Goal: Transaction & Acquisition: Purchase product/service

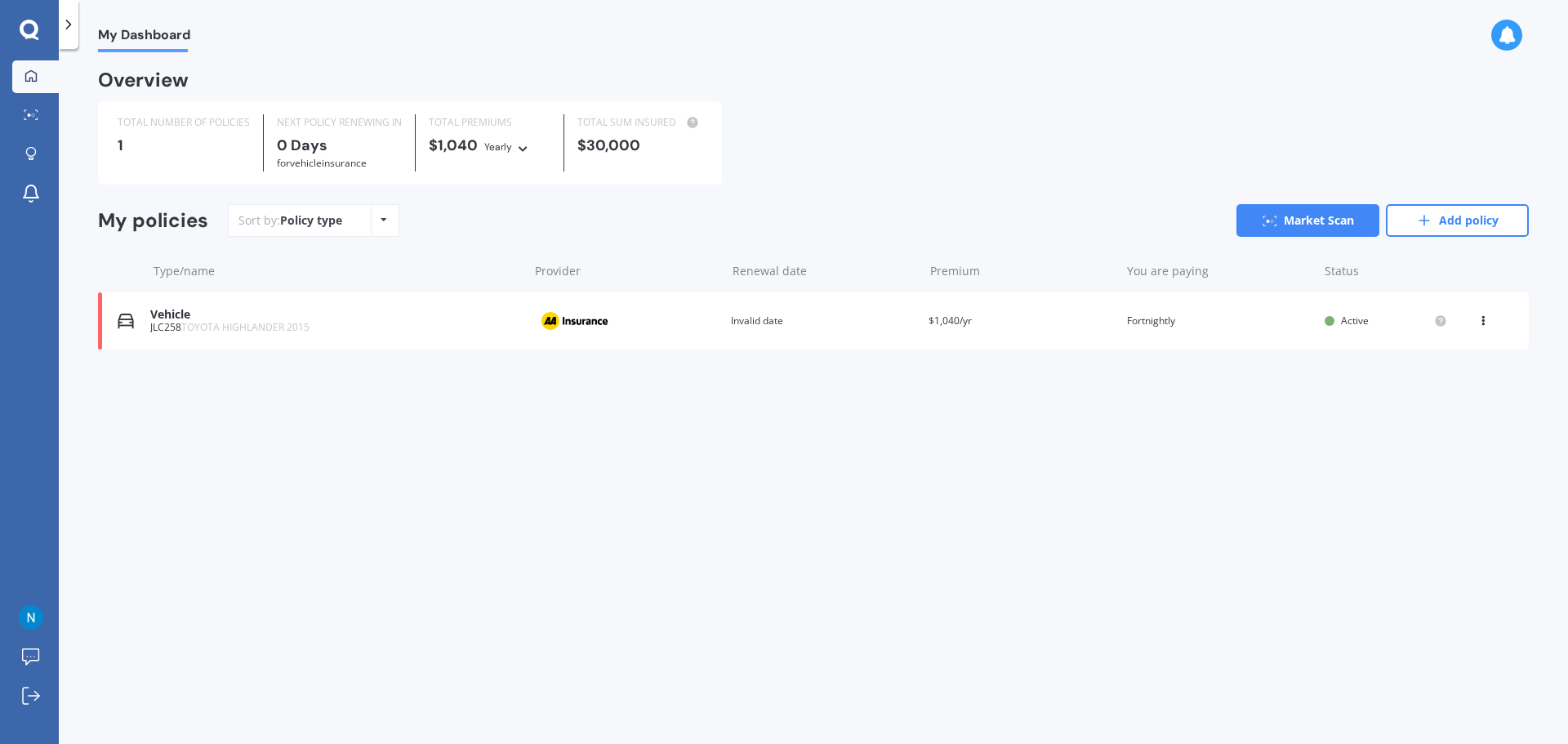
click at [654, 453] on div "My Dashboard Overview TOTAL NUMBER OF POLICIES 1 NEXT POLICY RENEWING [DATE] fo…" at bounding box center [813, 399] width 1509 height 695
click at [1485, 323] on icon at bounding box center [1484, 318] width 12 height 10
click at [1456, 361] on div "View policy" at bounding box center [1448, 351] width 162 height 33
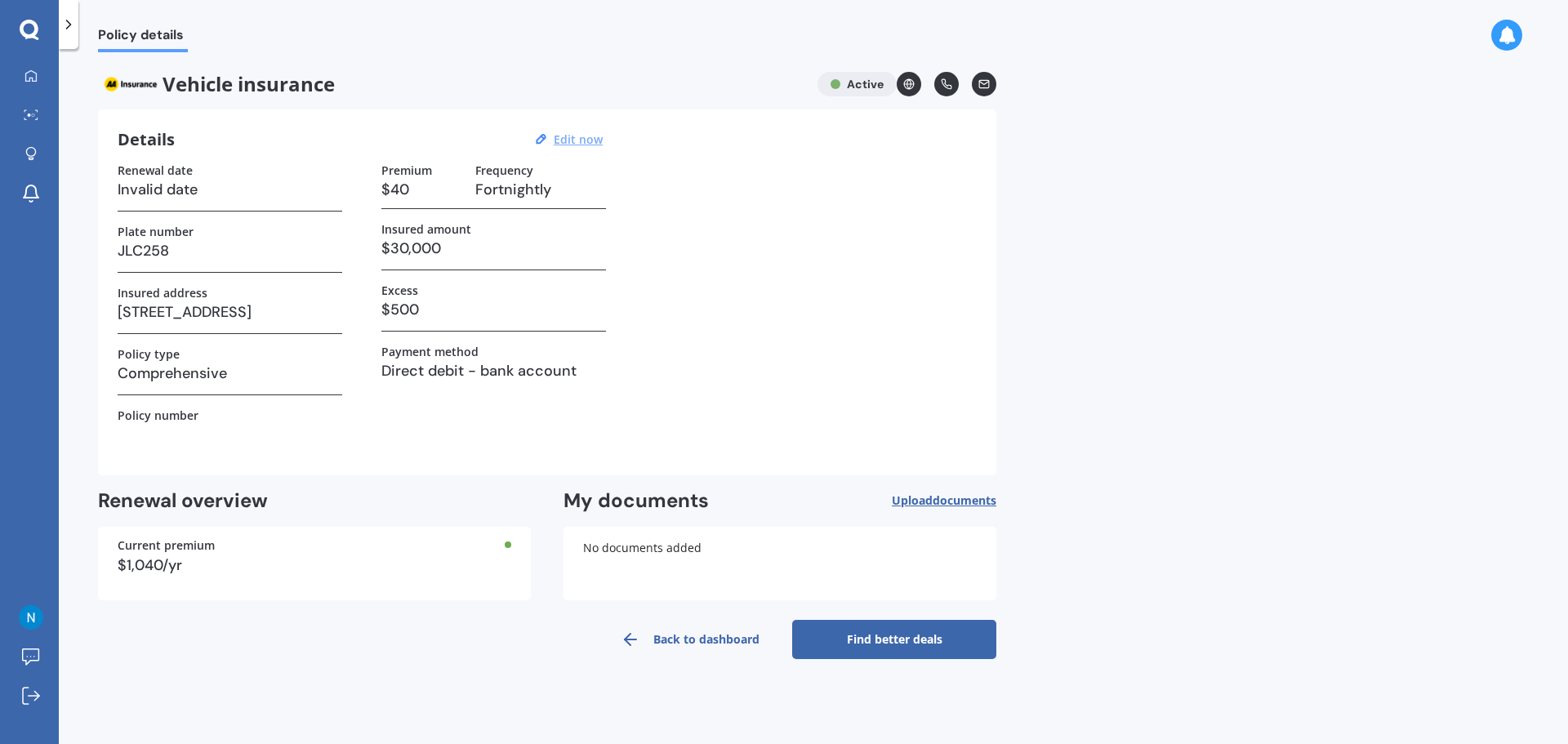
click at [566, 140] on u "Edit now" at bounding box center [578, 139] width 49 height 15
select select "01"
select select "2027"
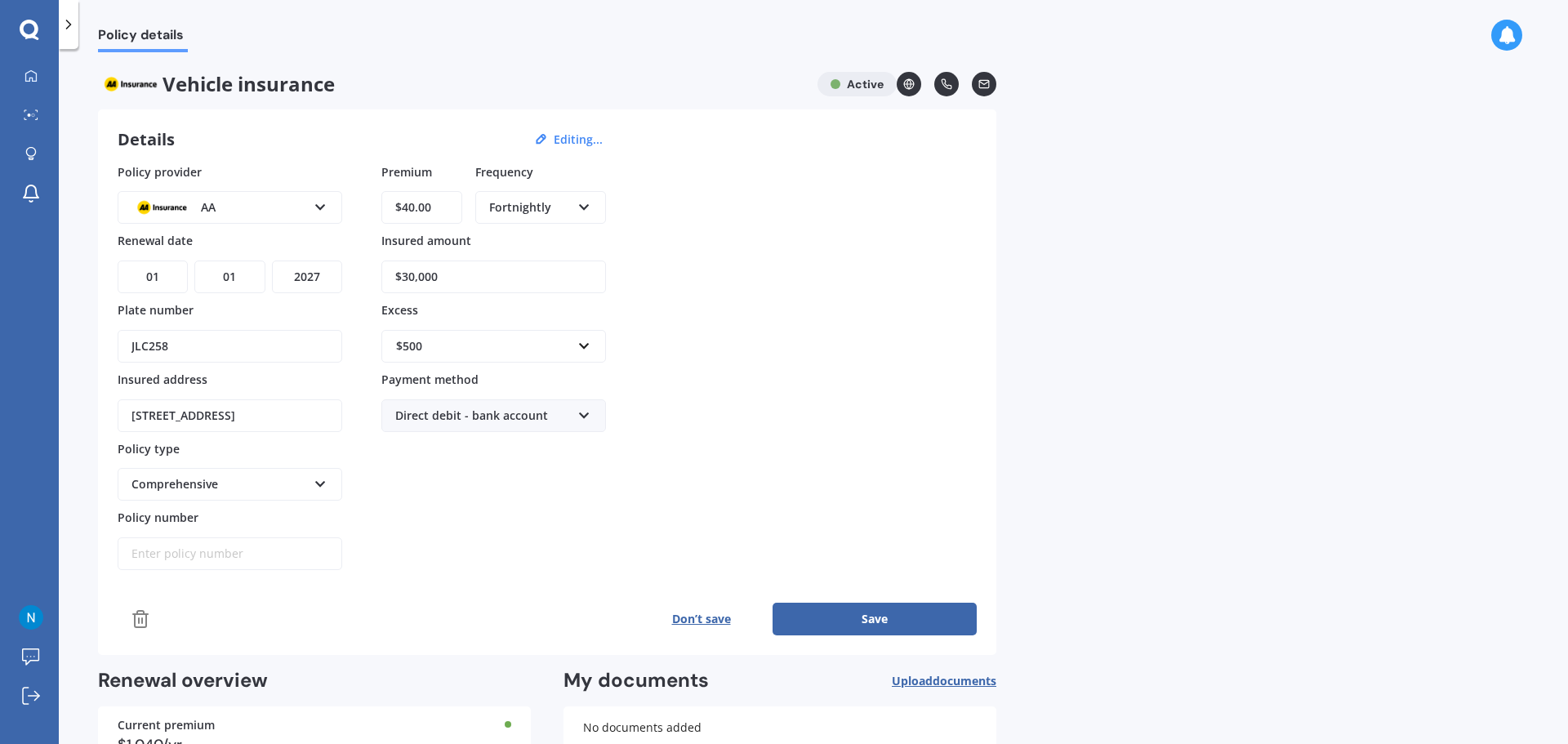
drag, startPoint x: 489, startPoint y: 280, endPoint x: 282, endPoint y: 306, distance: 208.6
click at [284, 306] on div "Policy provider AA AA AMI AMP ANZ ASB Aioi Nissay Dowa Ando Assurant Autosure B…" at bounding box center [548, 367] width 859 height 408
type input "$2,500"
click at [171, 266] on select "DD 01 02 03 04 05 06 07 08 09 10 11 12 13 14 15 16 17 18 19 20 21 22 23 24 25 2…" at bounding box center [153, 276] width 70 height 33
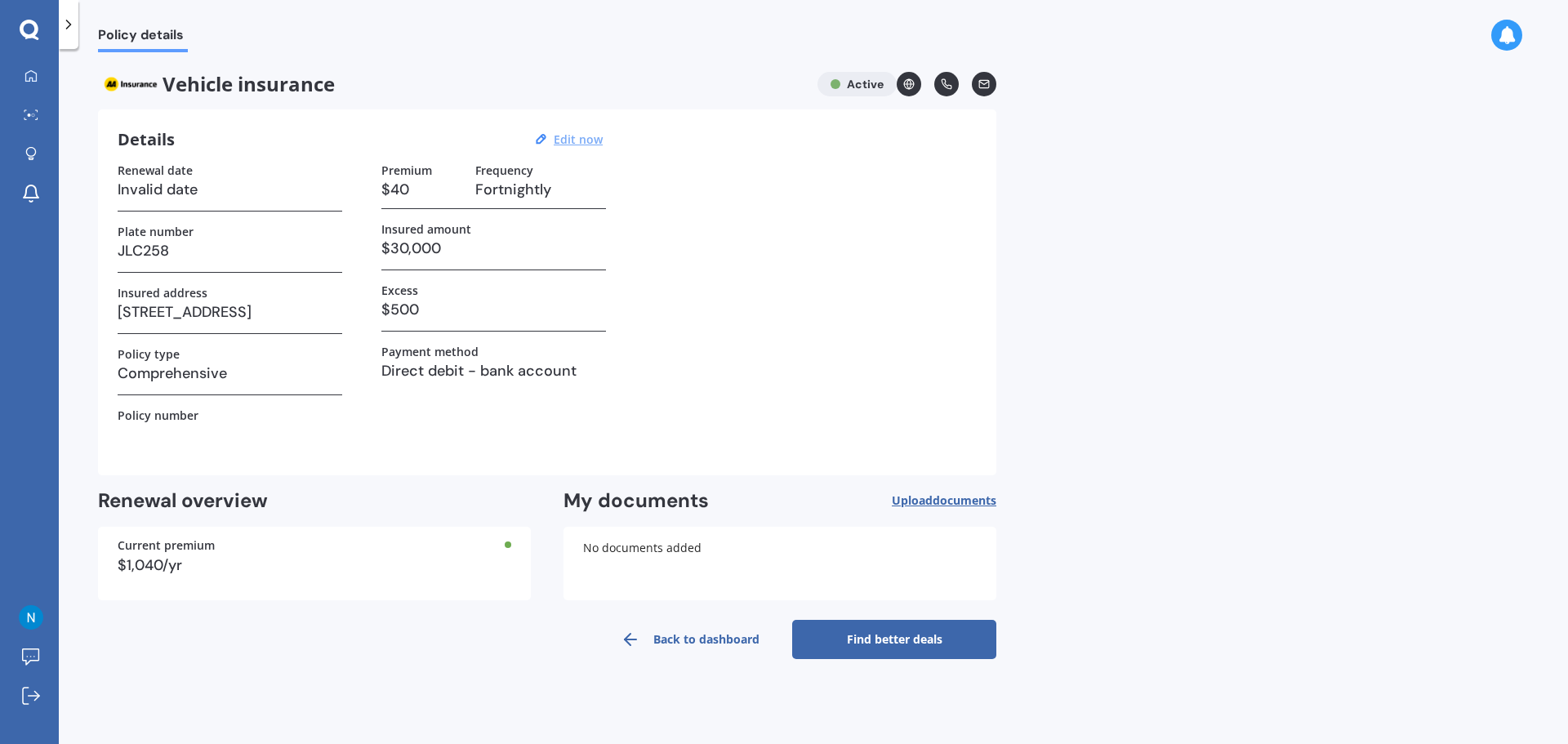
click at [575, 140] on u "Edit now" at bounding box center [578, 139] width 49 height 15
select select "01"
select select "2027"
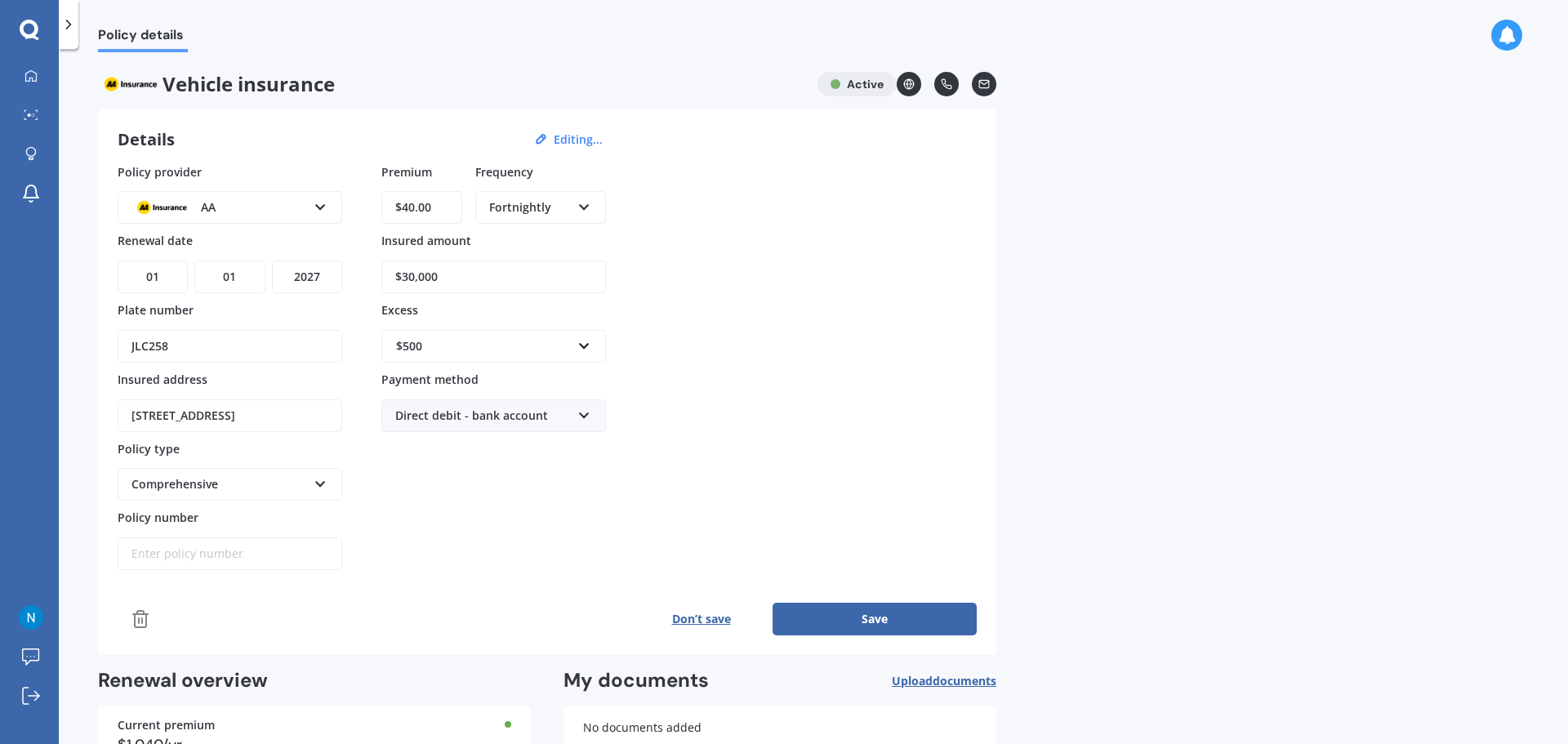
drag, startPoint x: 453, startPoint y: 206, endPoint x: 339, endPoint y: 221, distance: 115.0
click at [340, 221] on div "Policy provider AA AA AMI AMP ANZ ASB Aioi Nissay Dowa Ando Assurant Autosure B…" at bounding box center [548, 367] width 859 height 408
type input "$36.24"
drag, startPoint x: 463, startPoint y: 277, endPoint x: 336, endPoint y: 281, distance: 127.1
click at [336, 280] on div "Policy provider AA AA AMI AMP ANZ ASB Aioi Nissay Dowa Ando Assurant Autosure B…" at bounding box center [548, 367] width 859 height 408
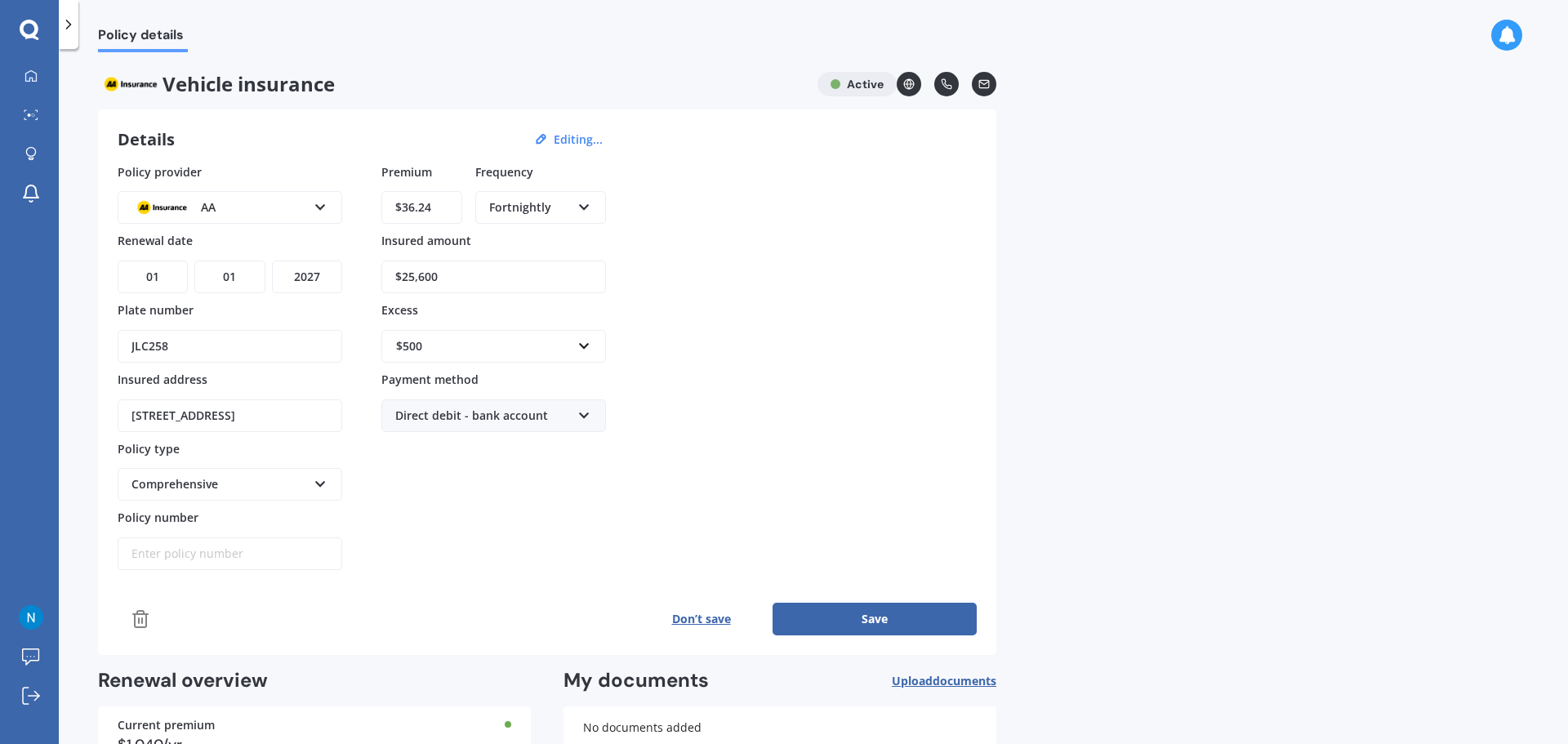
type input "$25,600"
click at [173, 276] on select "DD 01 02 03 04 05 06 07 08 09 10 11 12 13 14 15 16 17 18 19 20 21 22 23 24 25 2…" at bounding box center [153, 276] width 70 height 33
select select "18"
click at [118, 260] on select "DD 01 02 03 04 05 06 07 08 09 10 11 12 13 14 15 16 17 18 19 20 21 22 23 24 25 2…" at bounding box center [153, 276] width 70 height 33
click at [231, 277] on select "MM 01 02 03 04 05 06 07 08 09 10 11 12" at bounding box center [229, 276] width 70 height 33
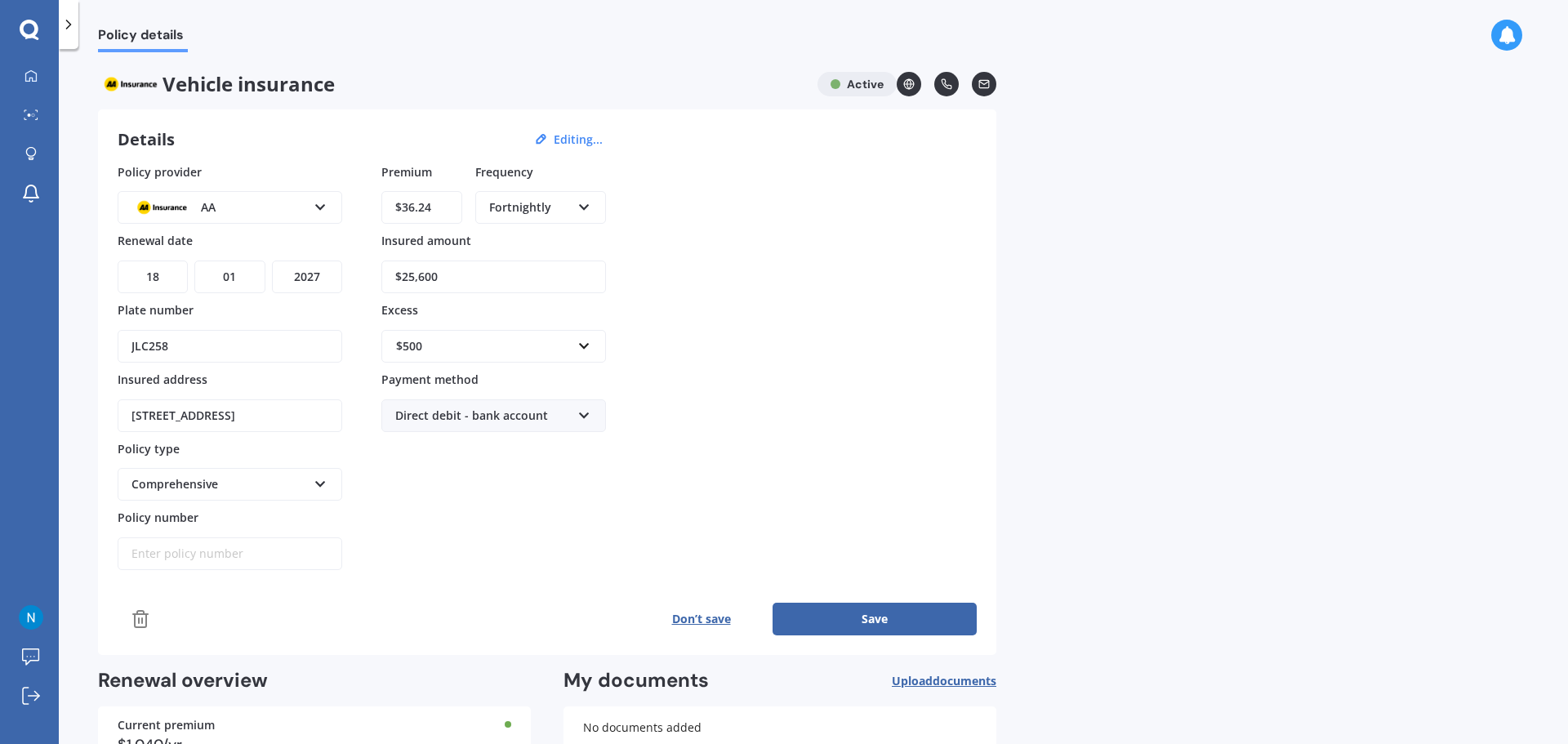
select select "05"
click at [195, 260] on select "MM 01 02 03 04 05 06 07 08 09 10 11 12" at bounding box center [229, 276] width 70 height 33
click at [311, 277] on select "YYYY 2027 2026 2025 2024 2023 2022 2021 2020 2019 2018 2017 2016 2015 2014 2013…" at bounding box center [307, 276] width 70 height 33
select select "2026"
click at [272, 260] on select "YYYY 2027 2026 2025 2024 2023 2022 2021 2020 2019 2018 2017 2016 2015 2014 2013…" at bounding box center [307, 276] width 70 height 33
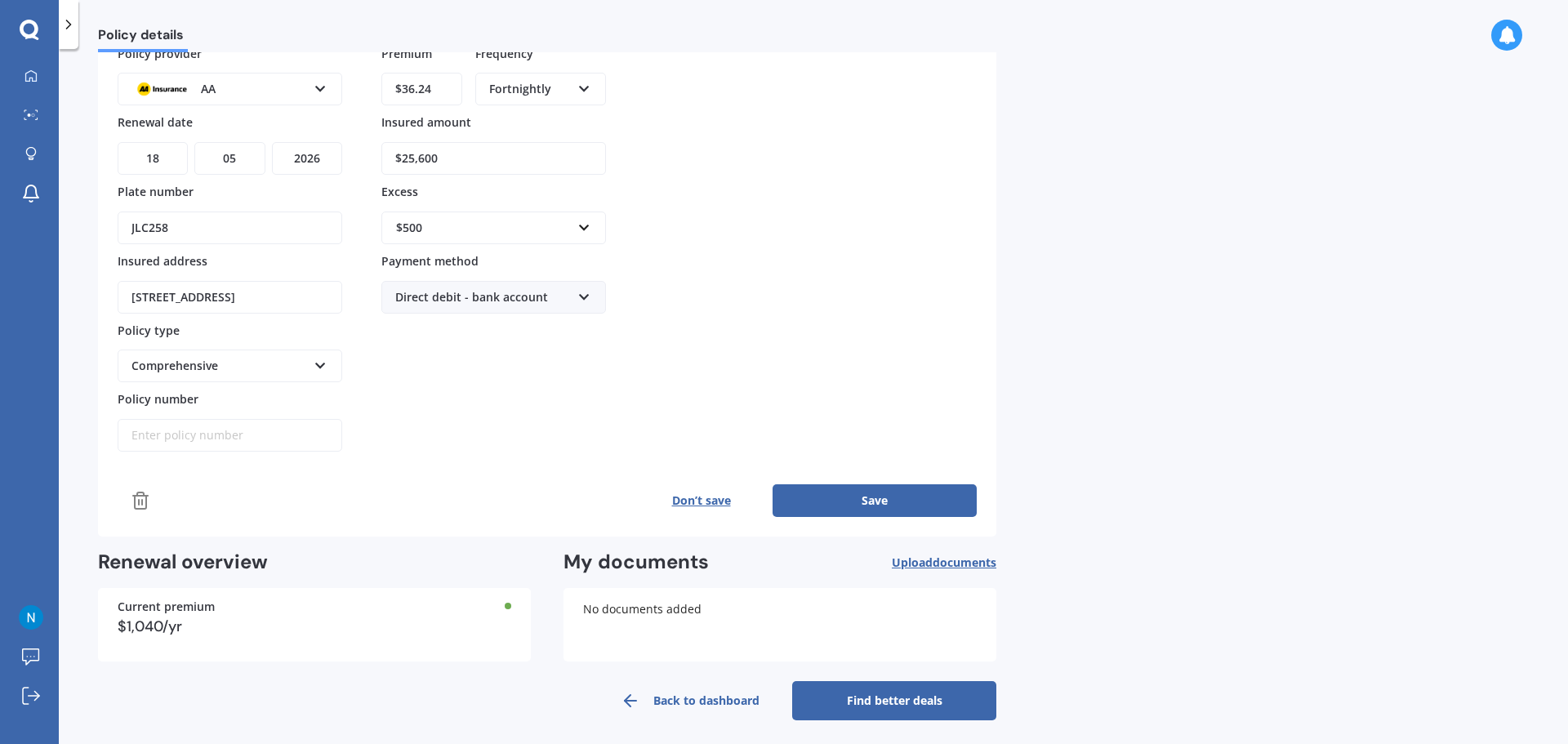
scroll to position [120, 0]
click at [220, 436] on input "Policy number" at bounding box center [230, 434] width 225 height 33
click at [163, 433] on input "Policy number" at bounding box center [230, 434] width 225 height 33
paste input "P00003462082"
type input "P00003462082"
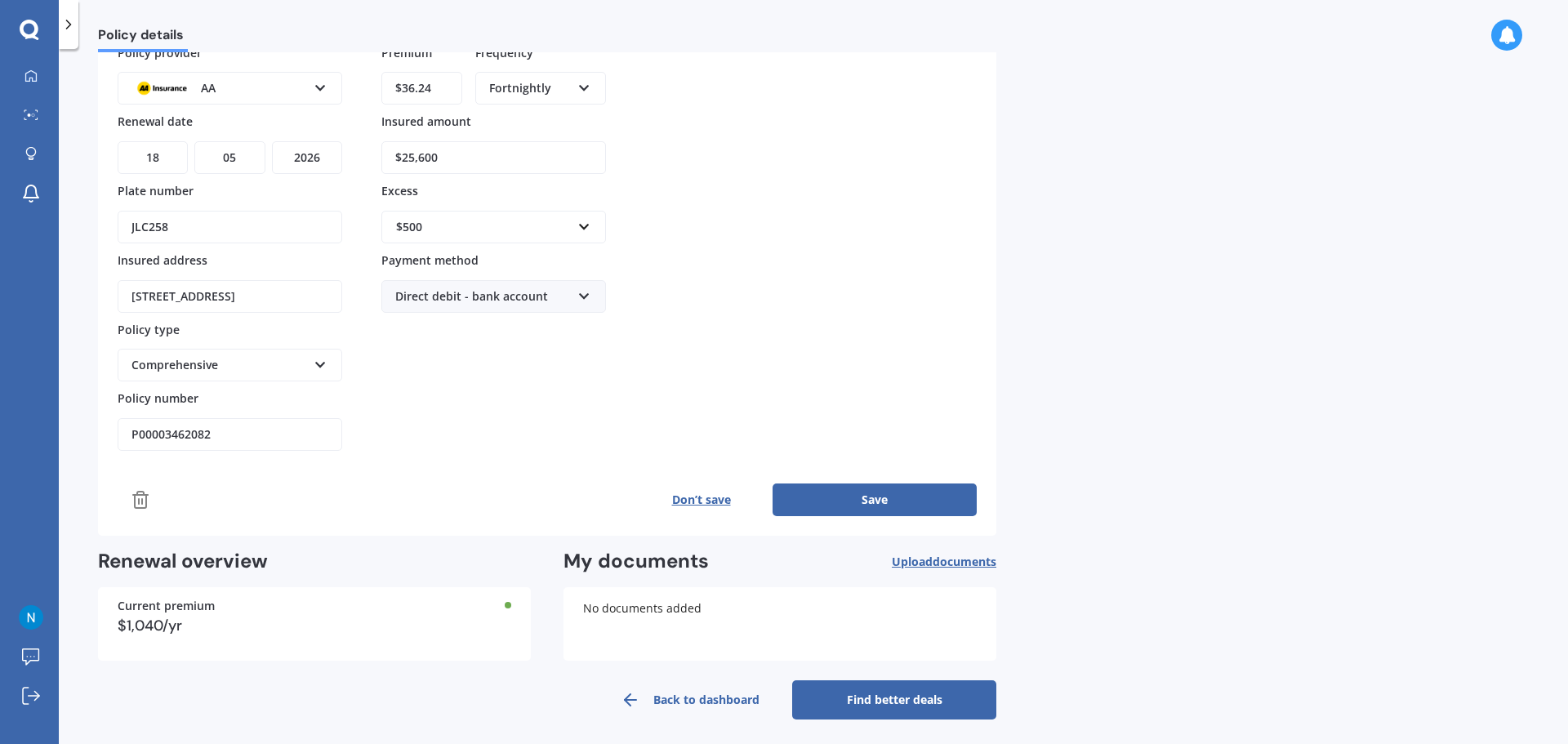
drag, startPoint x: 880, startPoint y: 499, endPoint x: 840, endPoint y: 502, distance: 40.1
click at [880, 500] on button "Save" at bounding box center [875, 500] width 204 height 33
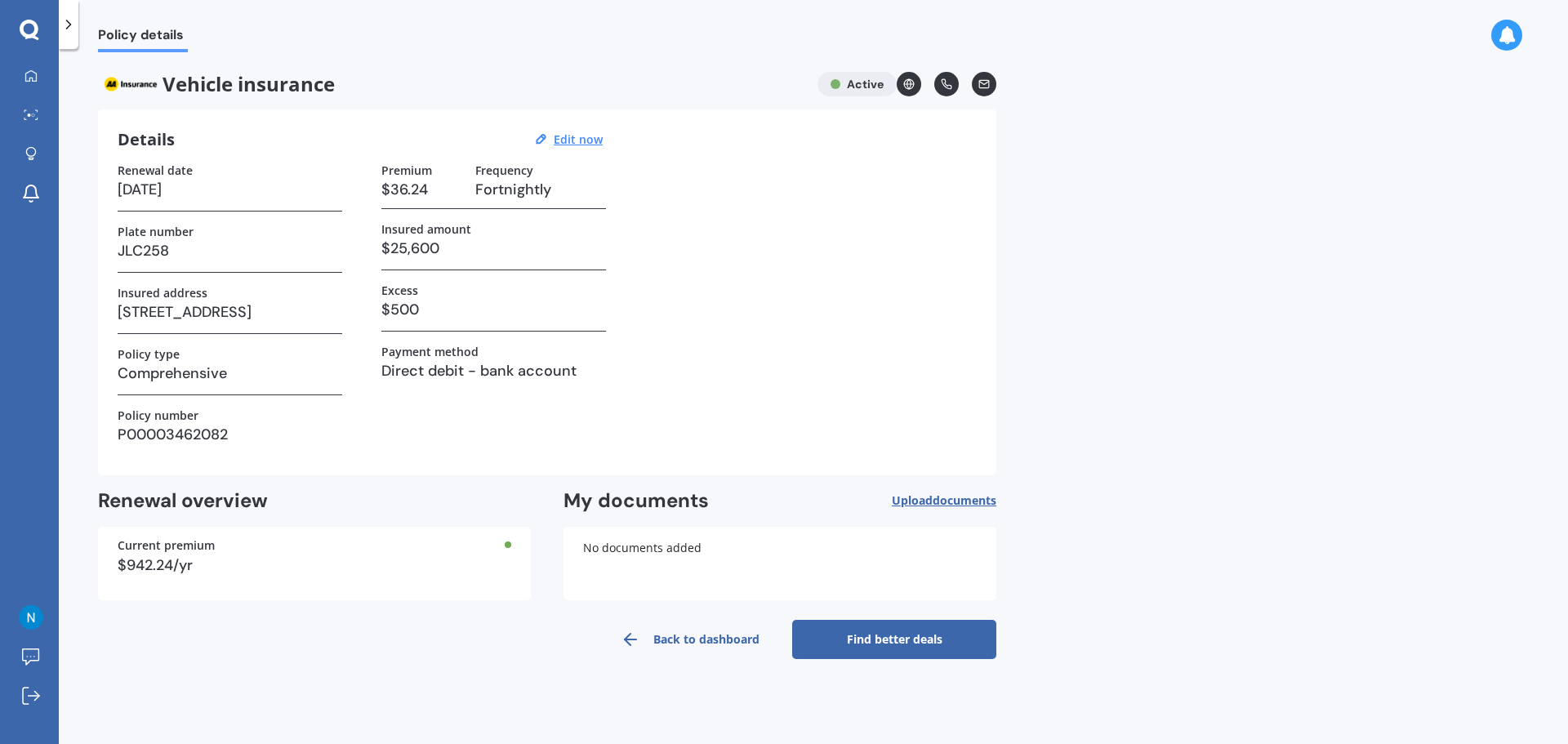
click at [896, 641] on link "Find better deals" at bounding box center [894, 640] width 204 height 40
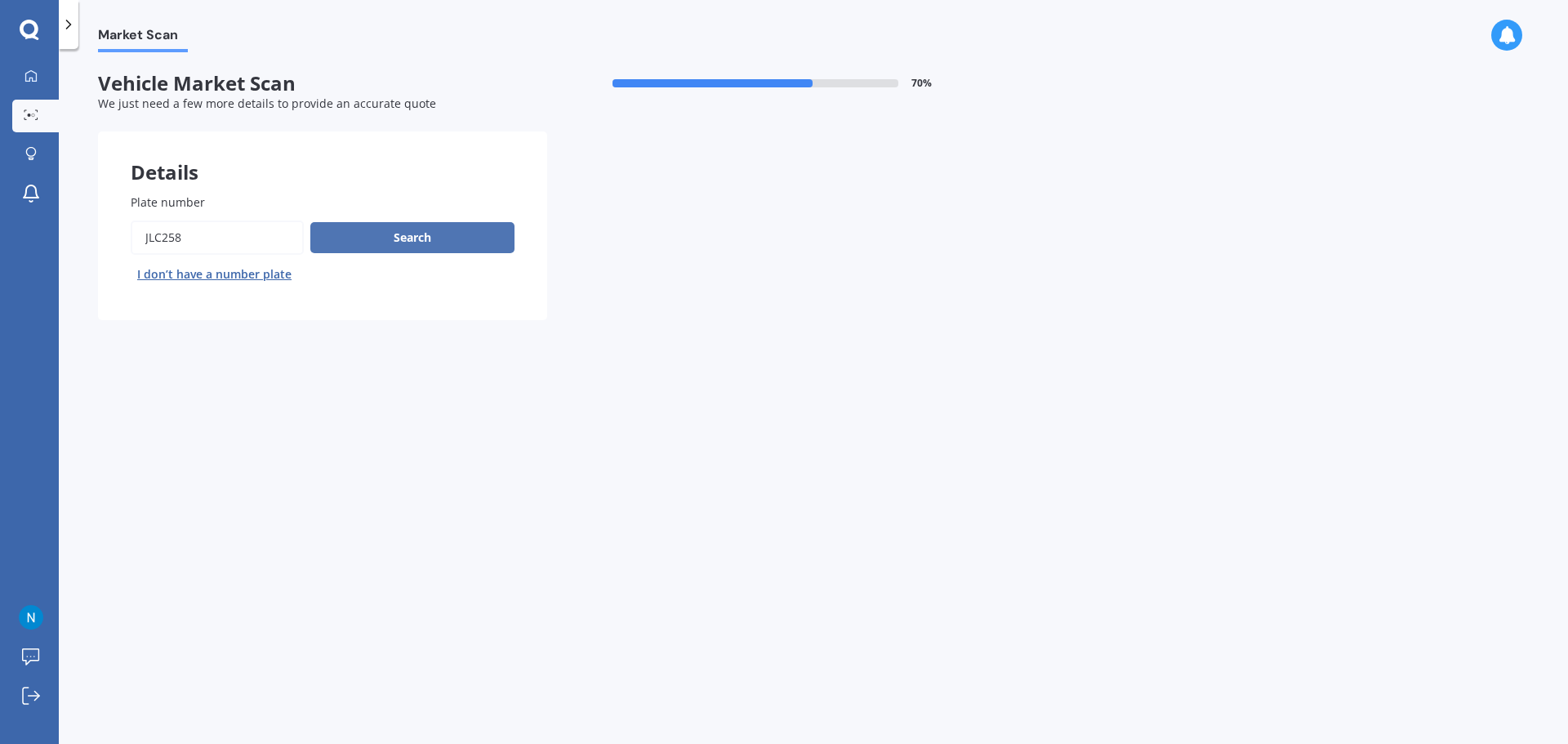
click at [422, 235] on button "Search" at bounding box center [412, 238] width 204 height 31
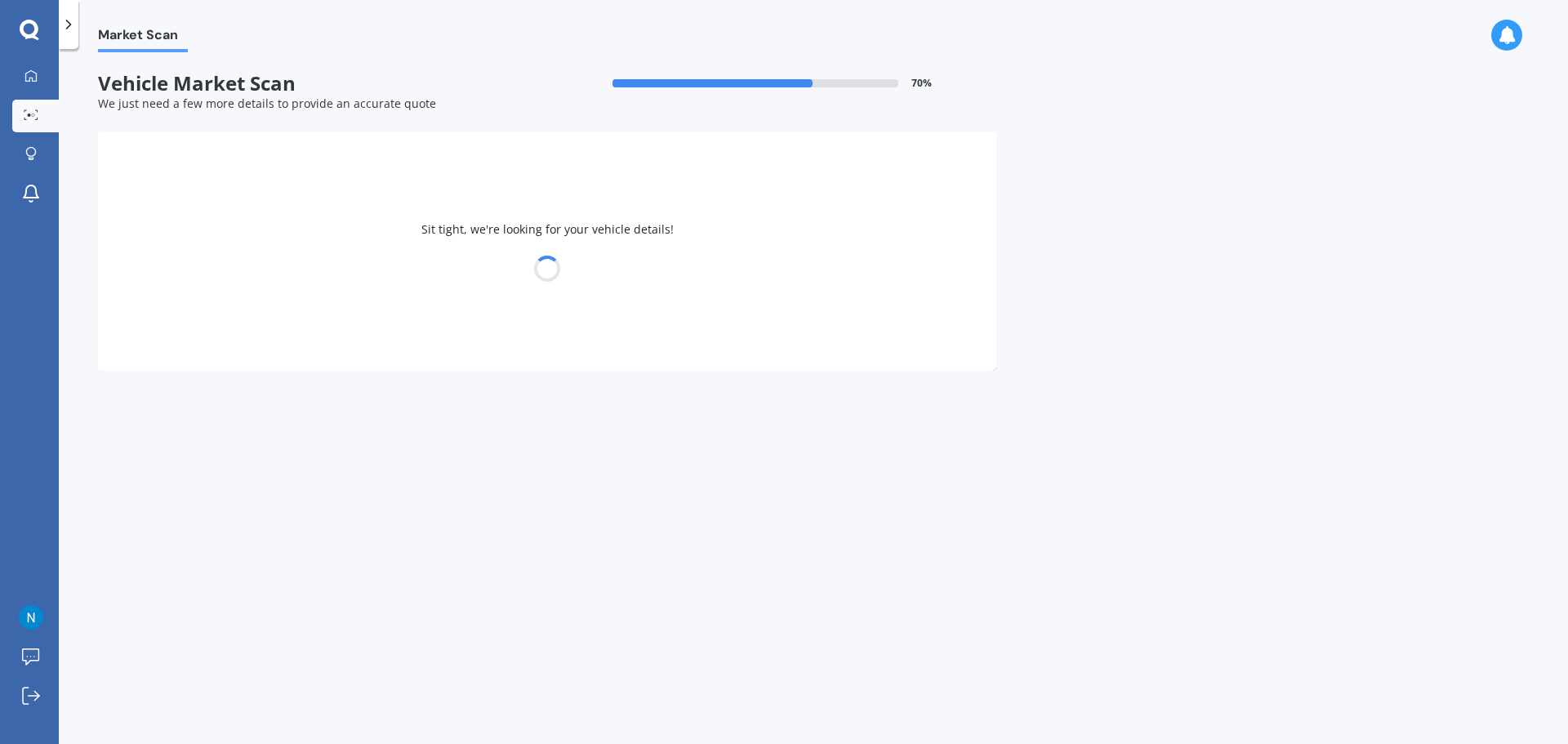
select select "TOYOTA"
select select "HIGHLANDER"
select select "27"
select select "12"
select select "1981"
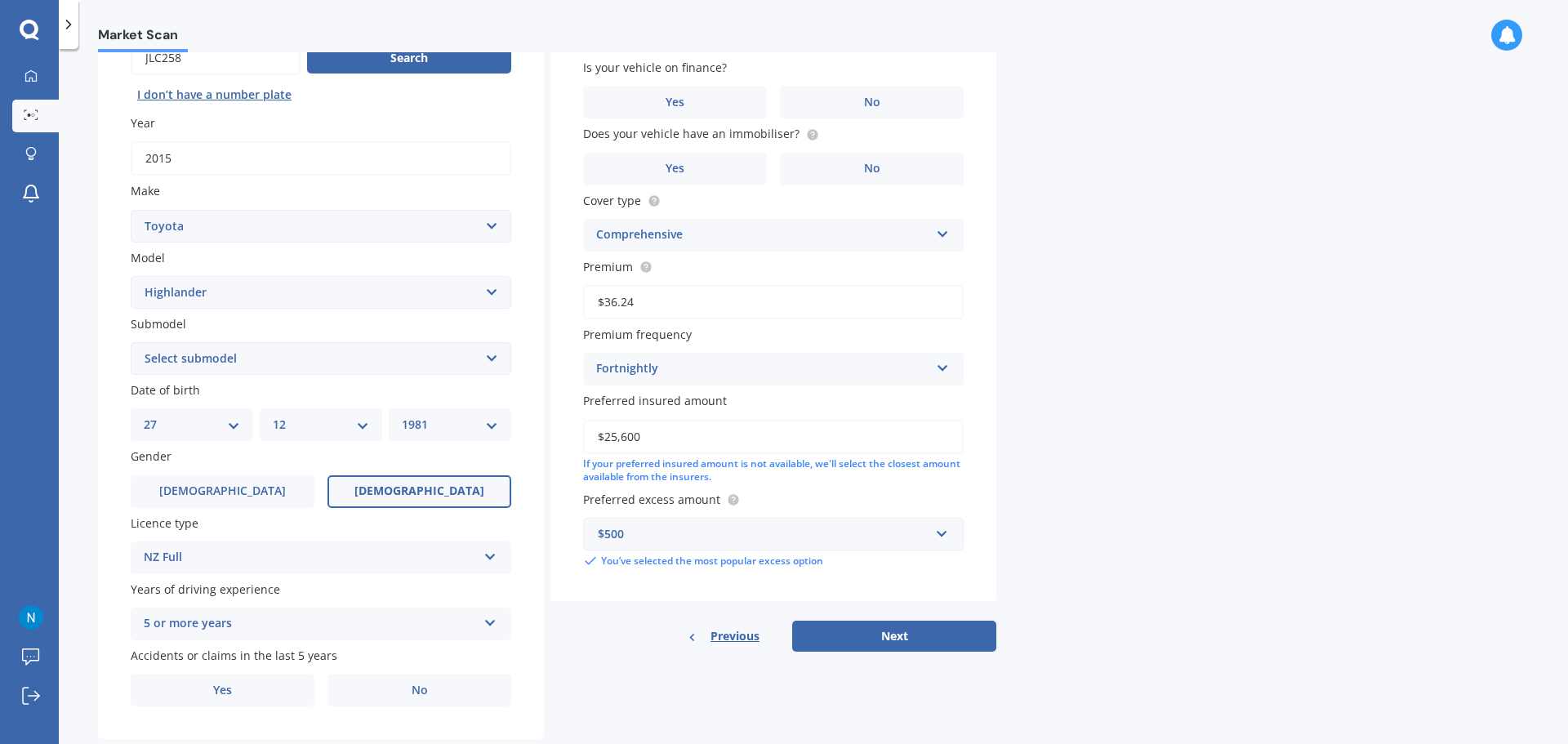
scroll to position [209, 0]
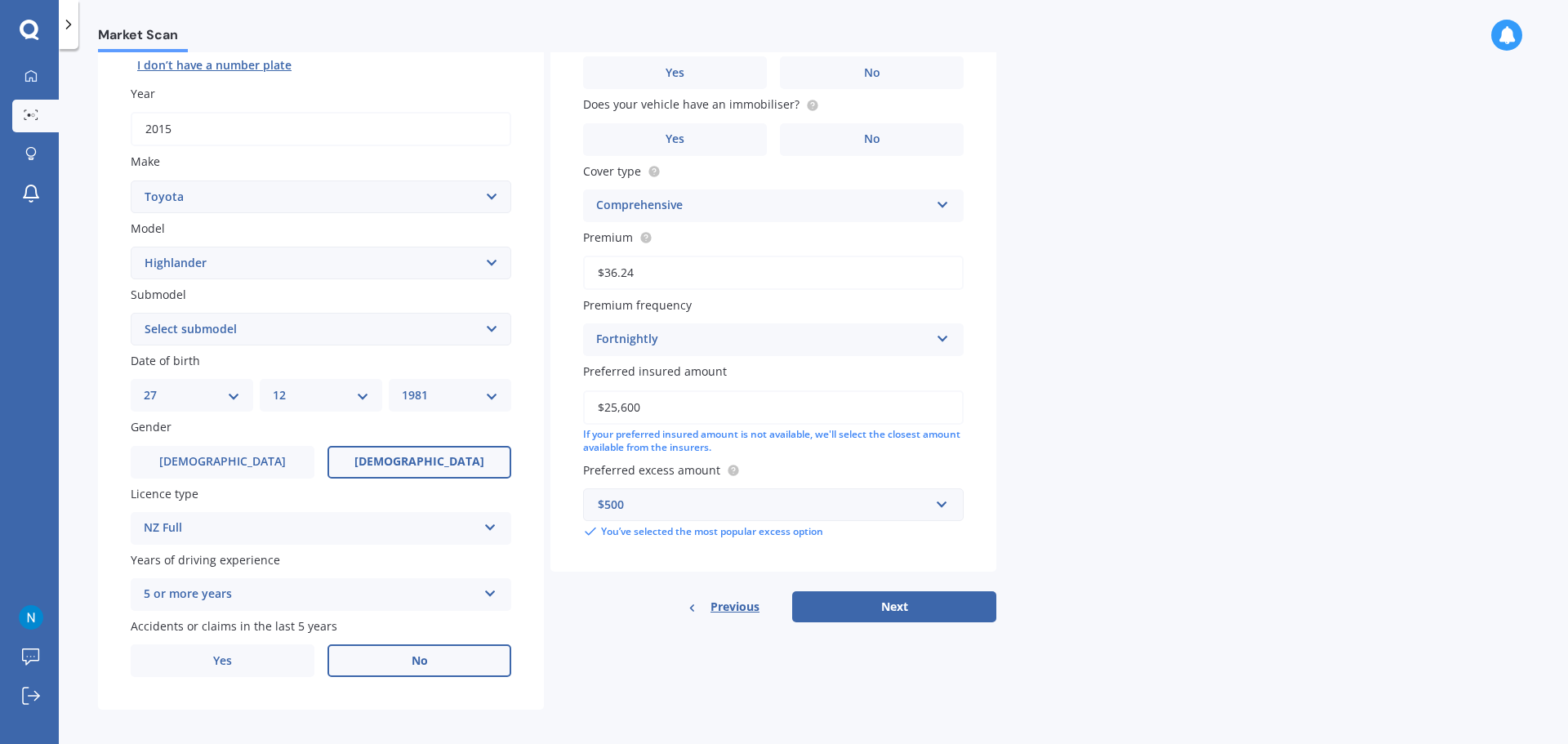
click at [409, 655] on label "No" at bounding box center [420, 661] width 184 height 33
click at [0, 0] on input "No" at bounding box center [0, 0] width 0 height 0
click at [941, 497] on input "text" at bounding box center [768, 505] width 366 height 31
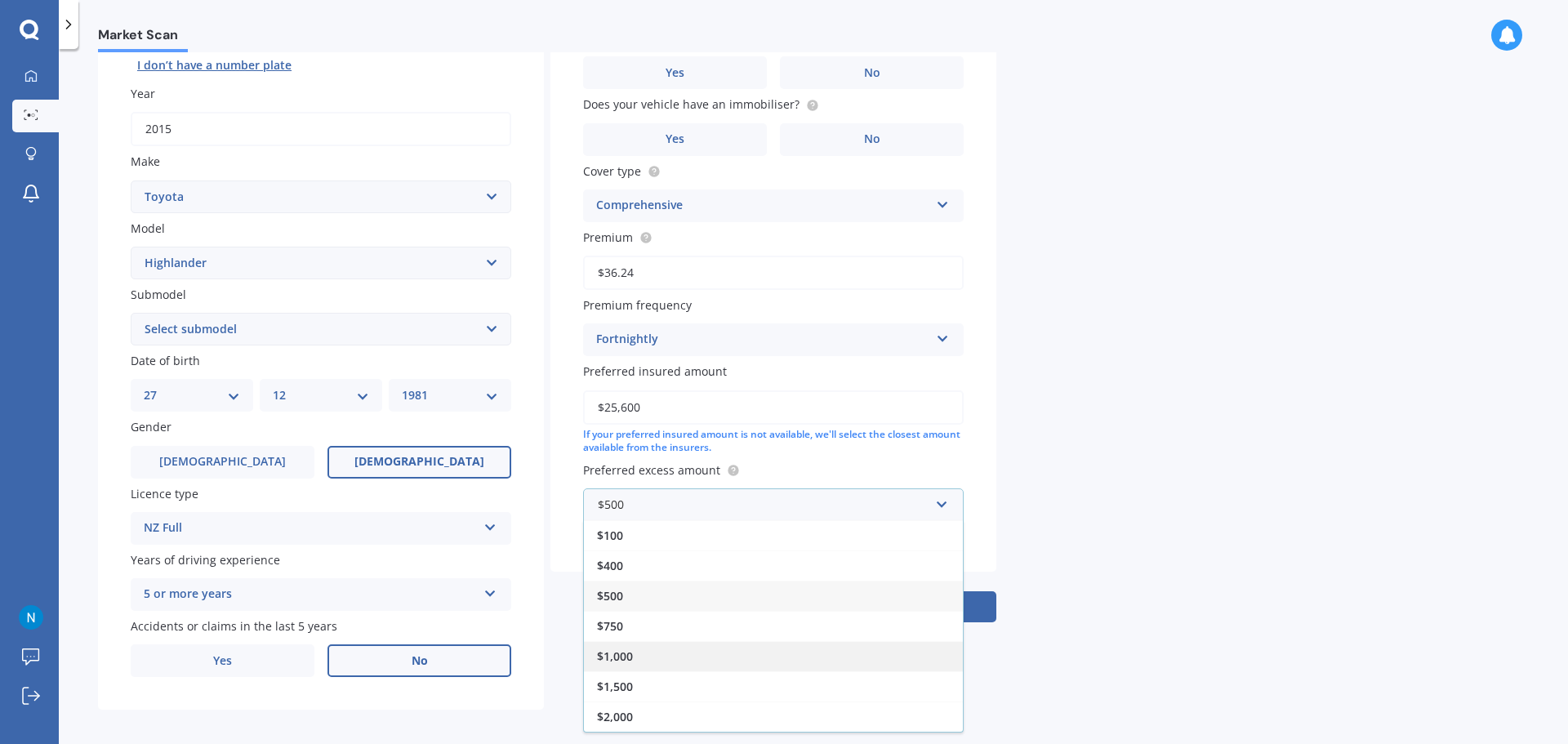
click at [688, 652] on div "$1,000" at bounding box center [773, 656] width 379 height 30
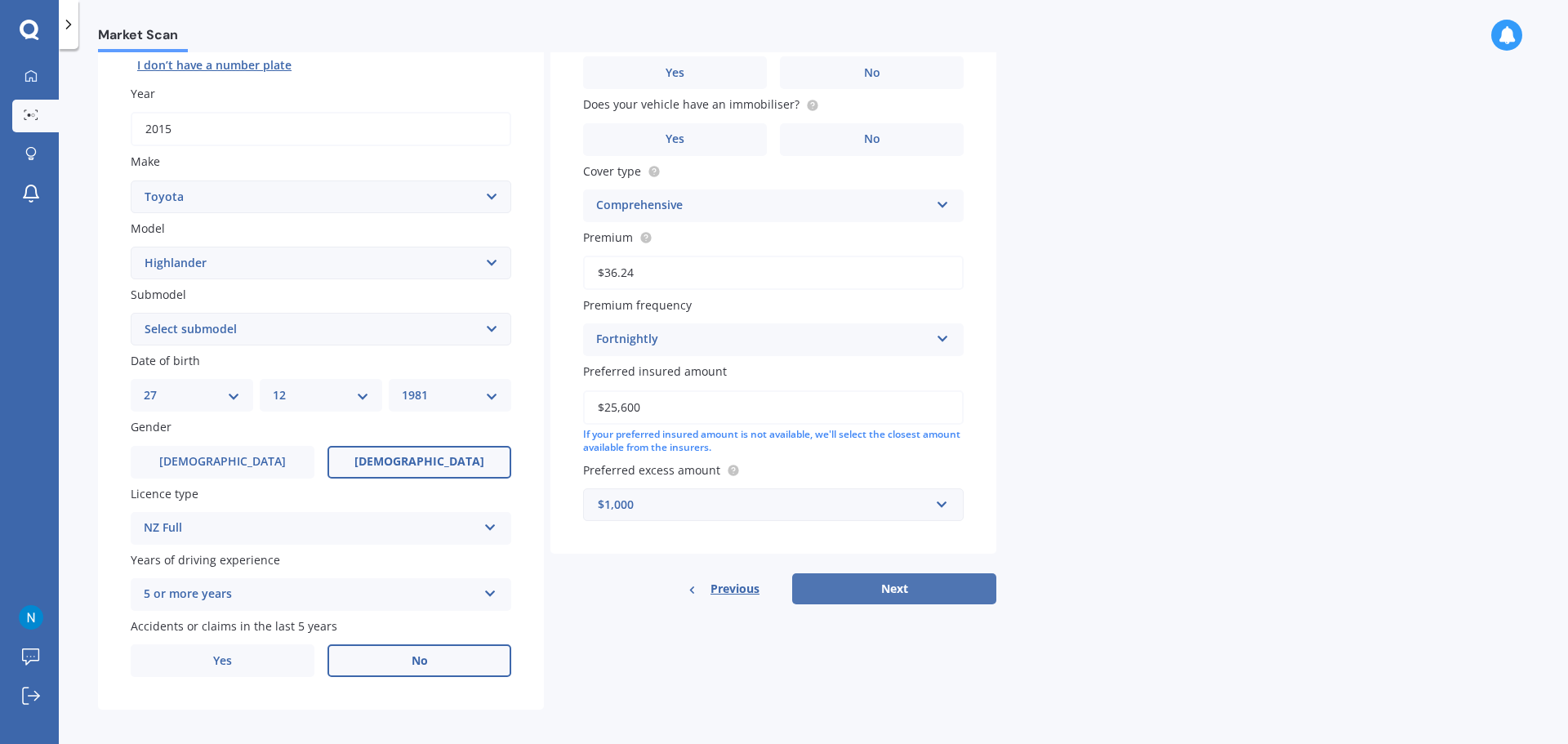
click at [874, 581] on button "Next" at bounding box center [894, 588] width 204 height 31
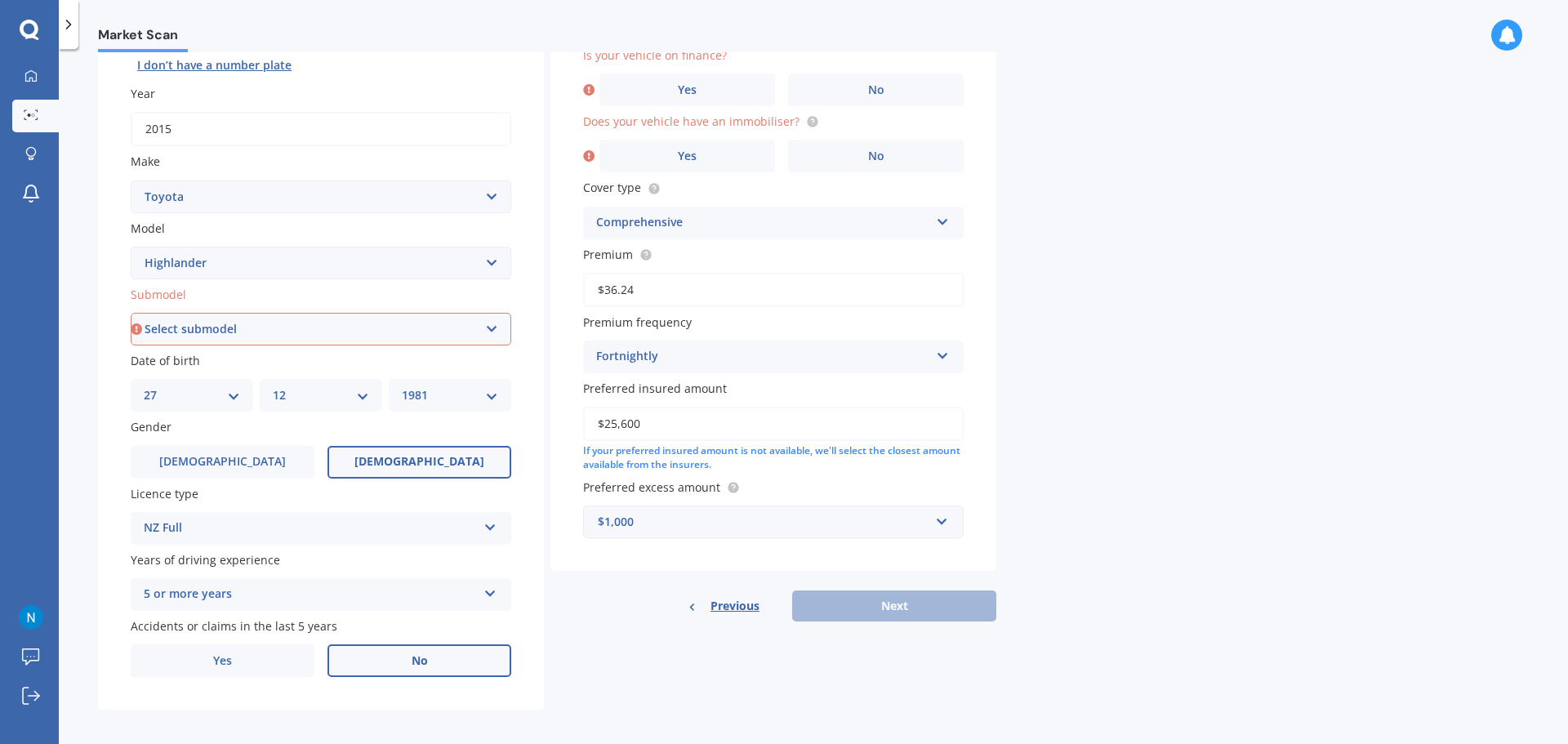
click at [490, 325] on select "Select submodel (All other) Hybrid Petrol V6 2WD Petrol V6 4WD" at bounding box center [321, 329] width 381 height 33
select select "PETROL V6 2WD"
click at [131, 313] on select "Select submodel (All other) Hybrid Petrol V6 2WD Petrol V6 4WD" at bounding box center [321, 329] width 381 height 33
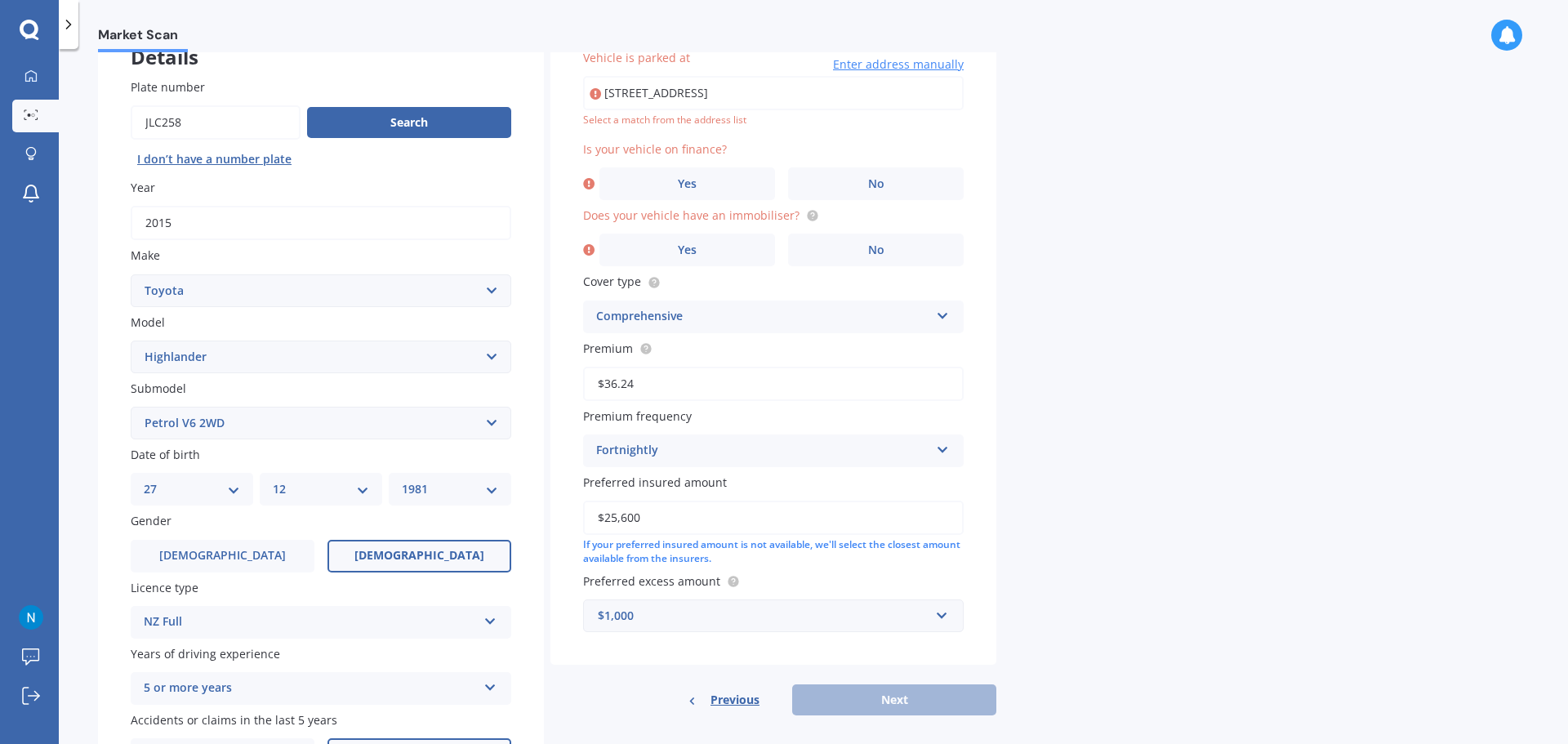
scroll to position [112, 0]
type input "[STREET_ADDRESS]"
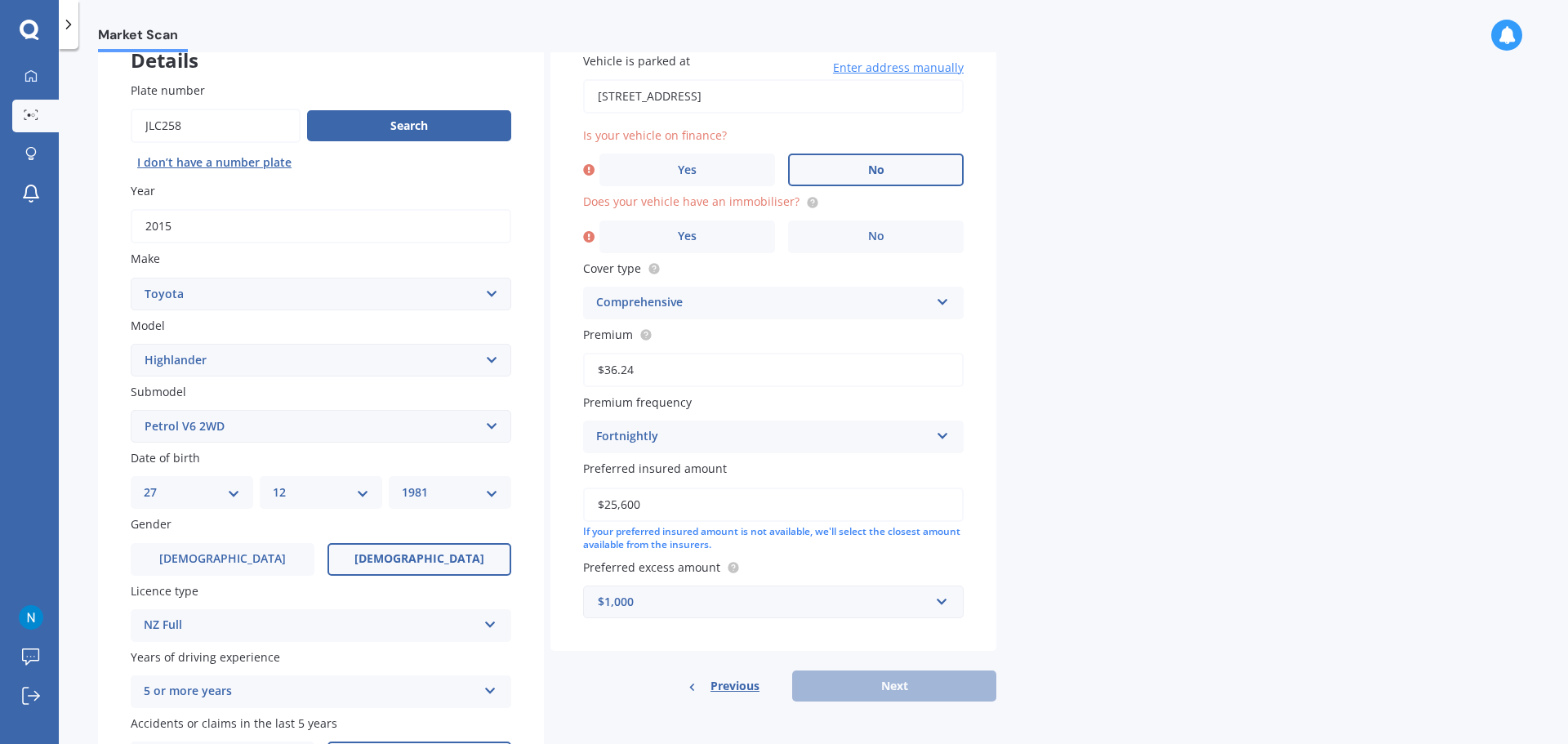
click at [854, 173] on label "No" at bounding box center [875, 169] width 175 height 33
click at [0, 0] on input "No" at bounding box center [0, 0] width 0 height 0
click at [856, 231] on label "No" at bounding box center [875, 237] width 175 height 33
click at [0, 0] on input "No" at bounding box center [0, 0] width 0 height 0
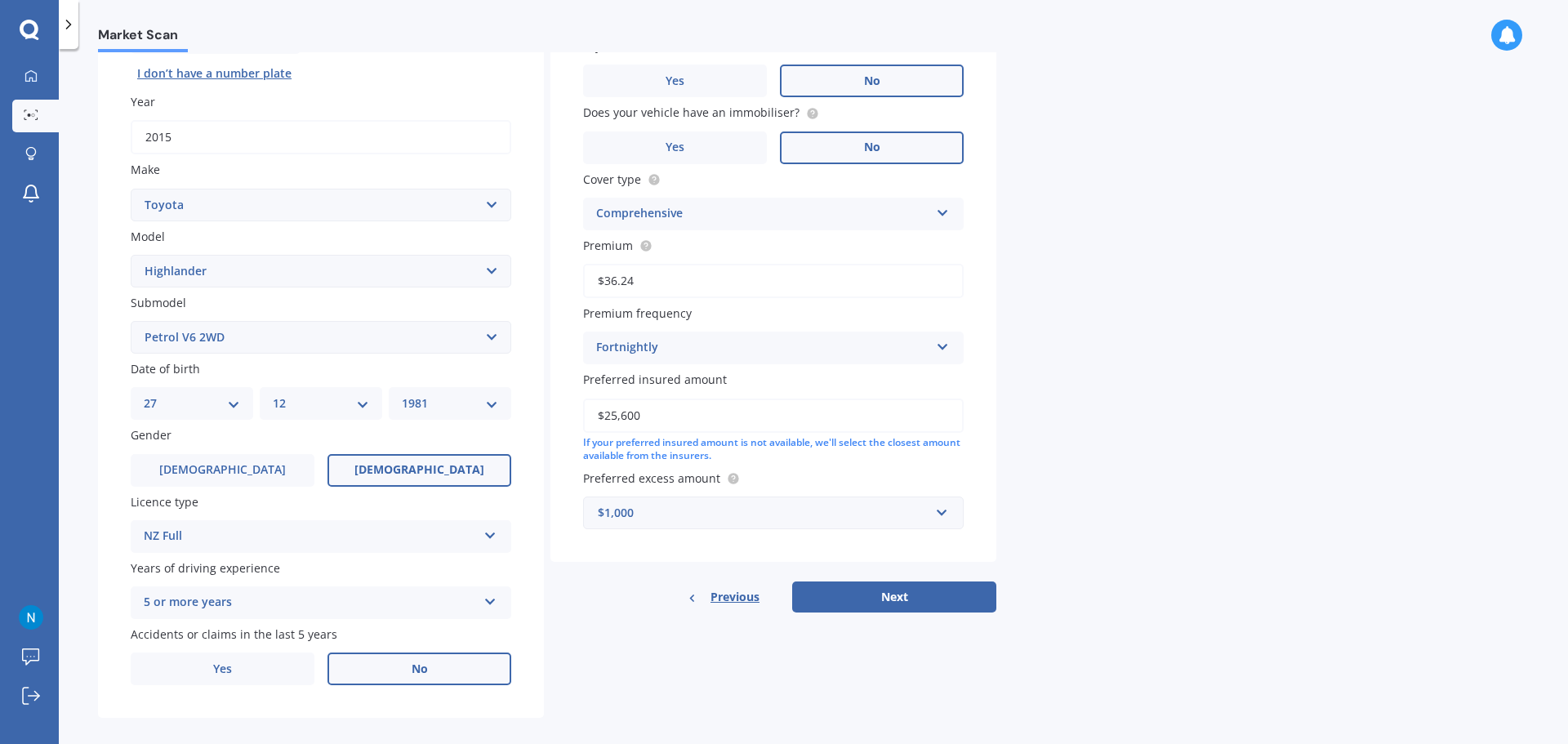
scroll to position [209, 0]
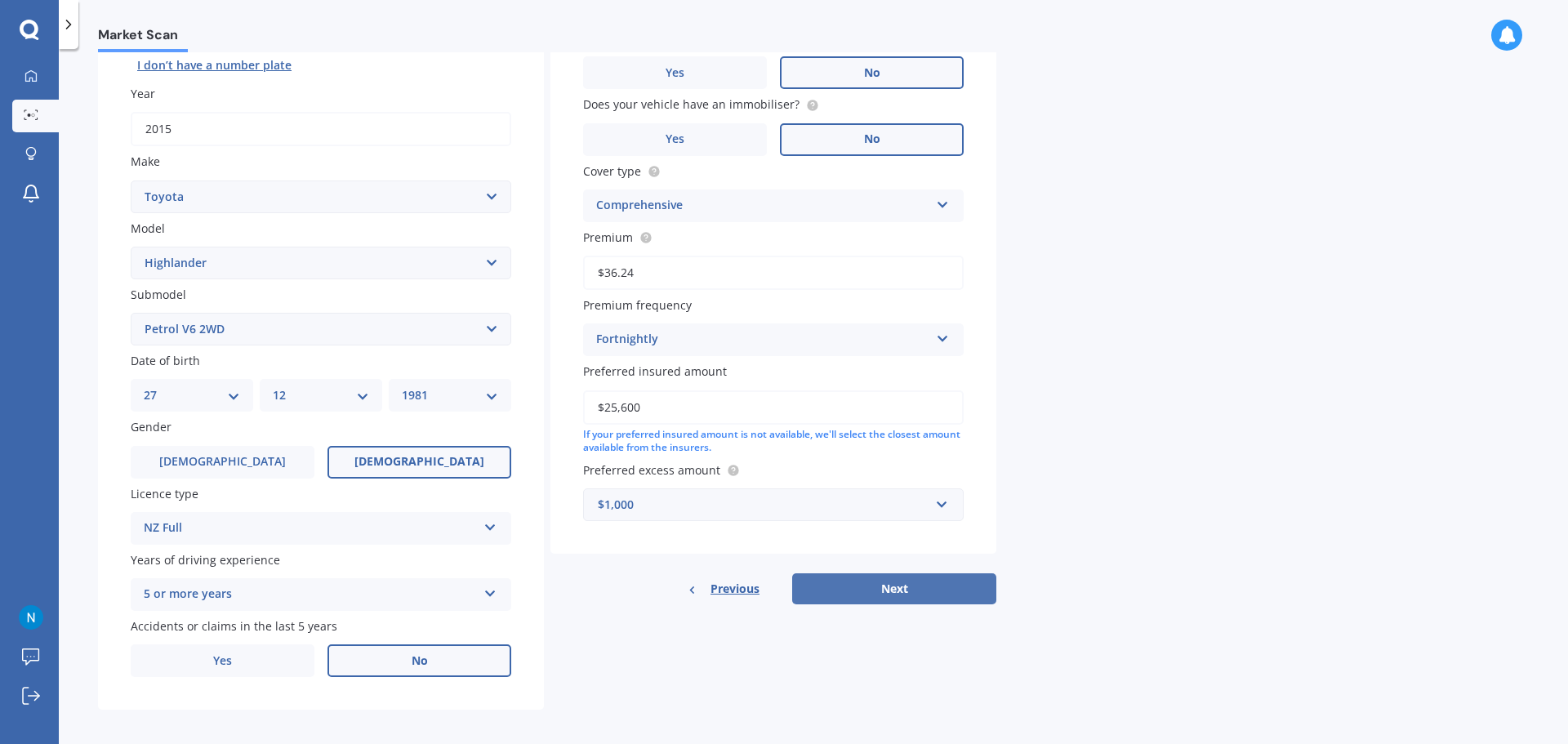
click at [889, 591] on button "Next" at bounding box center [894, 588] width 204 height 31
select select "27"
select select "12"
select select "1981"
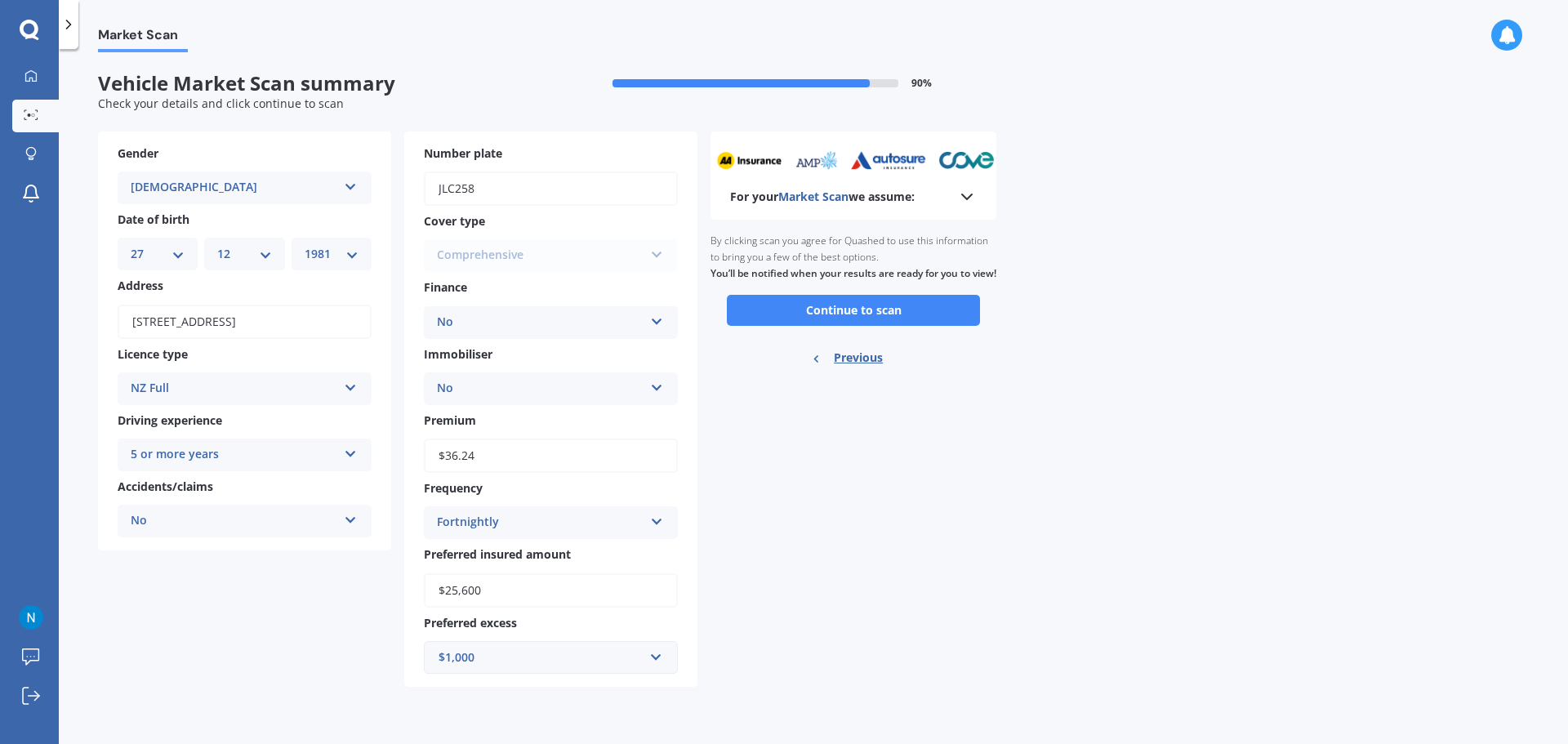
scroll to position [0, 0]
click at [843, 326] on button "Continue to scan" at bounding box center [854, 310] width 253 height 31
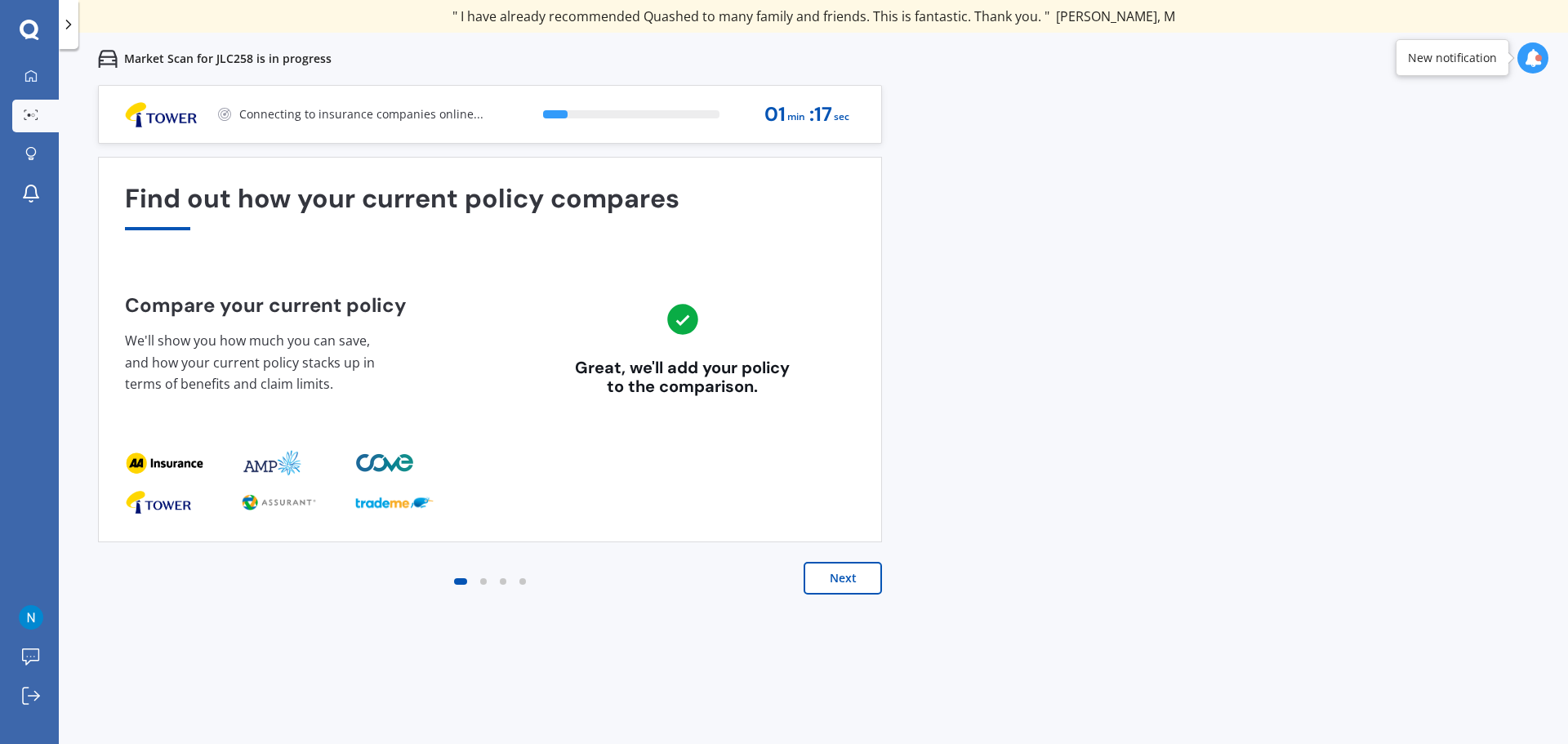
click at [853, 578] on button "Next" at bounding box center [843, 578] width 78 height 33
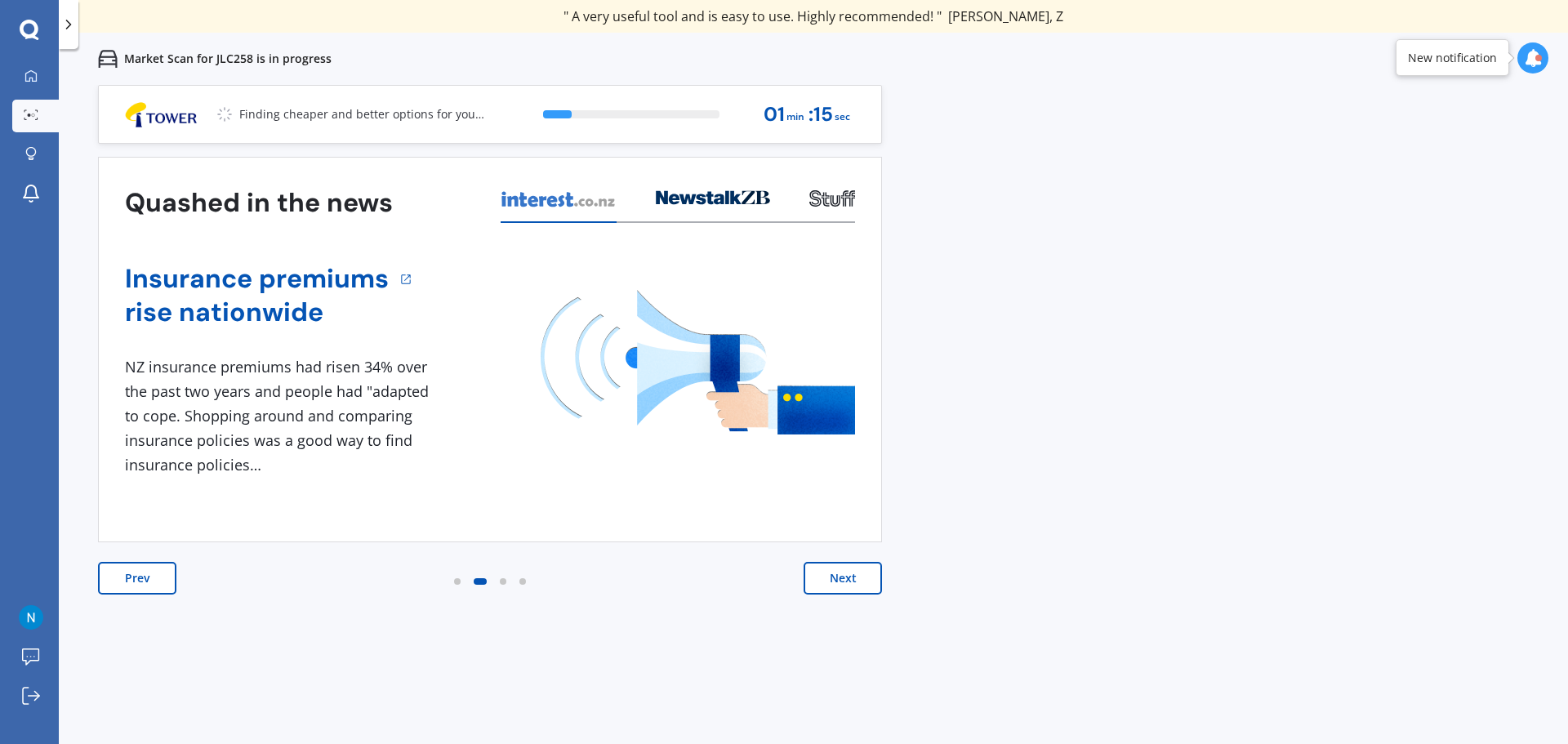
click at [858, 581] on button "Next" at bounding box center [843, 578] width 78 height 33
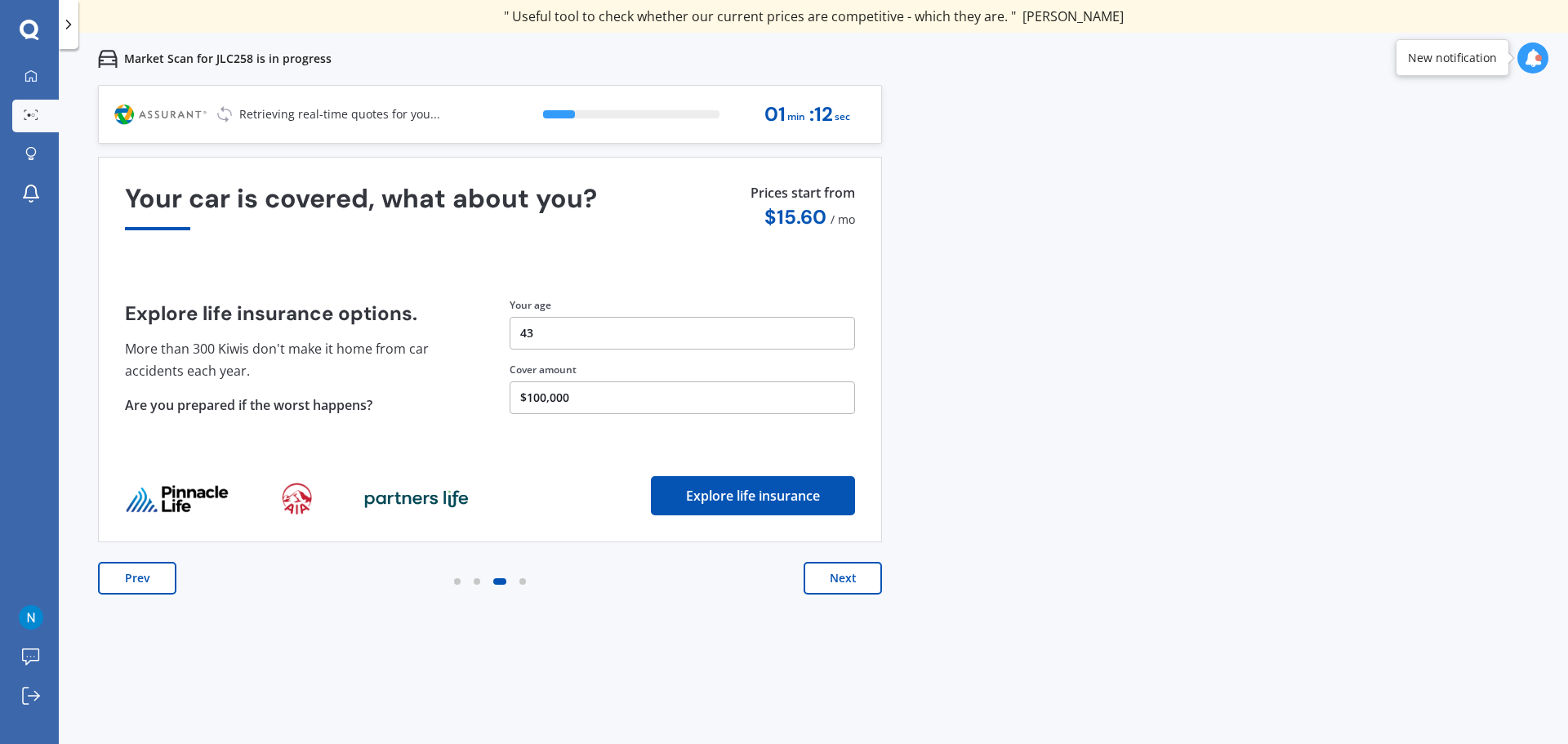
click at [856, 580] on button "Next" at bounding box center [843, 578] width 78 height 33
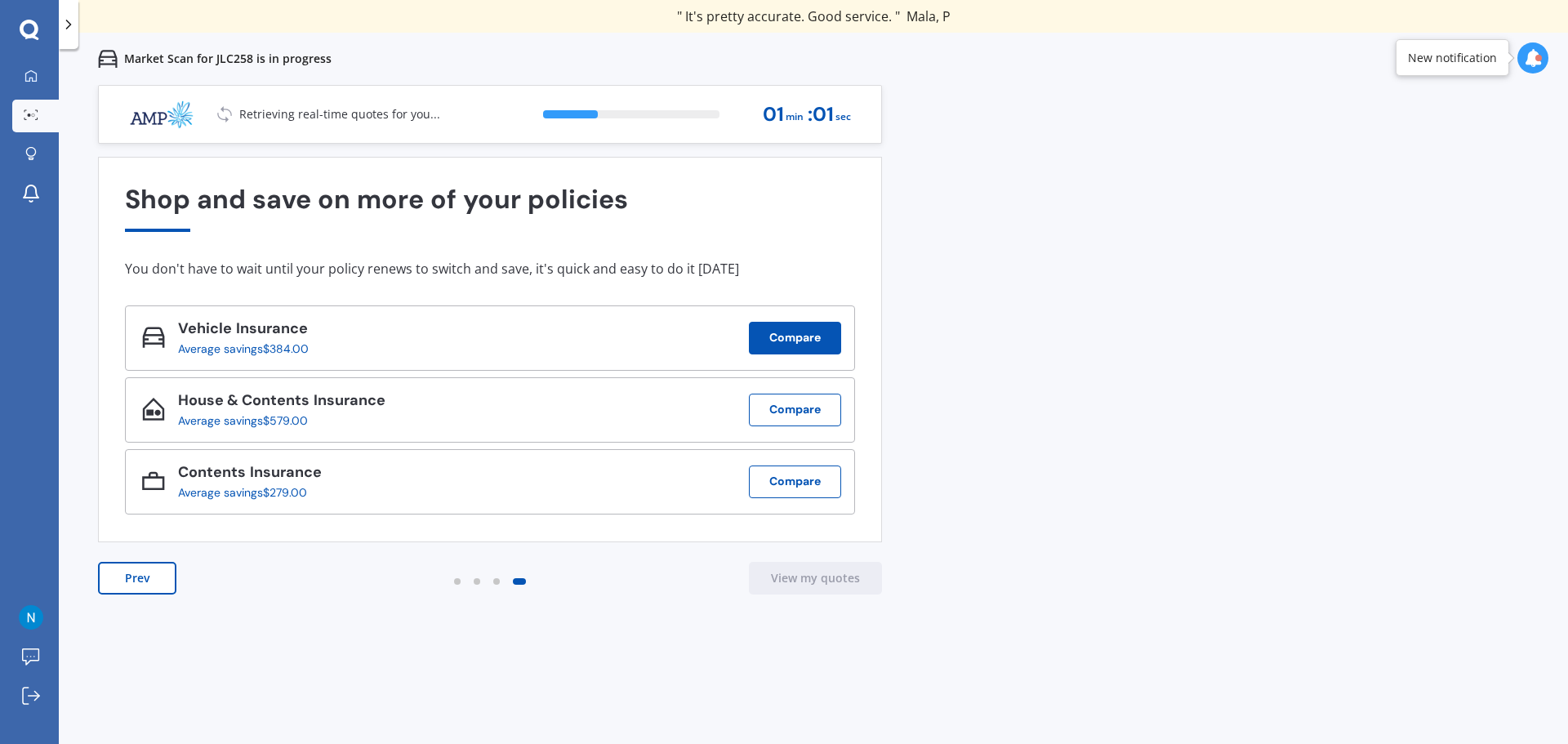
click at [793, 326] on button "Compare" at bounding box center [795, 338] width 93 height 33
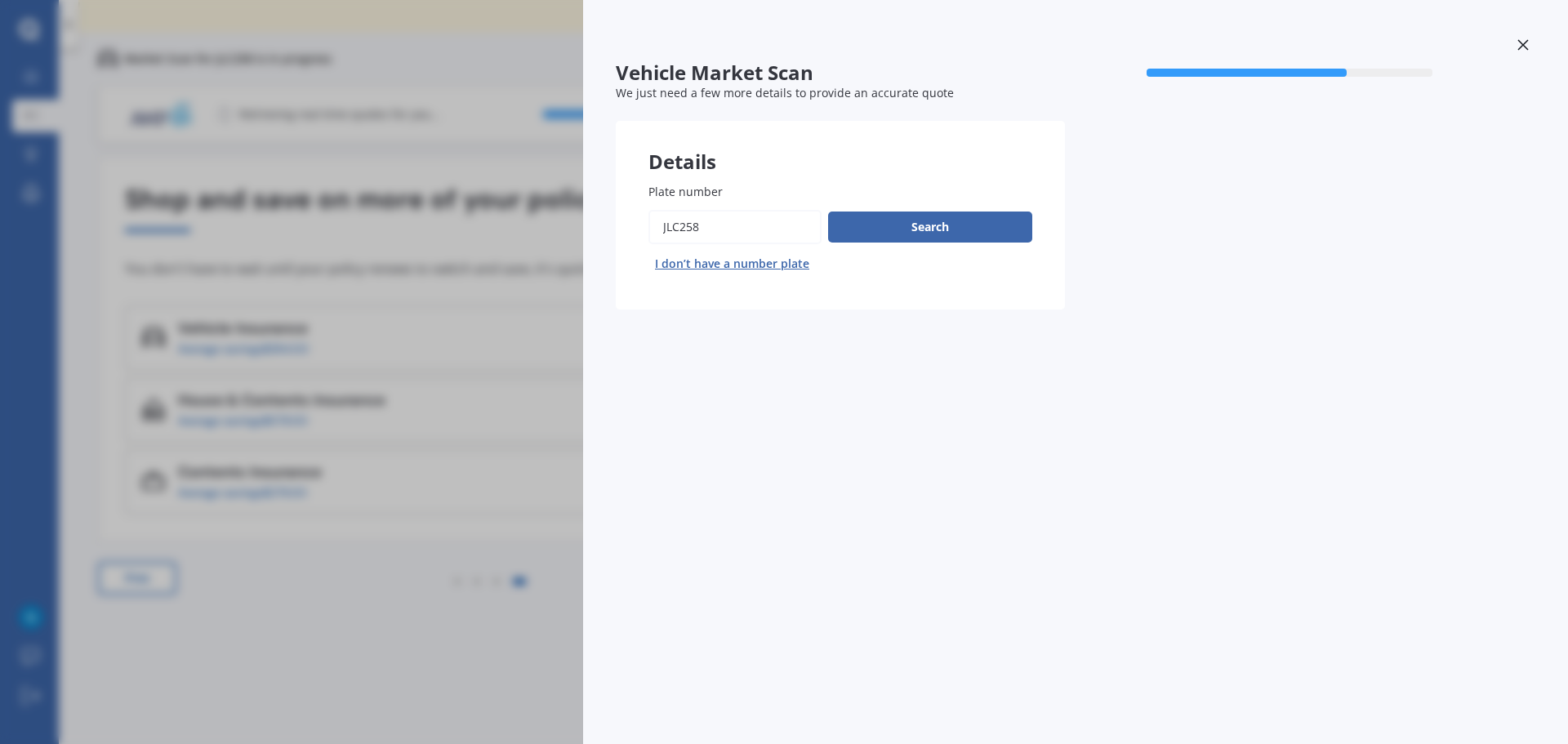
click at [921, 350] on div "Vehicle Market Scan 70 % We just need a few more details to provide an accurate…" at bounding box center [1075, 372] width 985 height 744
drag, startPoint x: 764, startPoint y: 231, endPoint x: 555, endPoint y: 270, distance: 212.6
click at [556, 270] on div "Vehicle Market Scan 70 % We just need a few more details to provide an accurate…" at bounding box center [784, 372] width 1568 height 744
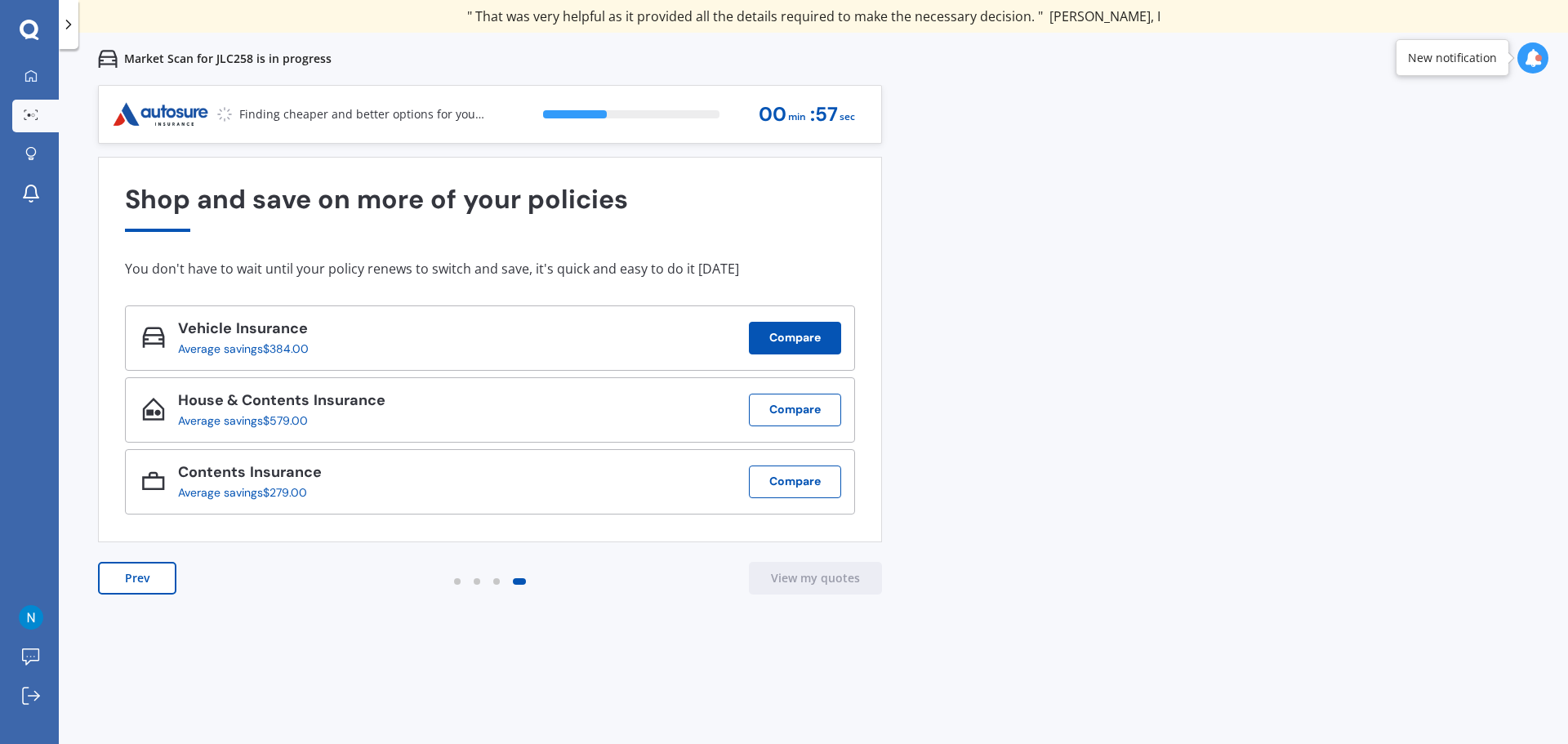
click at [812, 336] on button "Compare" at bounding box center [795, 338] width 93 height 33
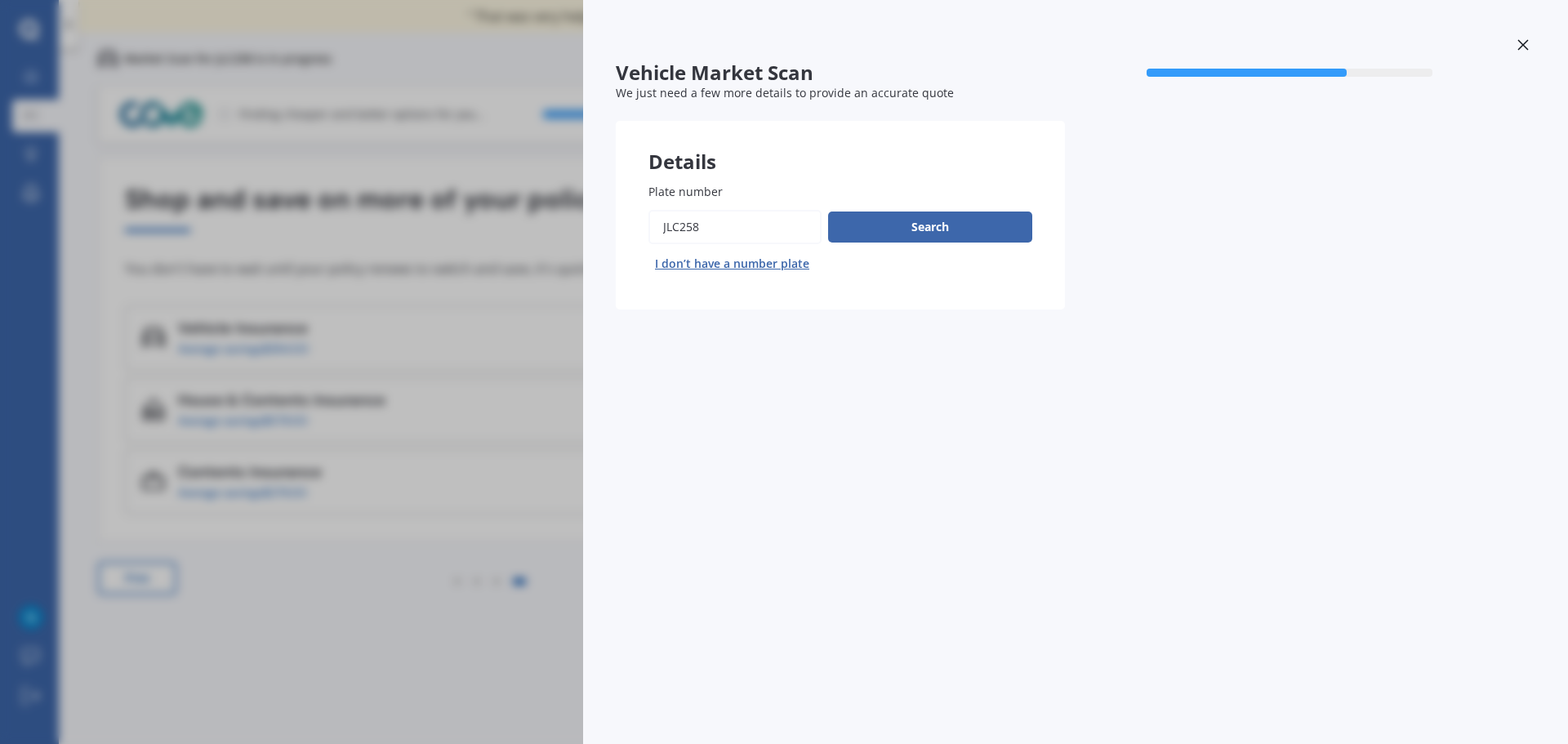
click at [724, 228] on input "Plate number" at bounding box center [735, 227] width 173 height 35
type input "J"
type input "NZS970"
click at [911, 225] on button "Search" at bounding box center [930, 227] width 204 height 31
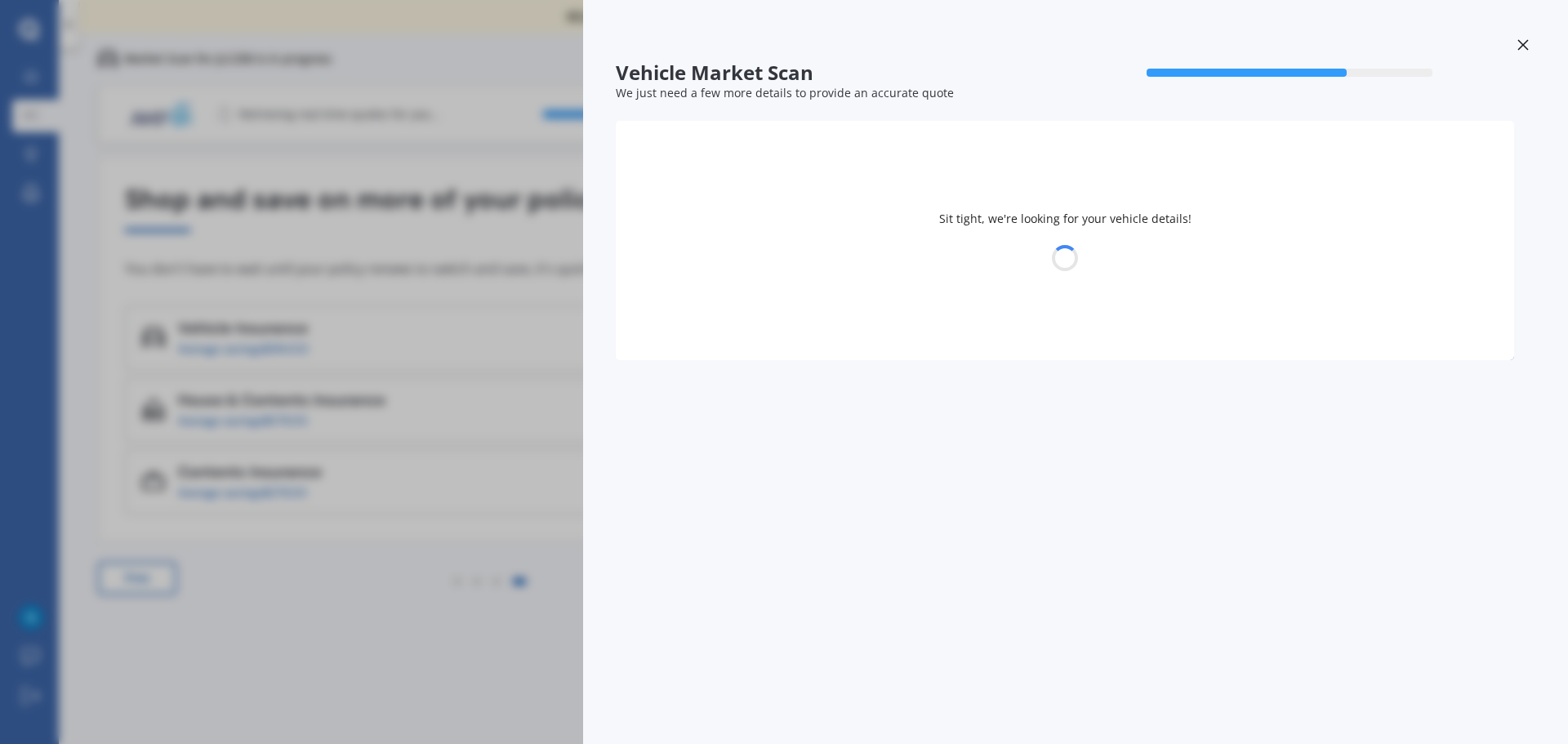
select select "MAZDA"
select select "ATENZA"
select select "27"
select select "12"
select select "1981"
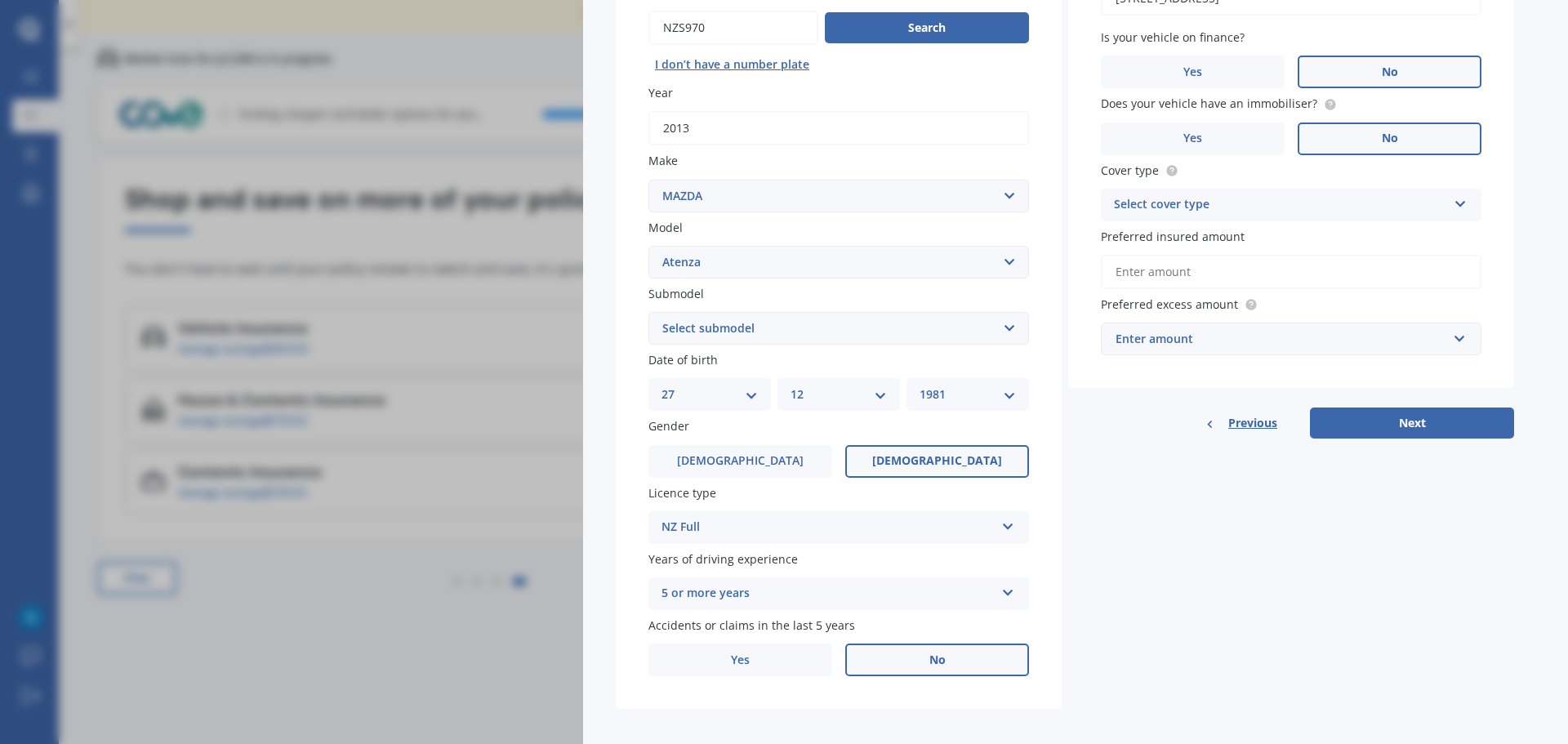
scroll to position [202, 0]
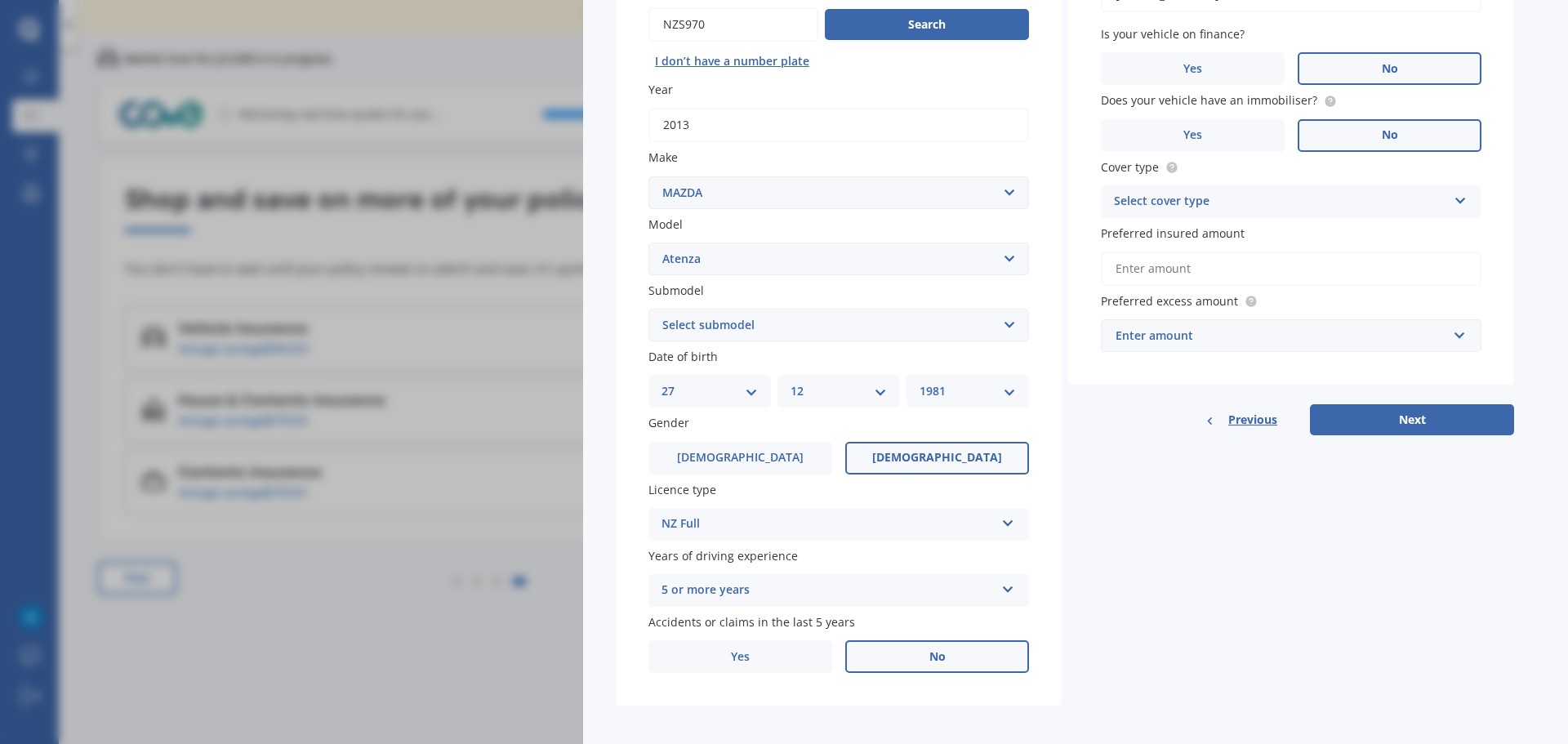
click at [780, 318] on select "Select submodel (All other) Diesel Diesel Turbo Hatchback Sedan Turbo Wagon" at bounding box center [839, 324] width 381 height 33
select select "DIESEL"
click at [649, 308] on select "Select submodel (All other) Diesel Diesel Turbo Hatchback Sedan Turbo Wagon" at bounding box center [839, 324] width 381 height 33
click at [695, 389] on select "DD 01 02 03 04 05 06 07 08 09 10 11 12 13 14 15 16 17 18 19 20 21 22 23 24 25 2…" at bounding box center [709, 391] width 96 height 18
click at [971, 93] on label "Year" at bounding box center [836, 89] width 374 height 17
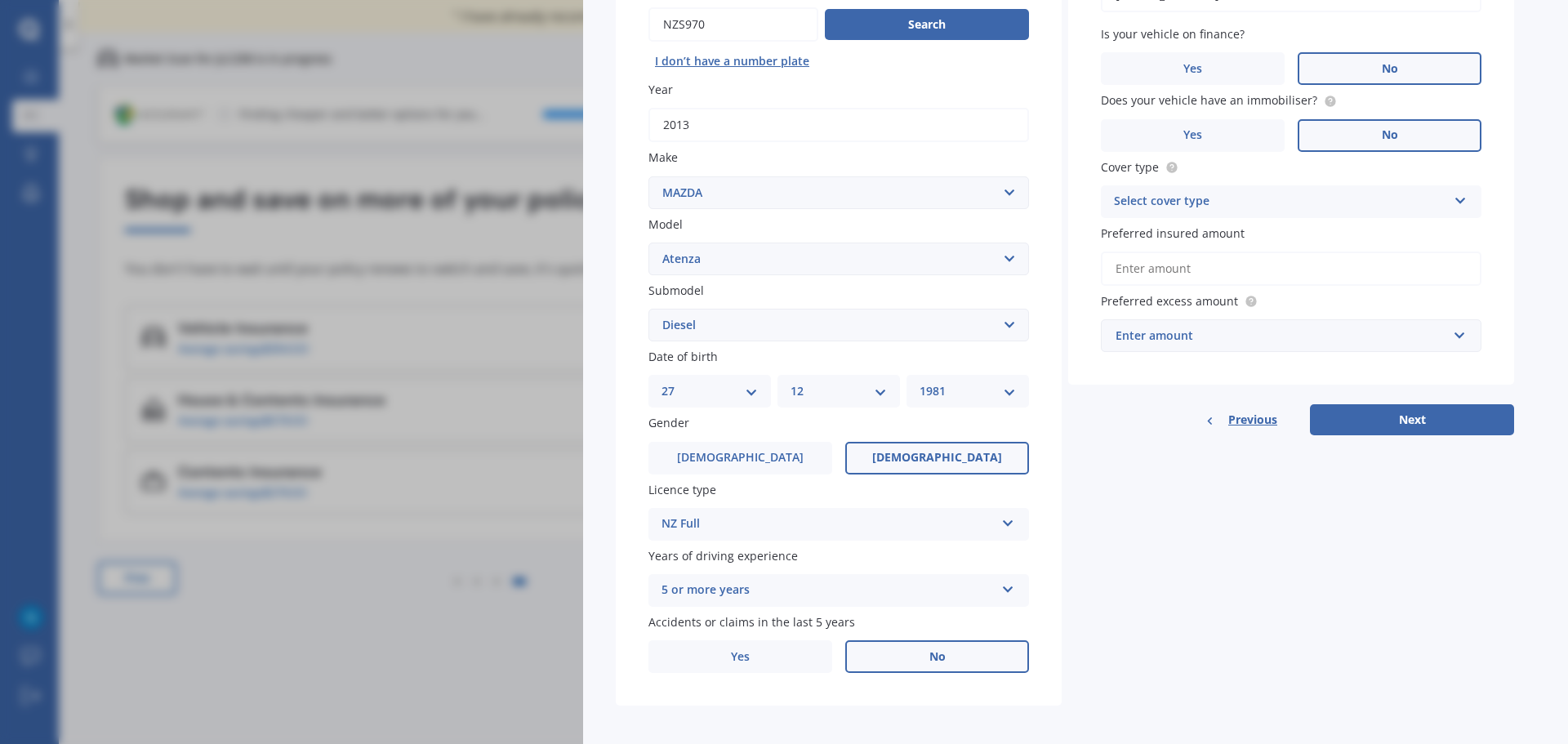
click at [971, 108] on input "2013" at bounding box center [839, 125] width 381 height 35
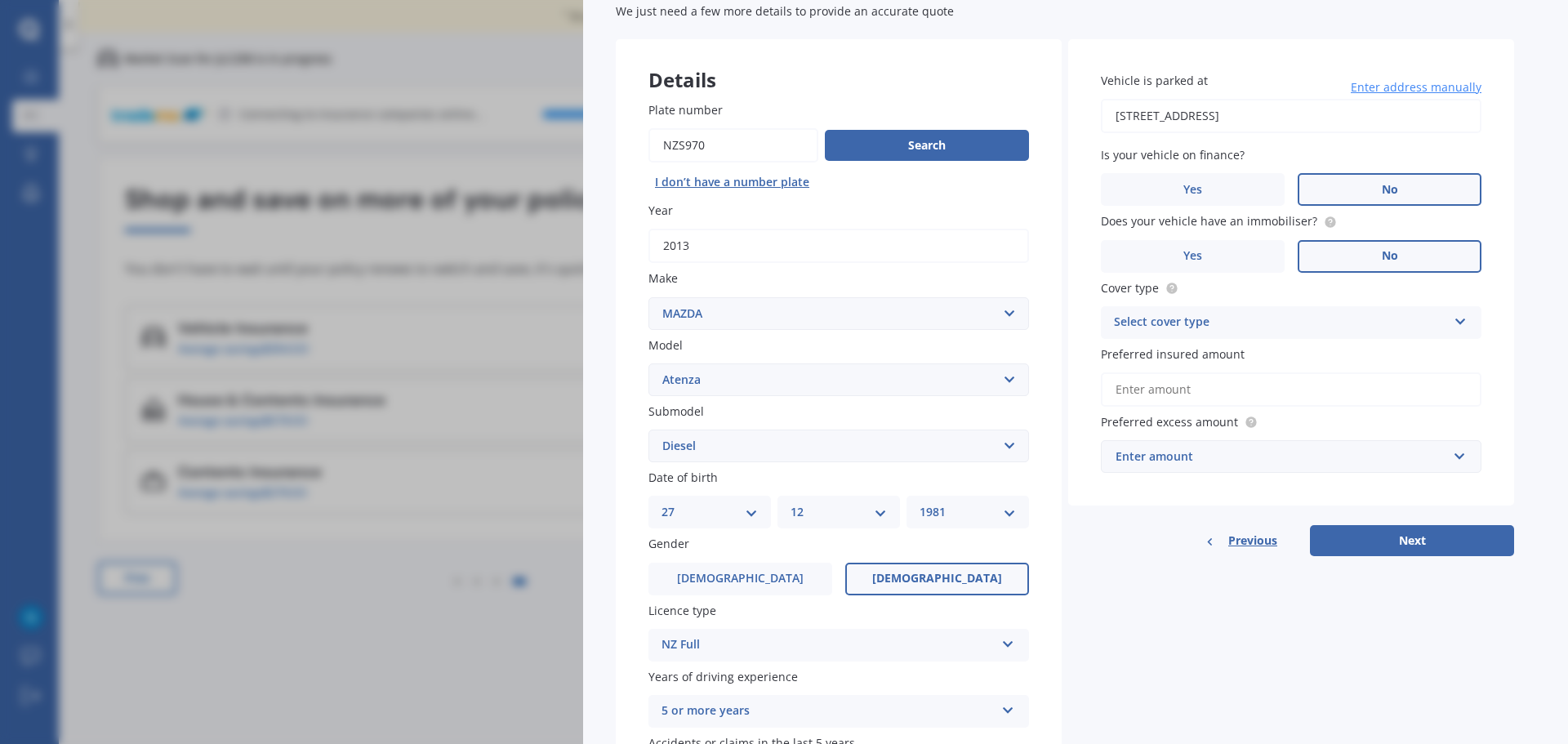
scroll to position [75, 0]
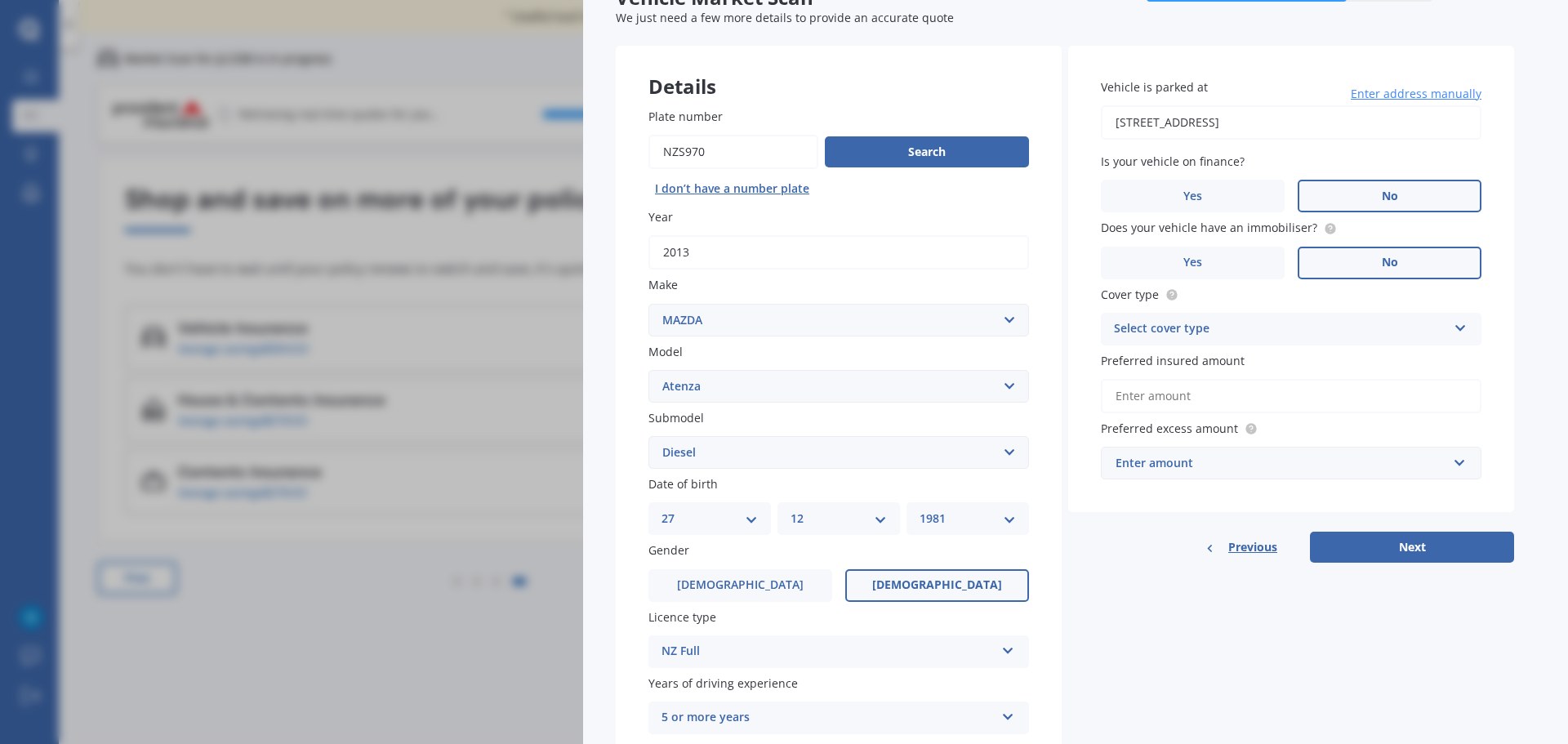
click at [1291, 390] on input "Preferred insured amount" at bounding box center [1292, 396] width 381 height 35
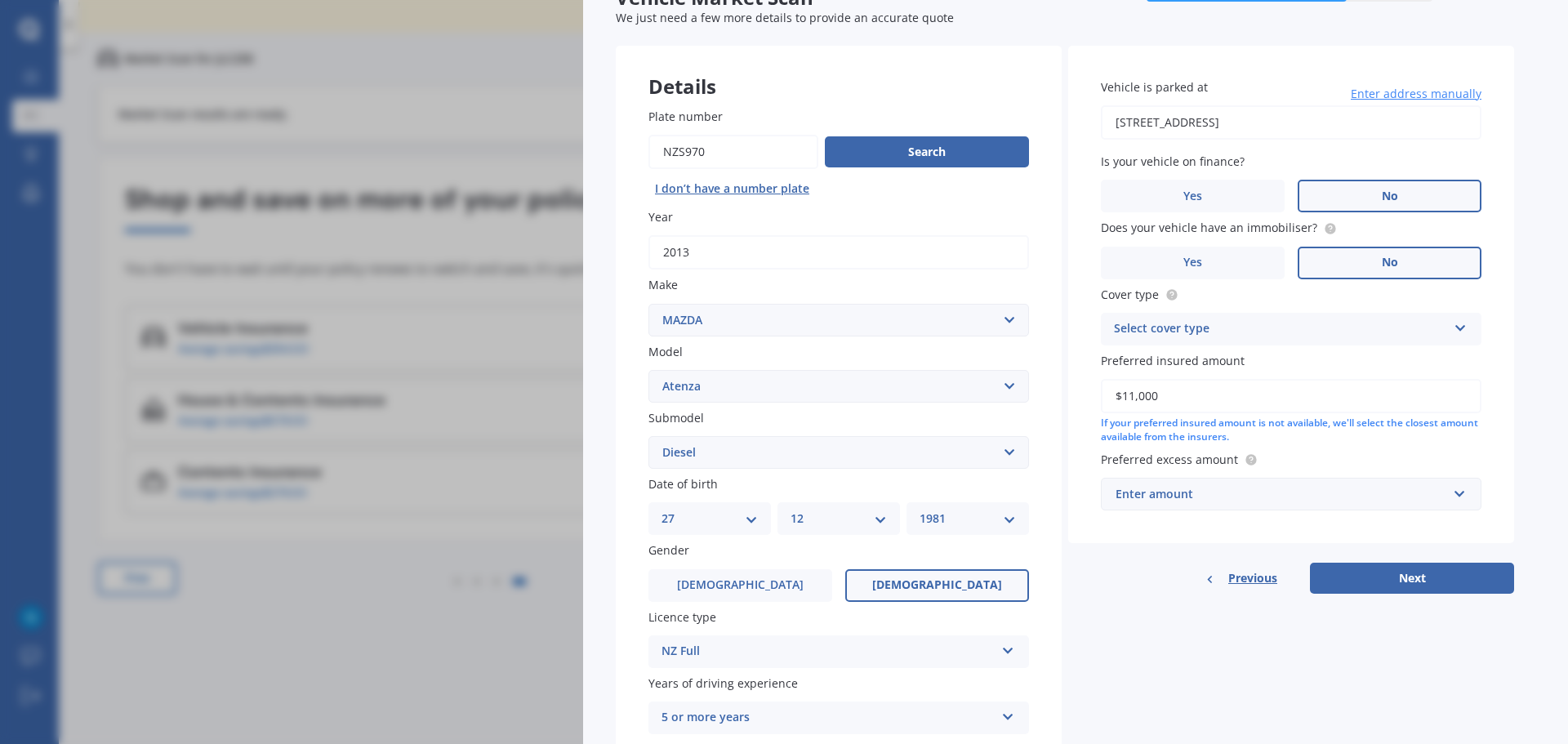
type input "$11,000"
click at [1301, 495] on div "Enter amount" at bounding box center [1282, 494] width 332 height 18
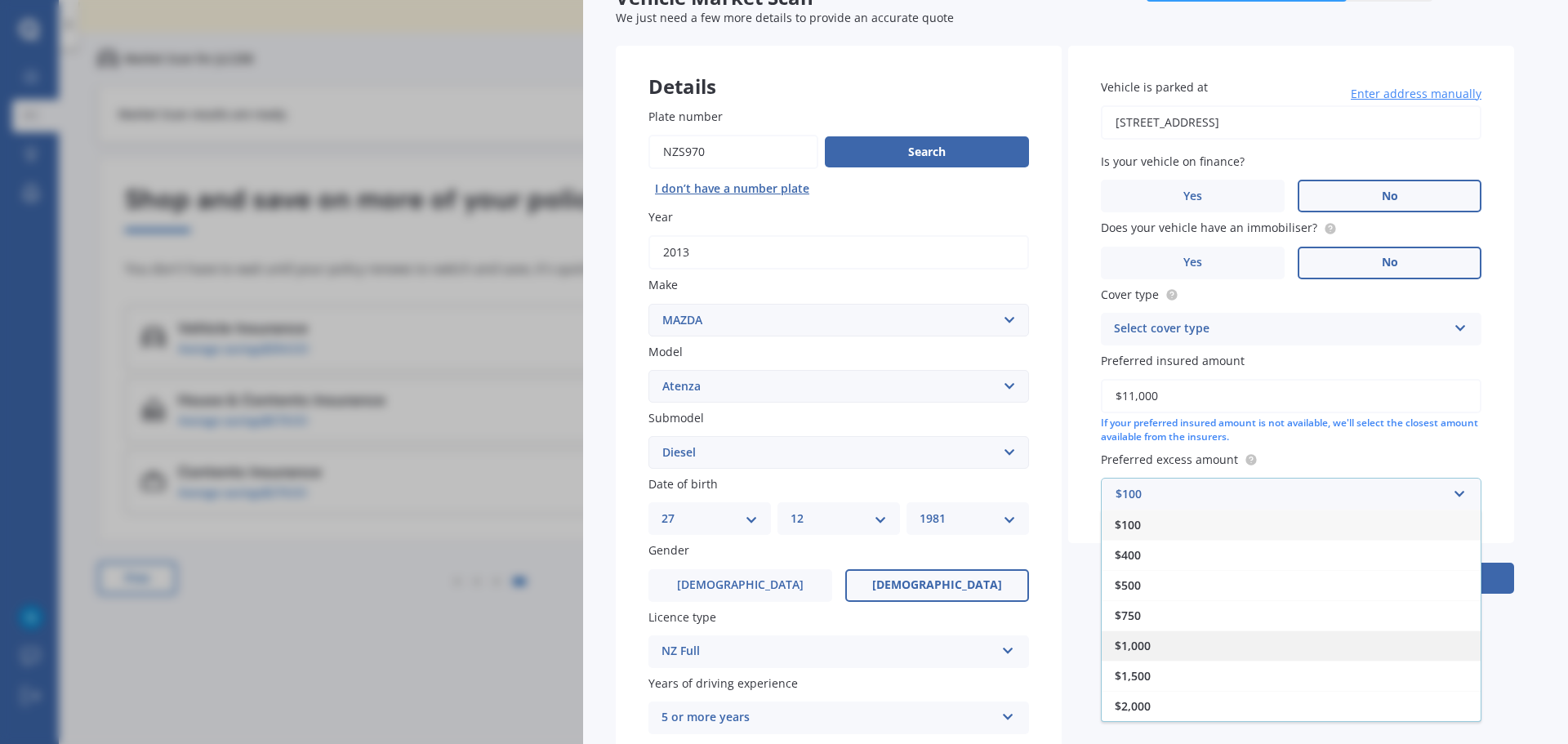
click at [1230, 642] on div "$1,000" at bounding box center [1292, 645] width 379 height 30
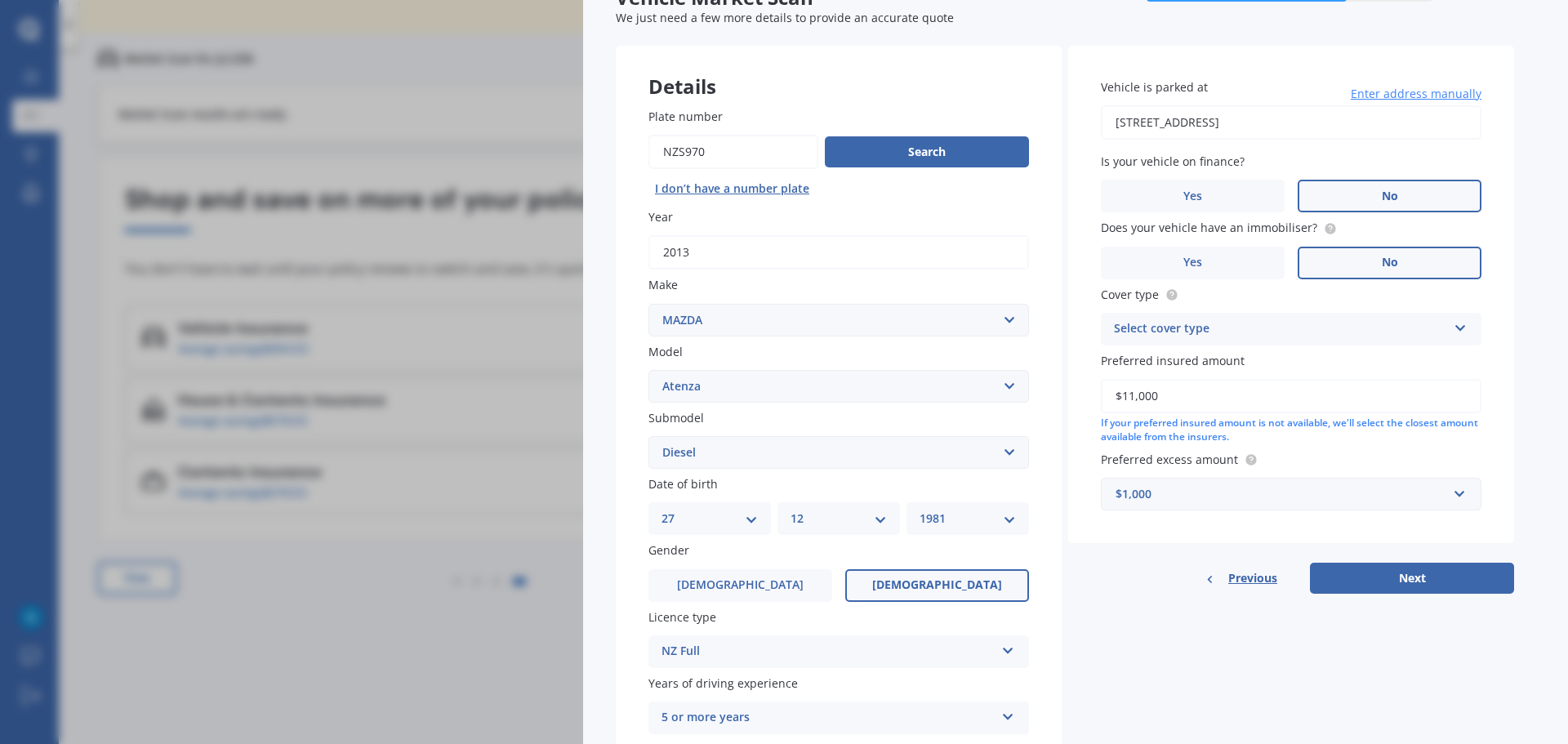
drag, startPoint x: 1455, startPoint y: 570, endPoint x: 1310, endPoint y: 630, distance: 156.9
click at [1454, 570] on button "Next" at bounding box center [1412, 578] width 204 height 31
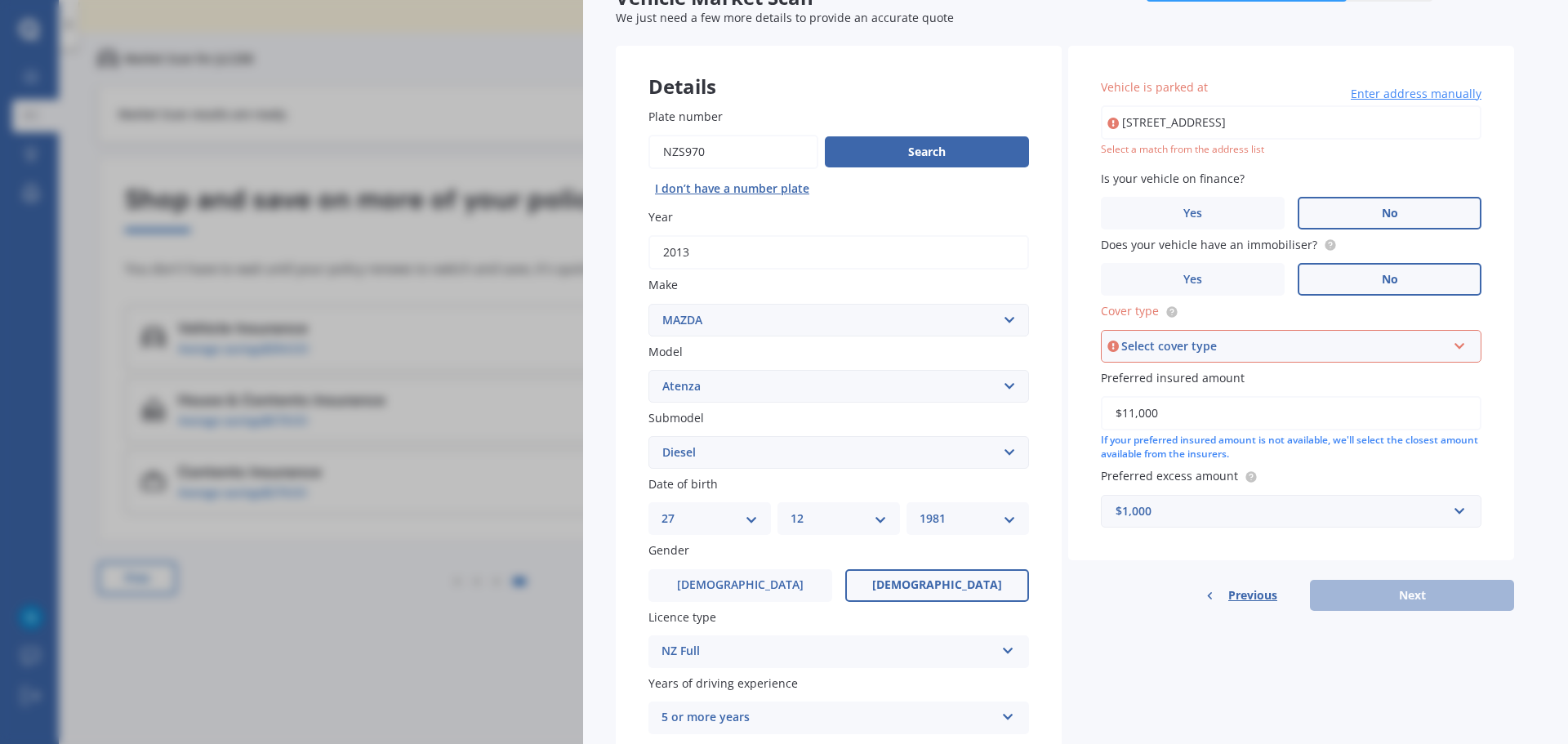
type input "[STREET_ADDRESS]"
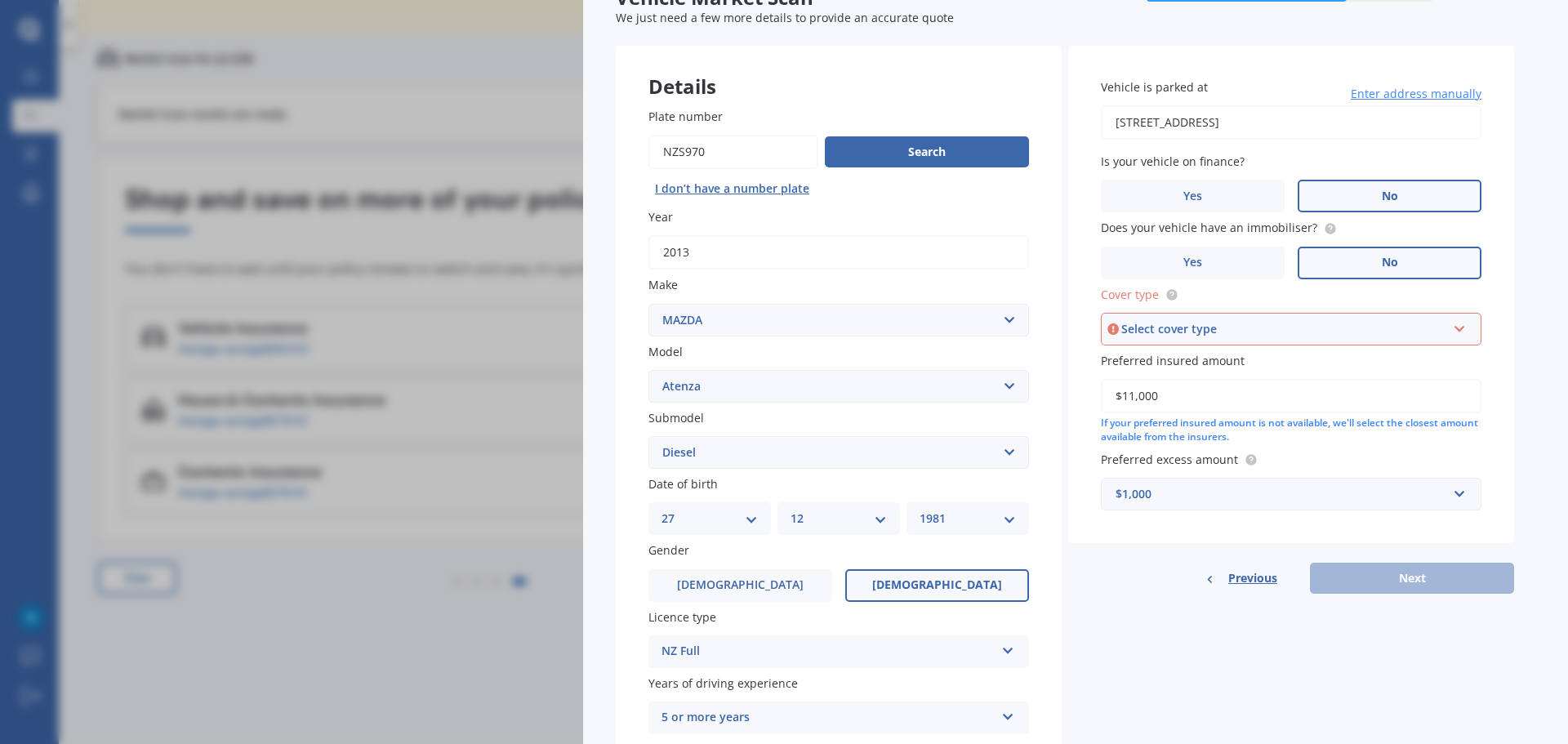
click at [1287, 332] on div "Select cover type" at bounding box center [1284, 329] width 325 height 18
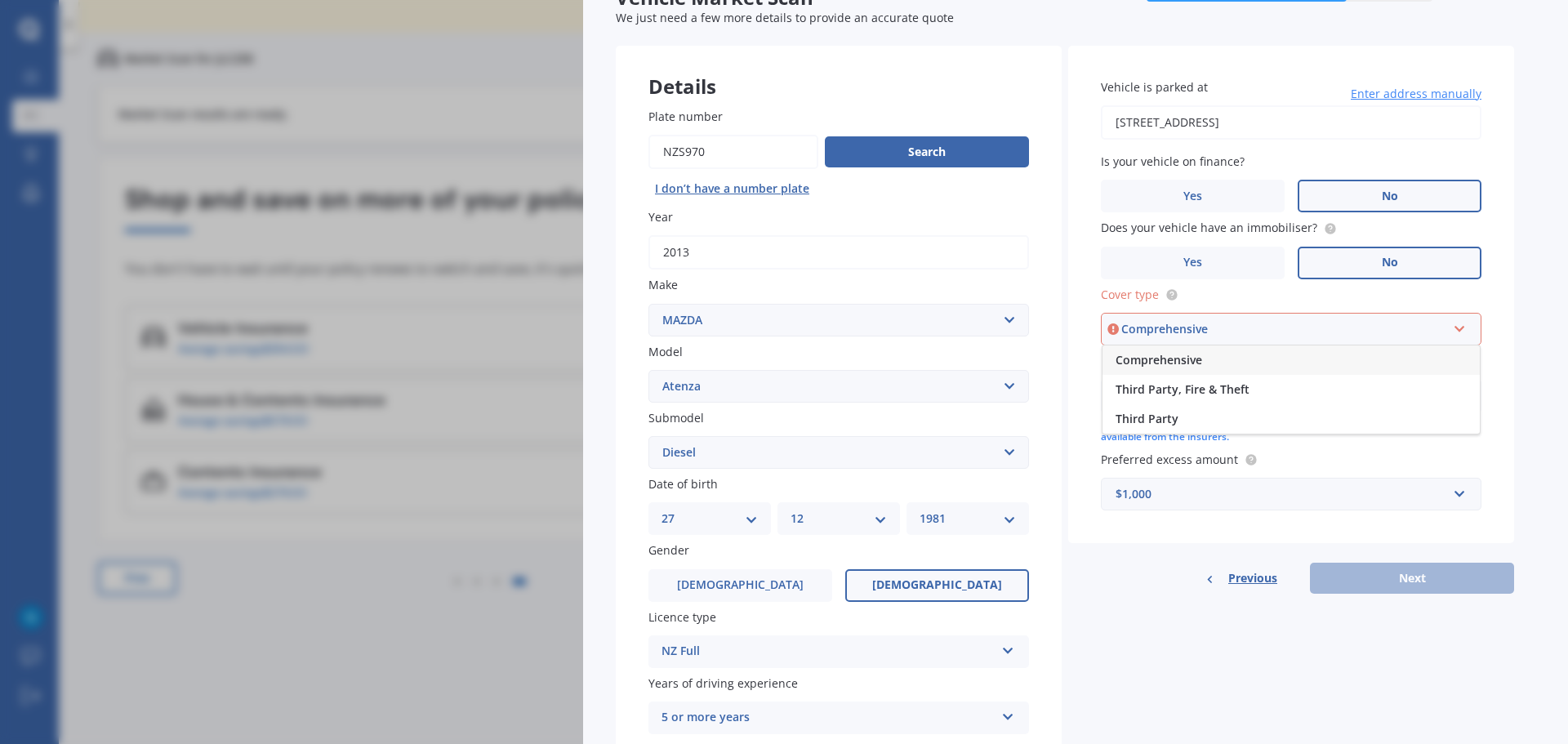
click at [1276, 360] on div "Comprehensive" at bounding box center [1292, 360] width 377 height 29
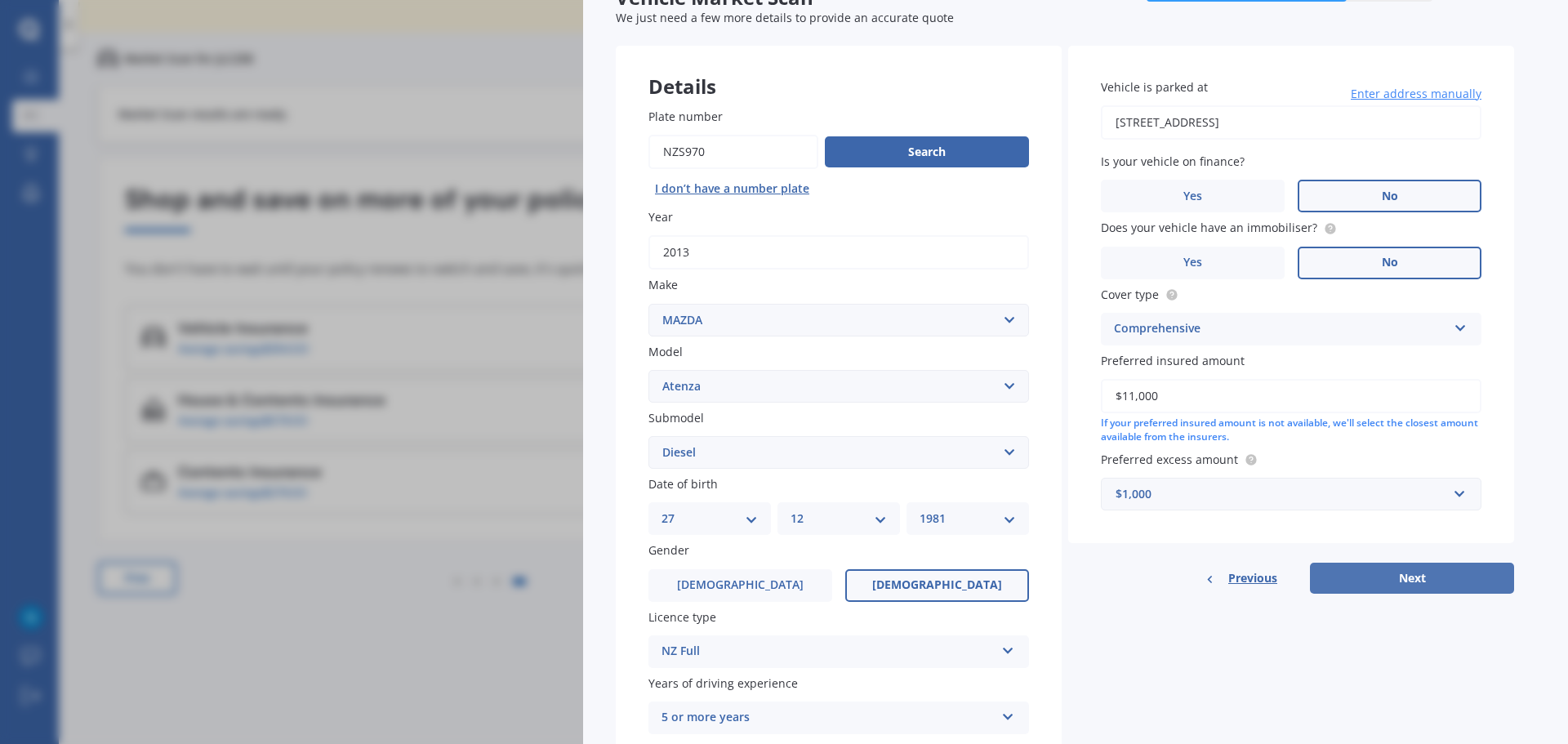
click at [1418, 573] on button "Next" at bounding box center [1412, 578] width 204 height 31
select select "27"
select select "12"
select select "1981"
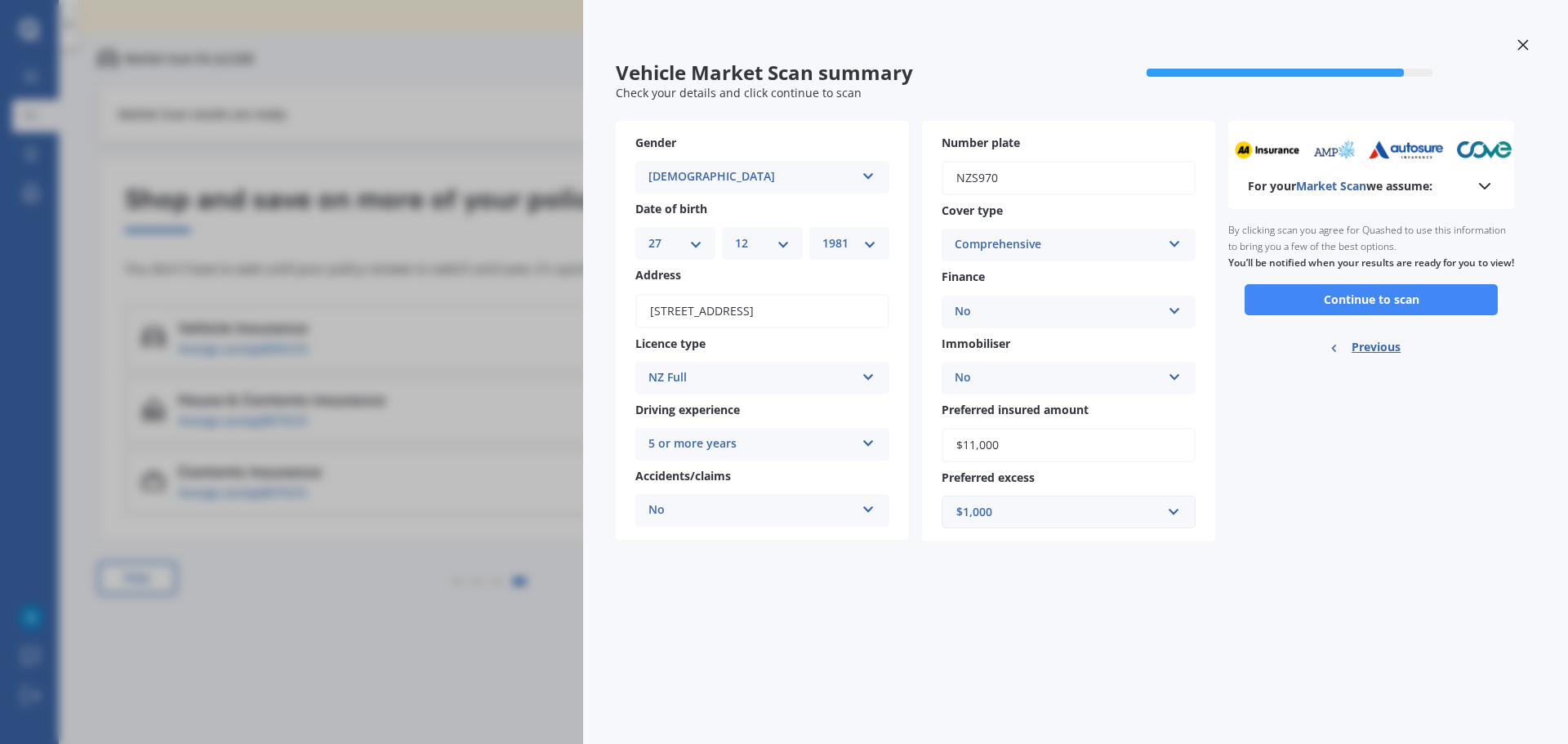
scroll to position [0, 0]
click at [1350, 315] on button "Continue to scan" at bounding box center [1371, 299] width 253 height 31
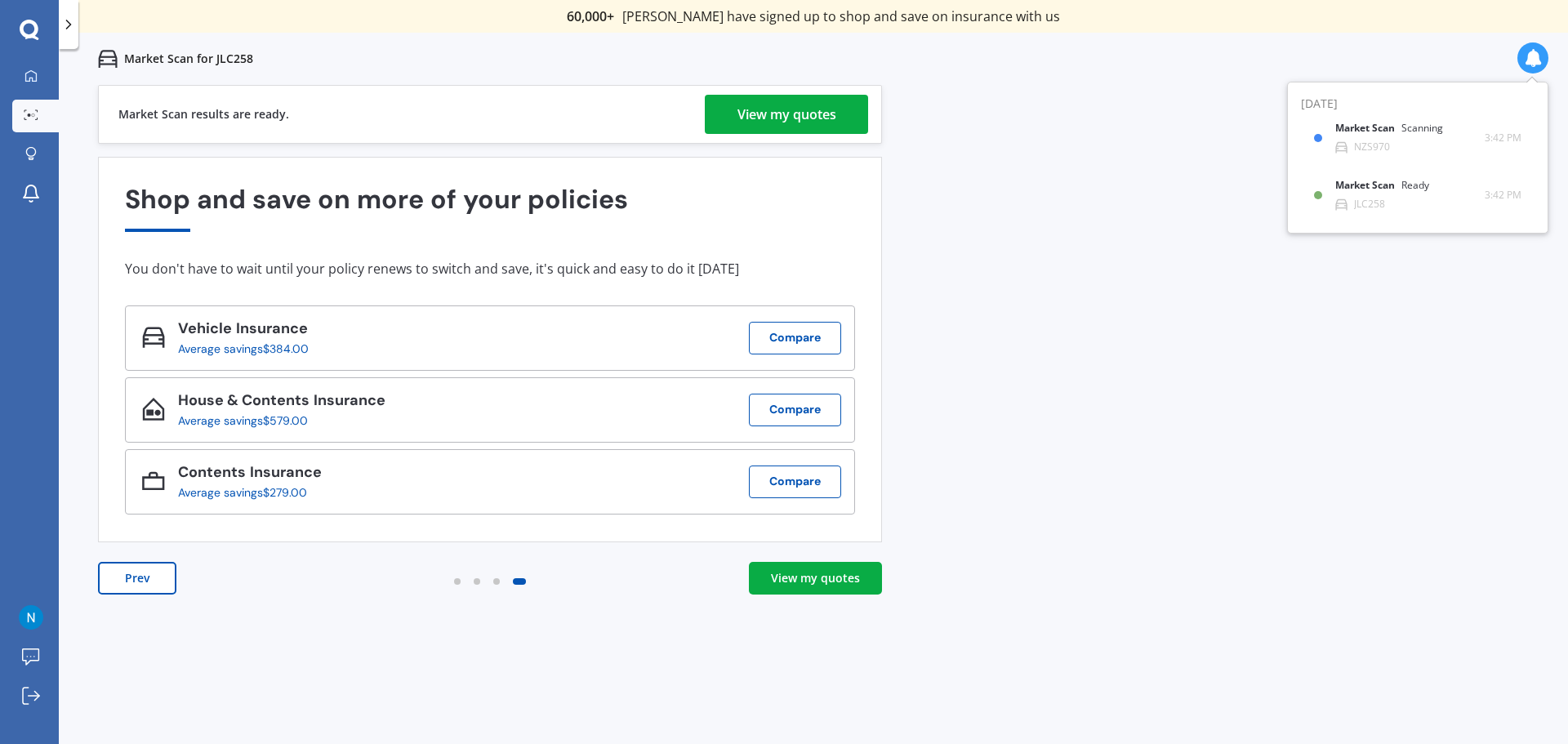
click at [784, 111] on div "View my quotes" at bounding box center [786, 114] width 99 height 40
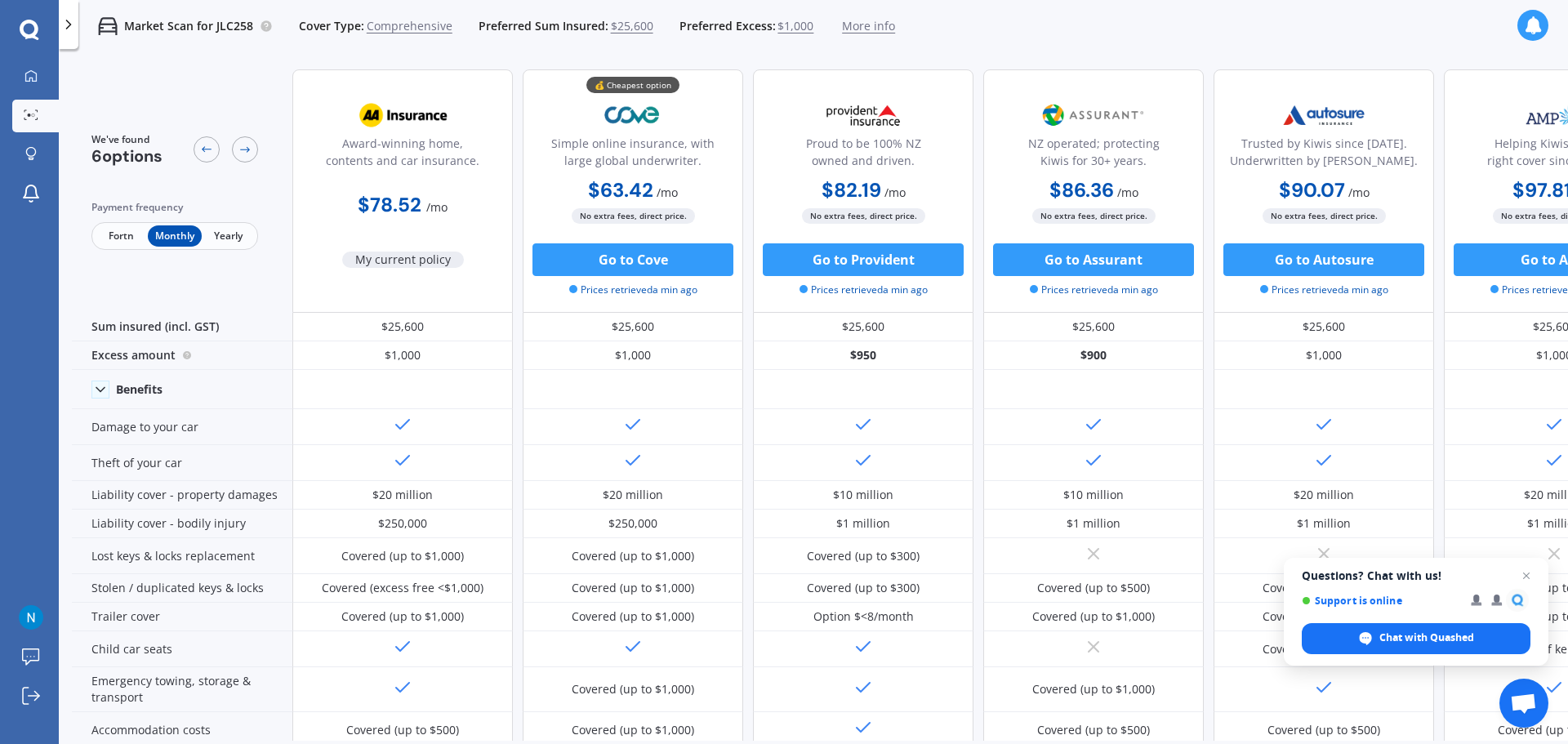
click at [117, 236] on span "Fortn" at bounding box center [120, 236] width 53 height 21
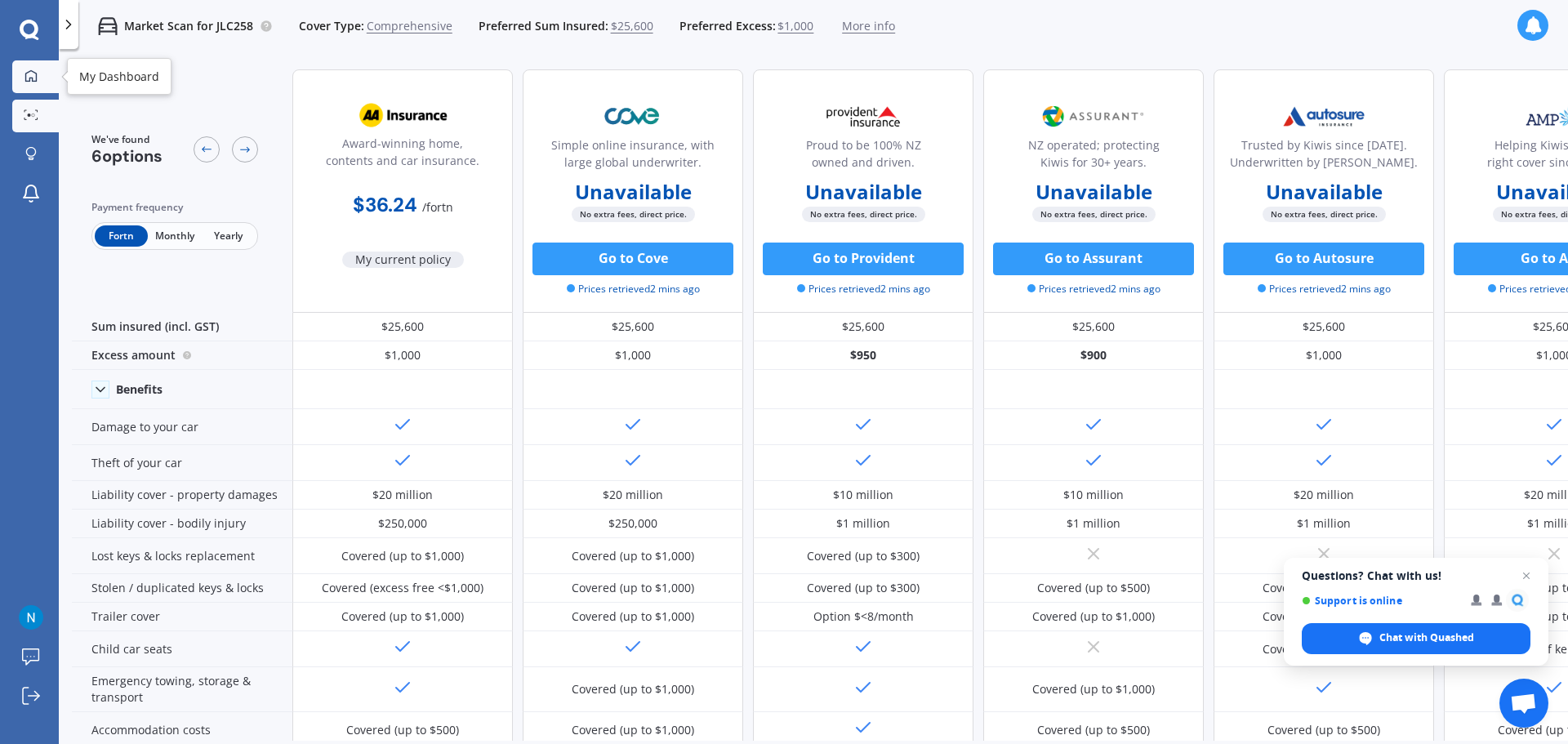
click at [24, 79] on icon at bounding box center [31, 76] width 13 height 13
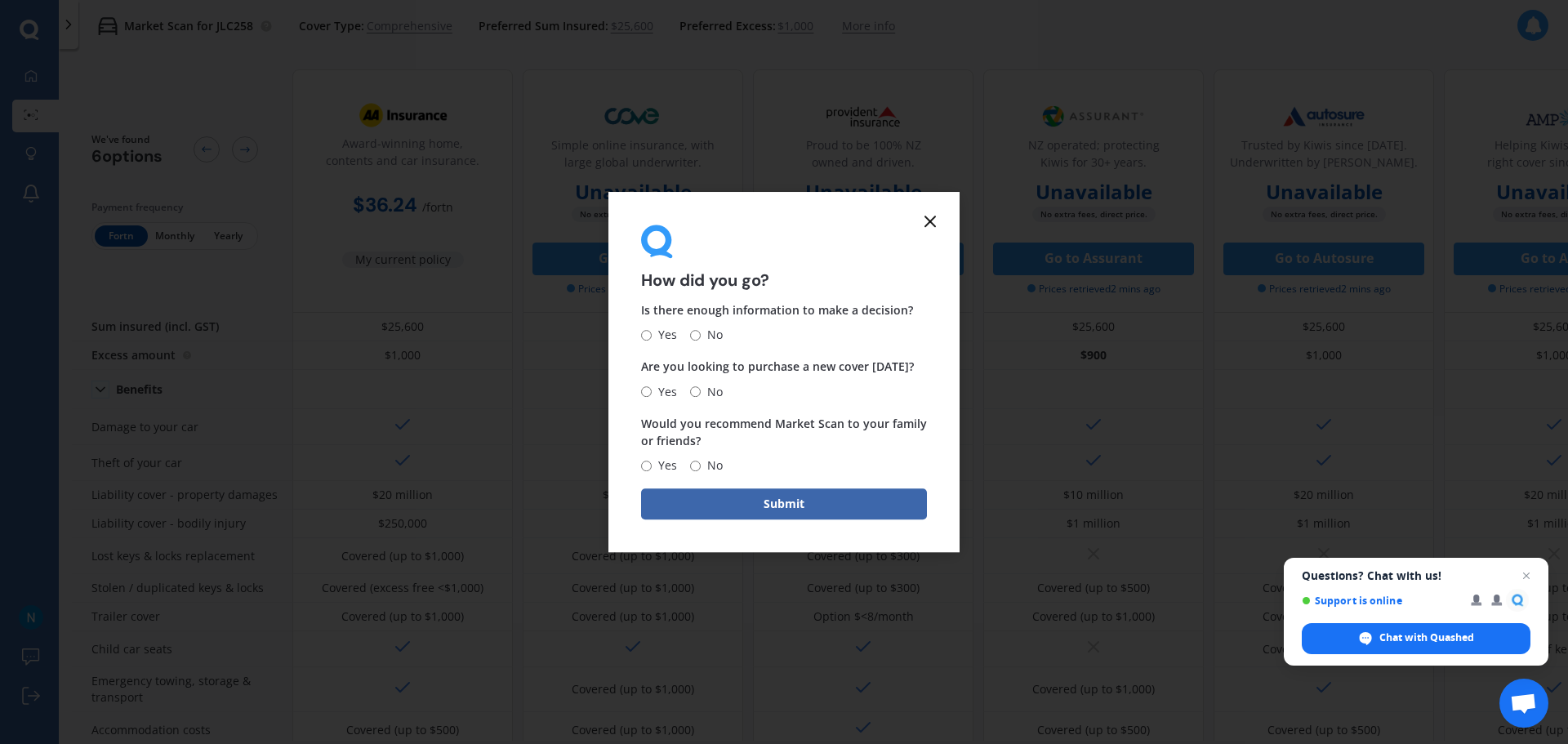
click at [934, 226] on line at bounding box center [930, 222] width 10 height 10
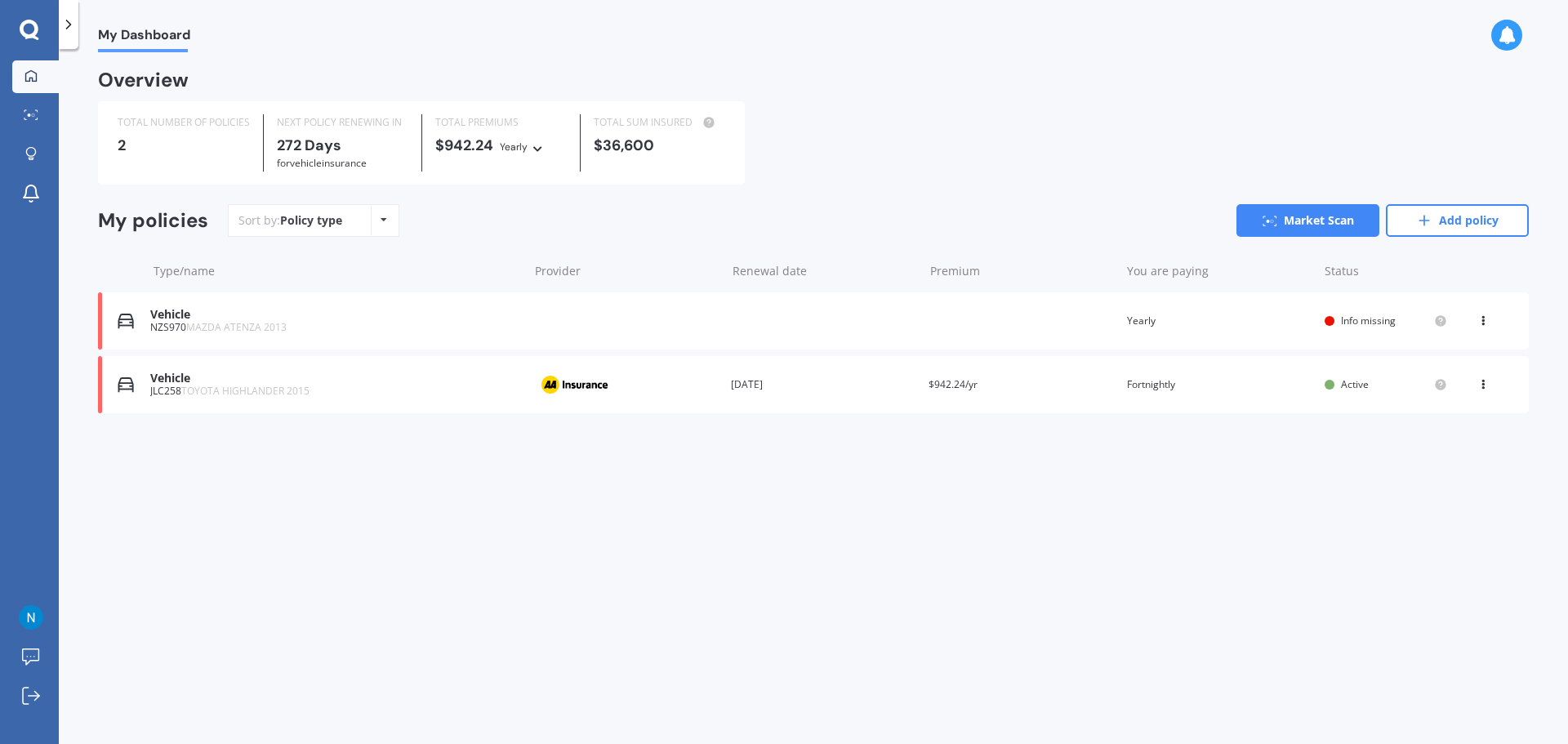
click at [664, 523] on div "My Dashboard Overview TOTAL NUMBER OF POLICIES 2 NEXT POLICY RENEWING [DATE] fo…" at bounding box center [813, 399] width 1509 height 695
click at [1482, 323] on icon at bounding box center [1484, 318] width 12 height 10
click at [1432, 360] on div "View policy" at bounding box center [1448, 351] width 162 height 33
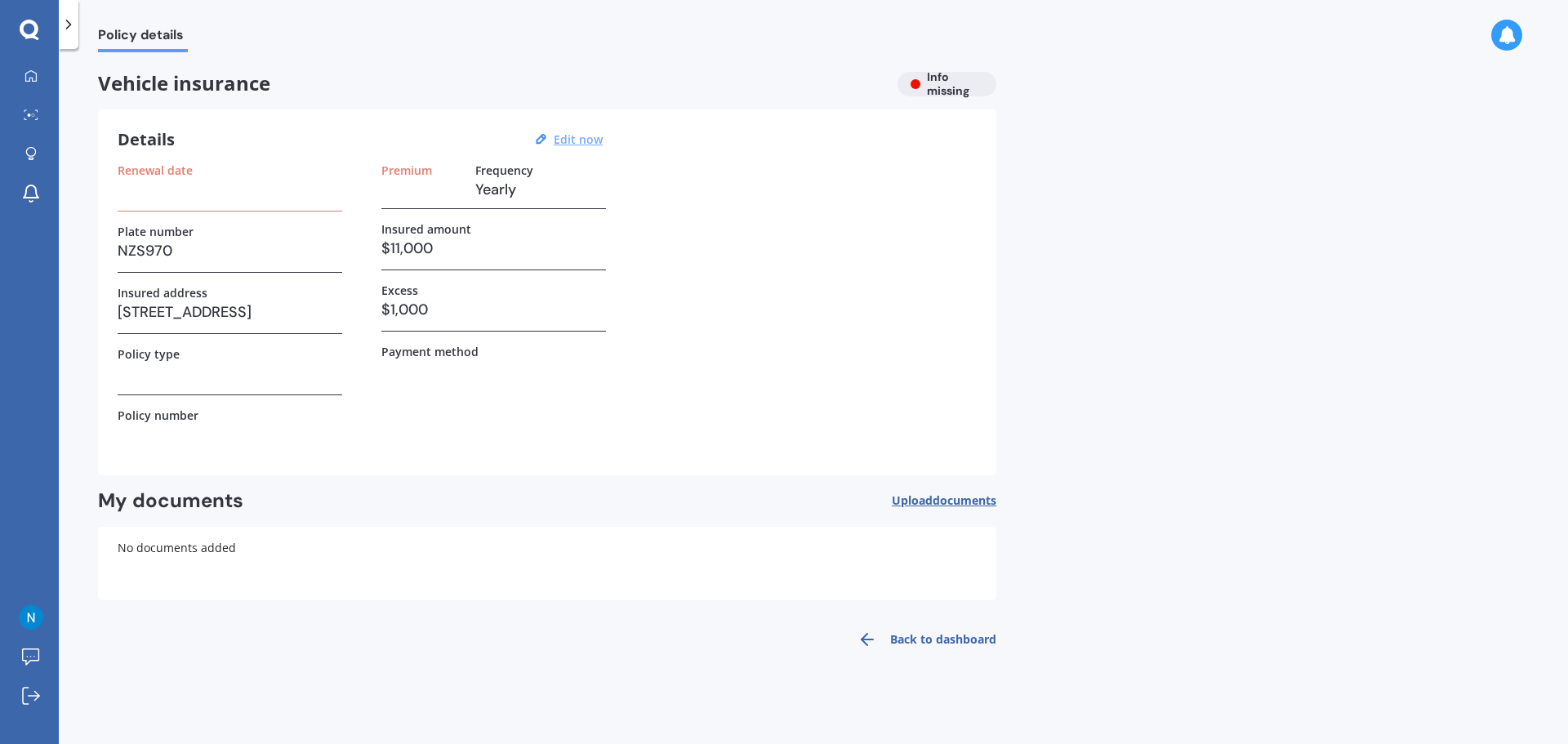
click at [581, 142] on u "Edit now" at bounding box center [578, 139] width 49 height 15
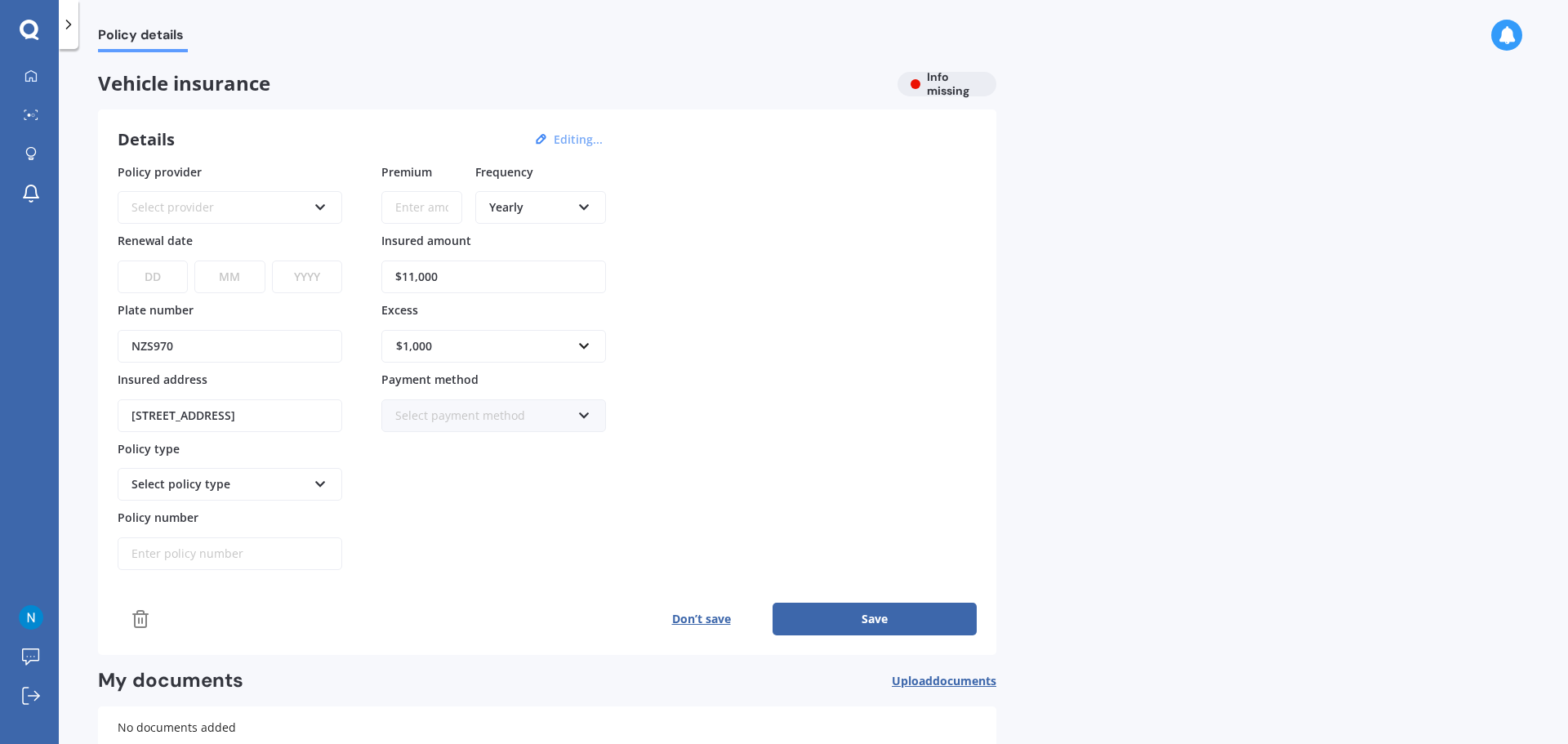
click at [307, 210] on div "Select provider AA AMI AMP ANZ ASB Aioi Nissay Dowa Ando Assurant Autosure BNZ …" at bounding box center [230, 207] width 225 height 33
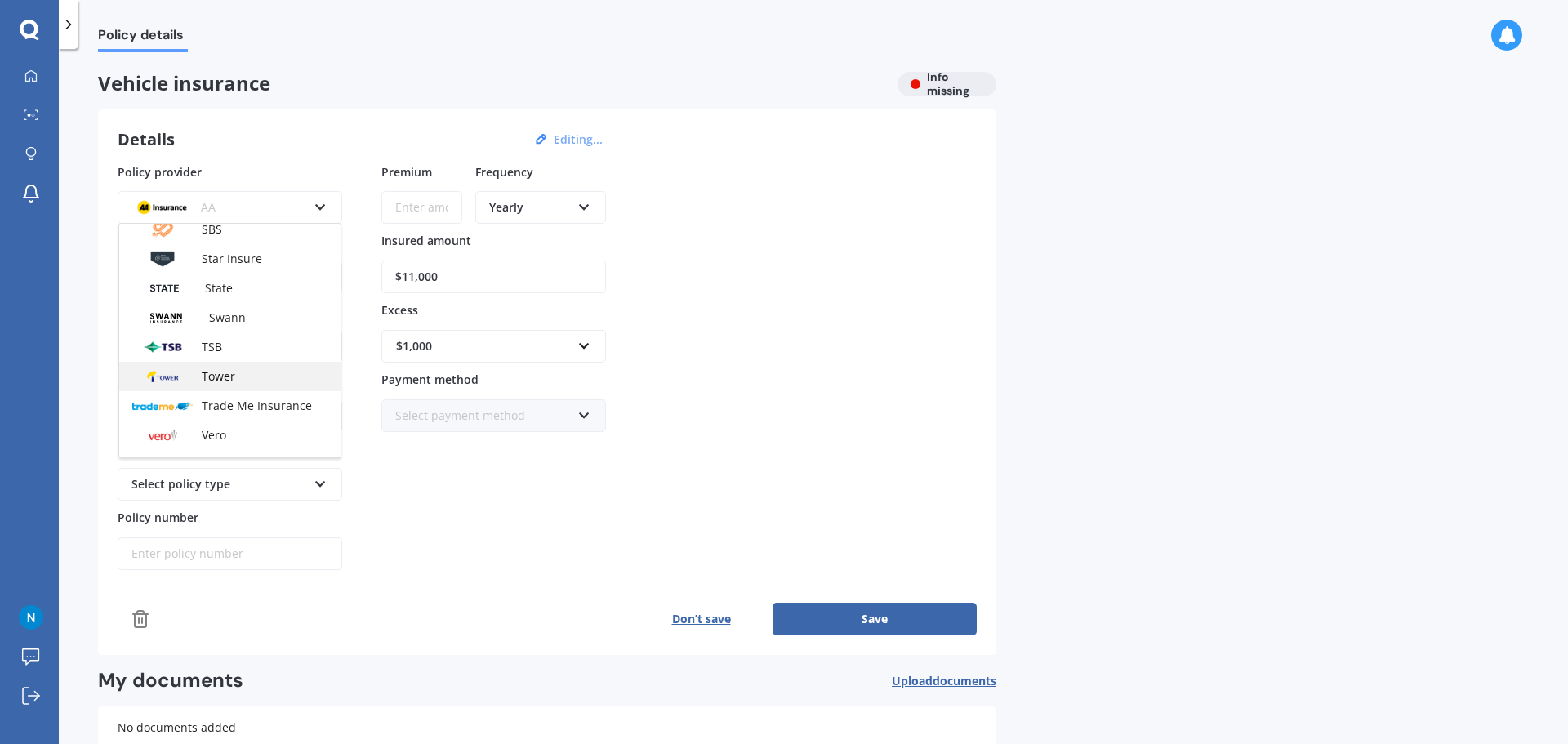
scroll to position [661, 0]
click at [260, 375] on div "Tower" at bounding box center [230, 371] width 222 height 29
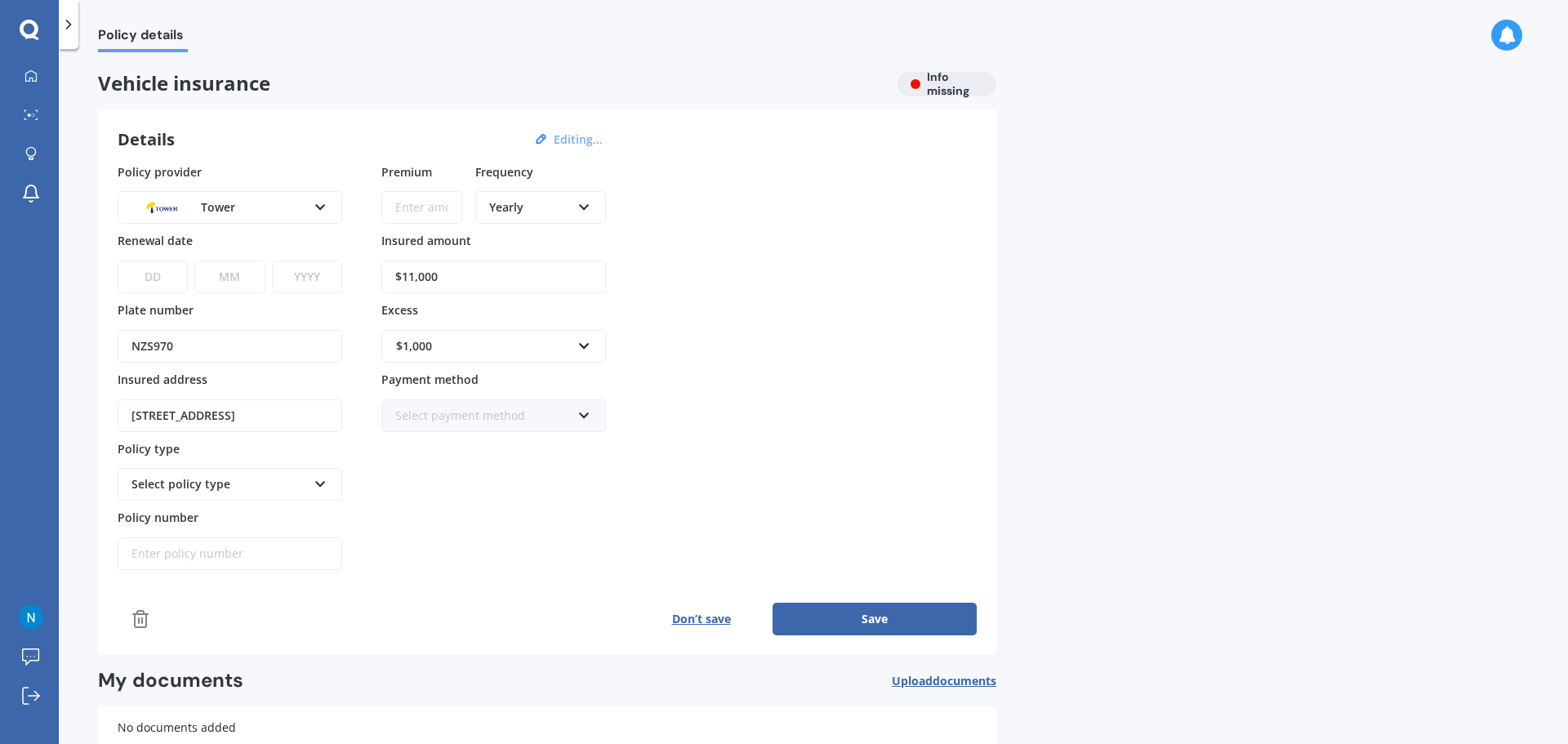
click at [152, 281] on select "DD 01 02 03 04 05 06 07 08 09 10 11 12 13 14 15 16 17 18 19 20 21 22 23 24 25 2…" at bounding box center [153, 276] width 70 height 33
select select "29"
click at [118, 260] on select "DD 01 02 03 04 05 06 07 08 09 10 11 12 13 14 15 16 17 18 19 20 21 22 23 24 25 2…" at bounding box center [153, 276] width 70 height 33
click at [220, 280] on select "MM 01 02 03 04 05 06 07 08 09 10 11 12" at bounding box center [229, 276] width 70 height 33
select select "09"
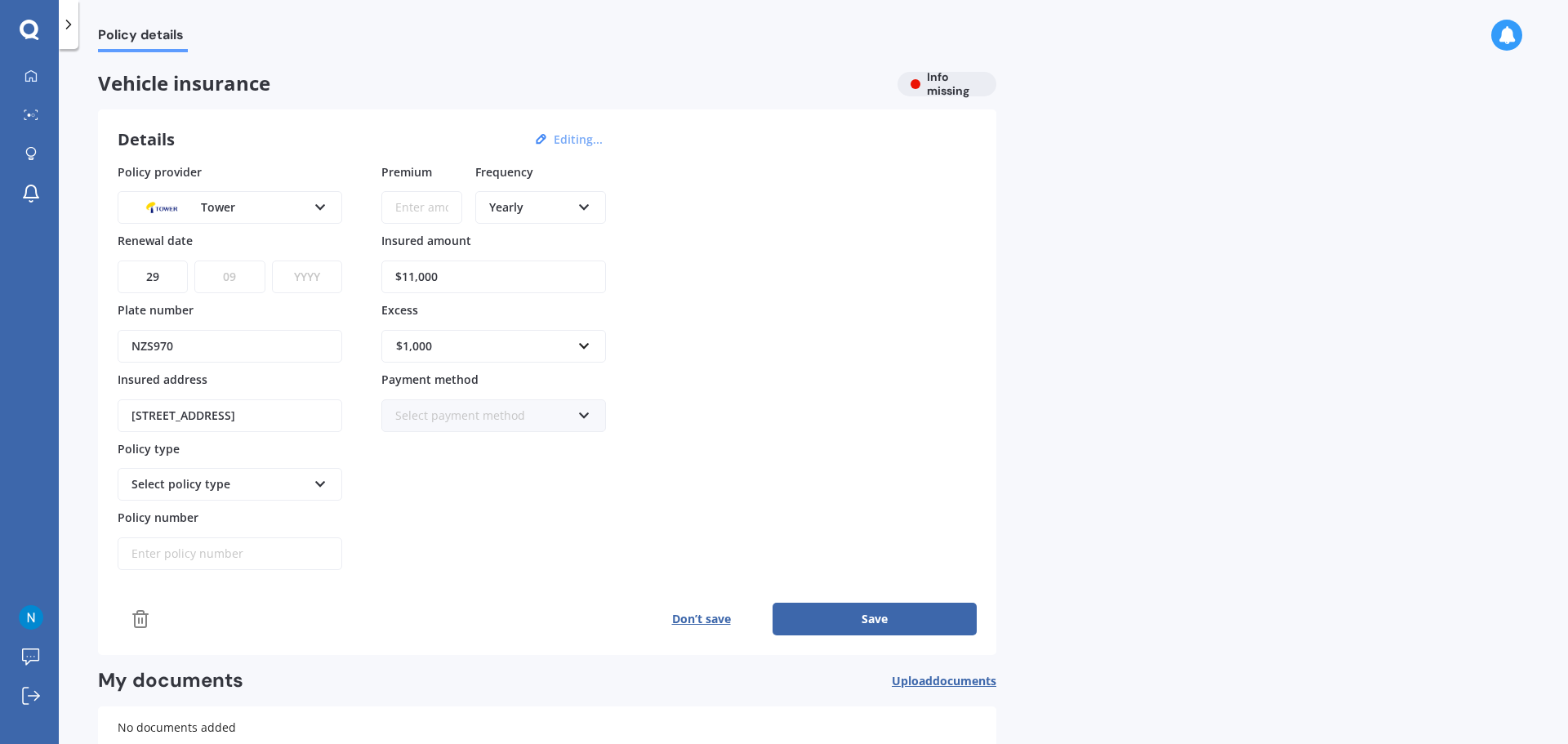
click at [195, 260] on select "MM 01 02 03 04 05 06 07 08 09 10 11 12" at bounding box center [229, 276] width 70 height 33
click at [299, 281] on select "YYYY 2027 2026 2025 2024 2023 2022 2021 2020 2019 2018 2017 2016 2015 2014 2013…" at bounding box center [307, 276] width 70 height 33
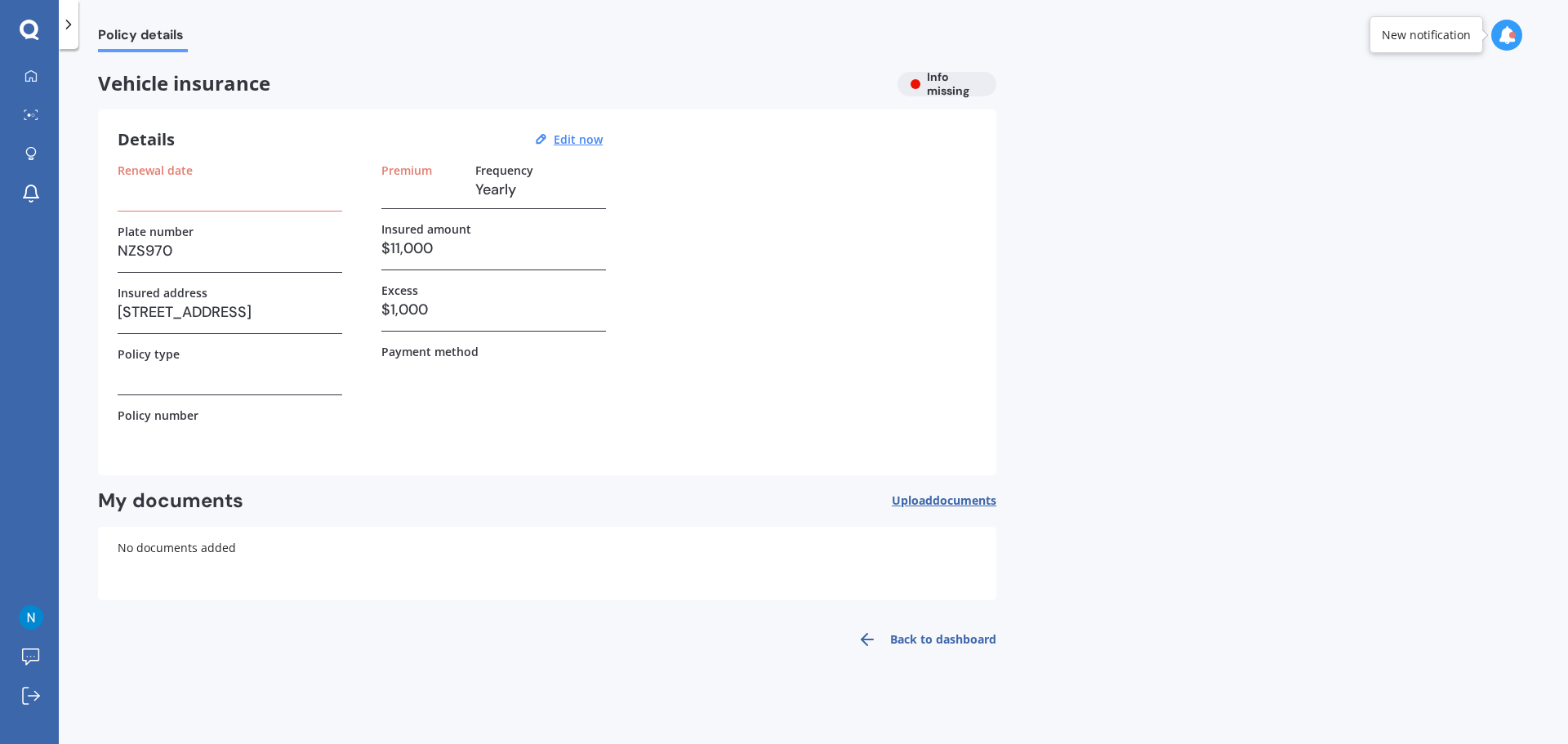
click at [293, 199] on h3 at bounding box center [230, 189] width 225 height 24
click at [587, 141] on u "Edit now" at bounding box center [578, 139] width 49 height 15
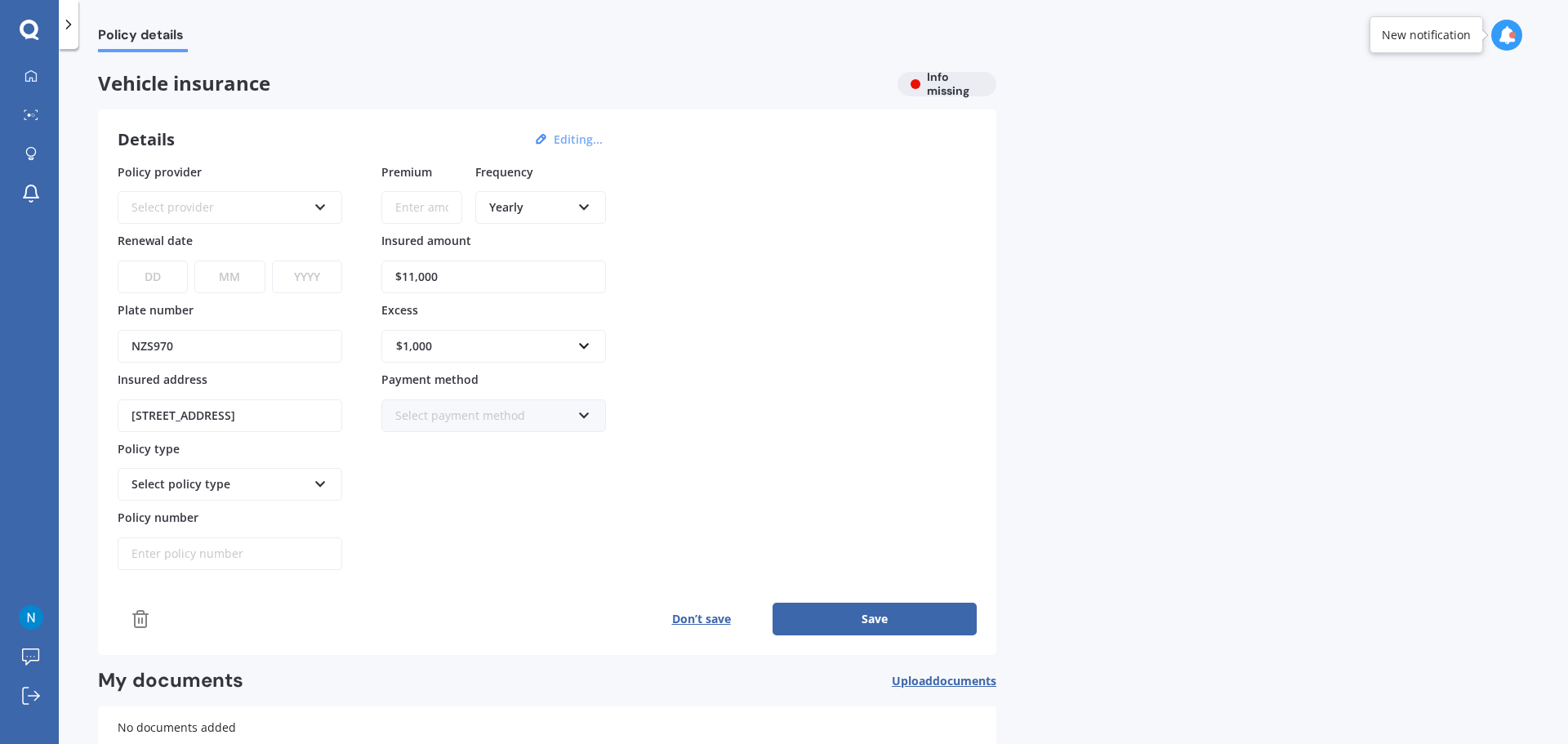
click at [126, 290] on select "DD 01 02 03 04 05 06 07 08 09 10 11 12 13 14 15 16 17 18 19 20 21 22 23 24 25 2…" at bounding box center [153, 276] width 70 height 33
click at [190, 205] on div "Select provider" at bounding box center [219, 207] width 175 height 18
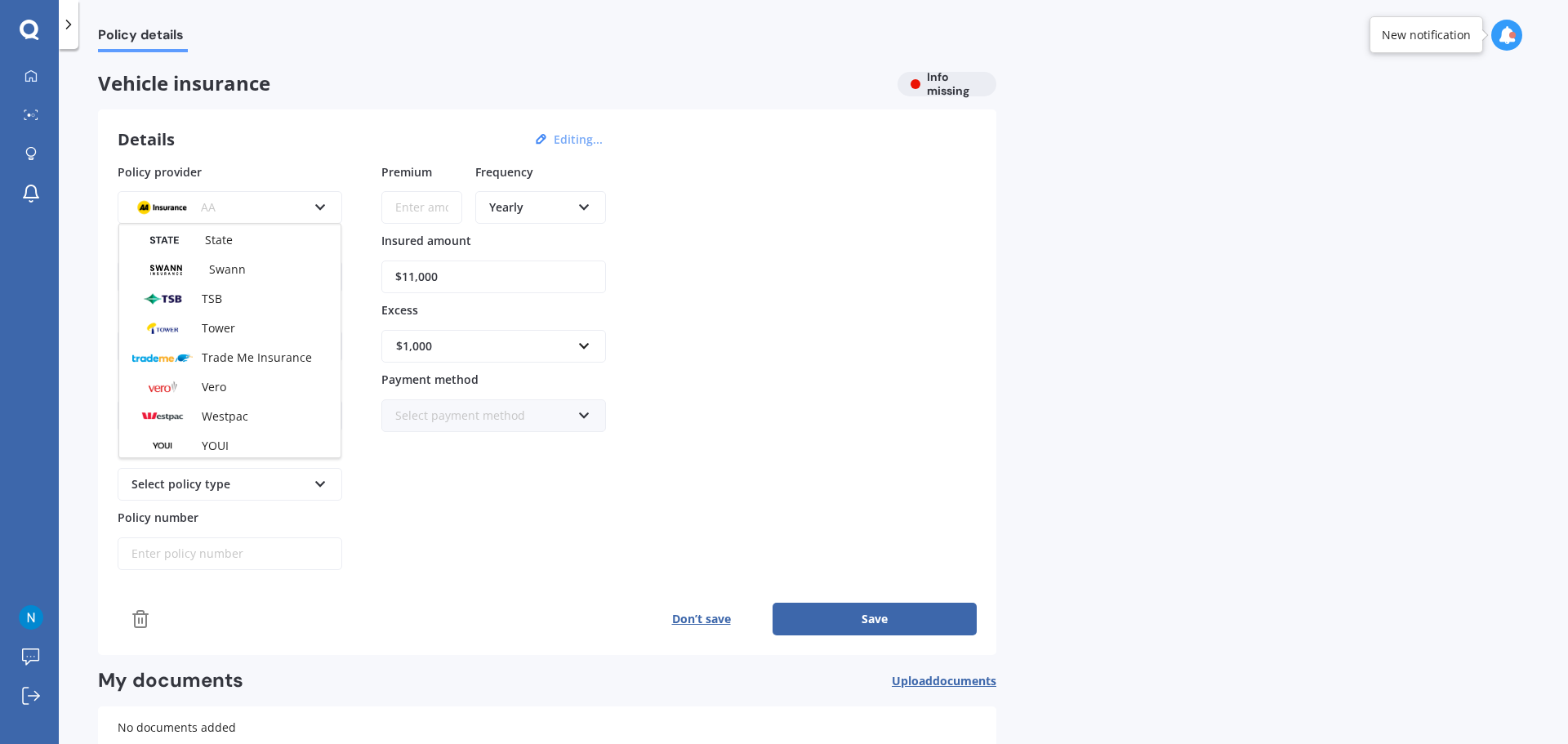
scroll to position [707, 0]
click at [217, 318] on span "Tower" at bounding box center [218, 324] width 34 height 15
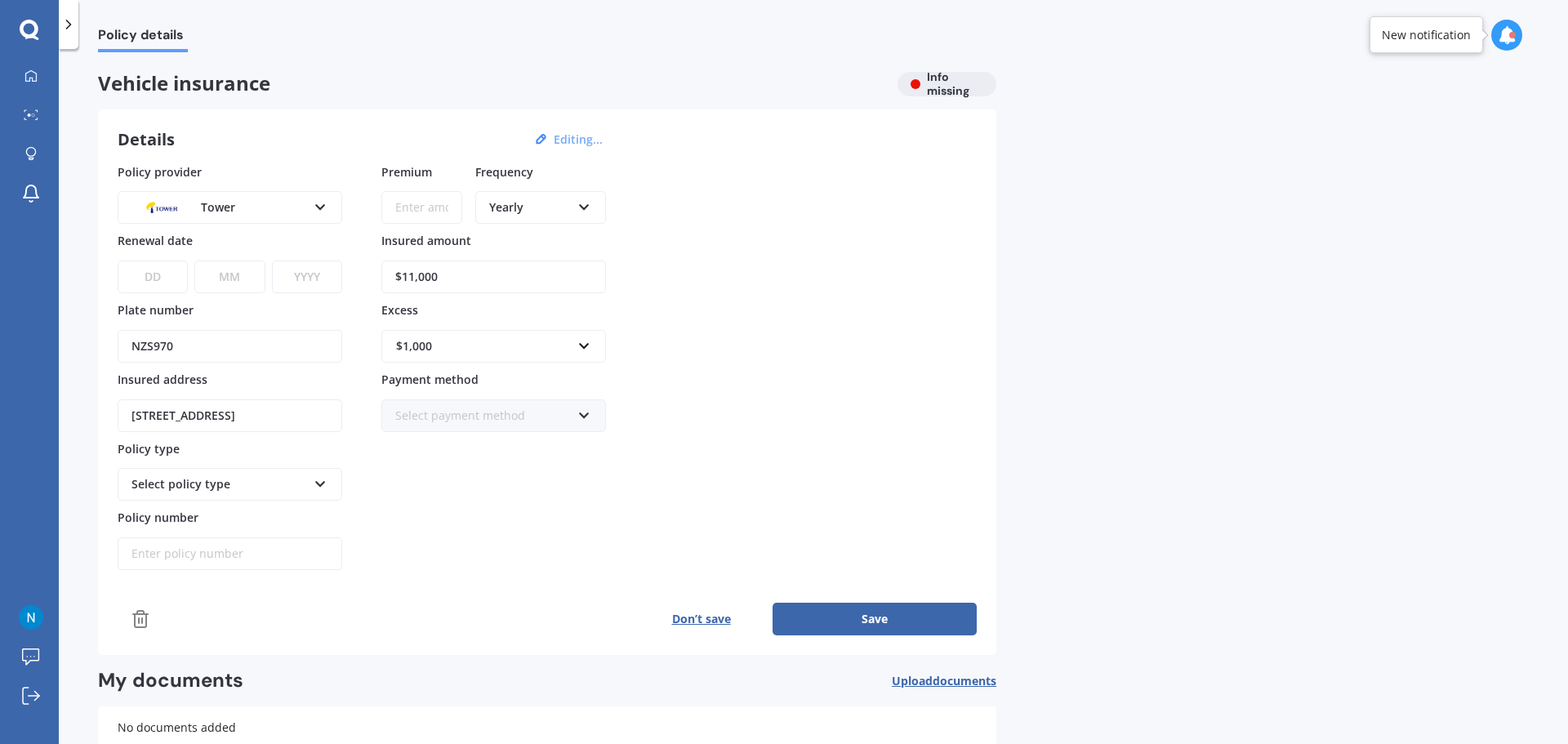
click at [163, 279] on select "DD 01 02 03 04 05 06 07 08 09 10 11 12 13 14 15 16 17 18 19 20 21 22 23 24 25 2…" at bounding box center [153, 276] width 70 height 33
select select "29"
click at [249, 276] on select "MM 01 02 03 04 05 06 07 08 09 10 11 12" at bounding box center [229, 276] width 70 height 33
select select "09"
click at [290, 273] on select "YYYY 2027 2026 2025 2024 2023 2022 2021 2020 2019 2018 2017 2016 2015 2014 2013…" at bounding box center [307, 276] width 70 height 33
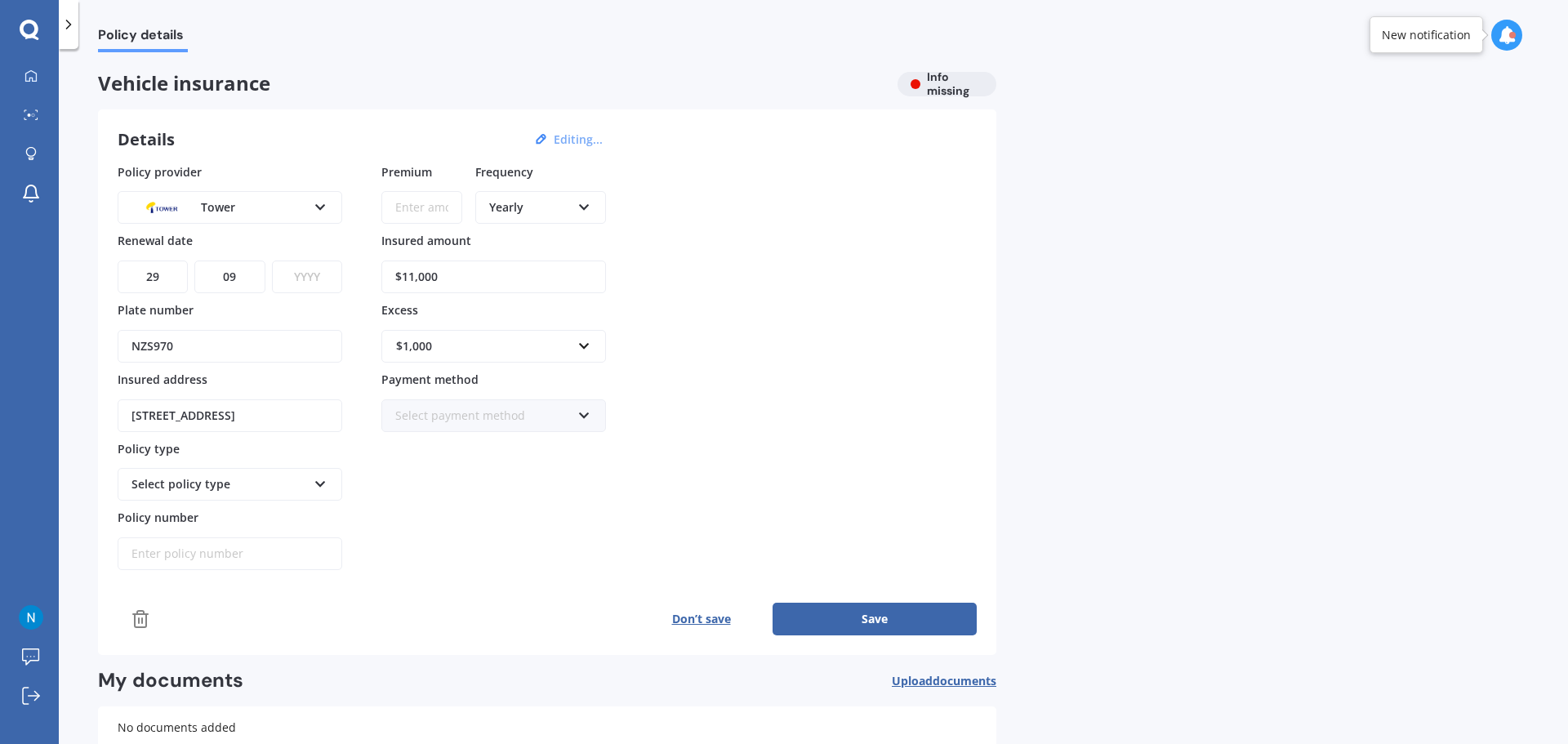
select select "2025"
click at [272, 260] on select "YYYY 2027 2026 2025 2024 2023 2022 2021 2020 2019 2018 2017 2016 2015 2014 2013…" at bounding box center [307, 276] width 70 height 33
click at [412, 216] on input "Premium" at bounding box center [422, 207] width 81 height 33
click at [410, 205] on input "Premium" at bounding box center [422, 207] width 81 height 33
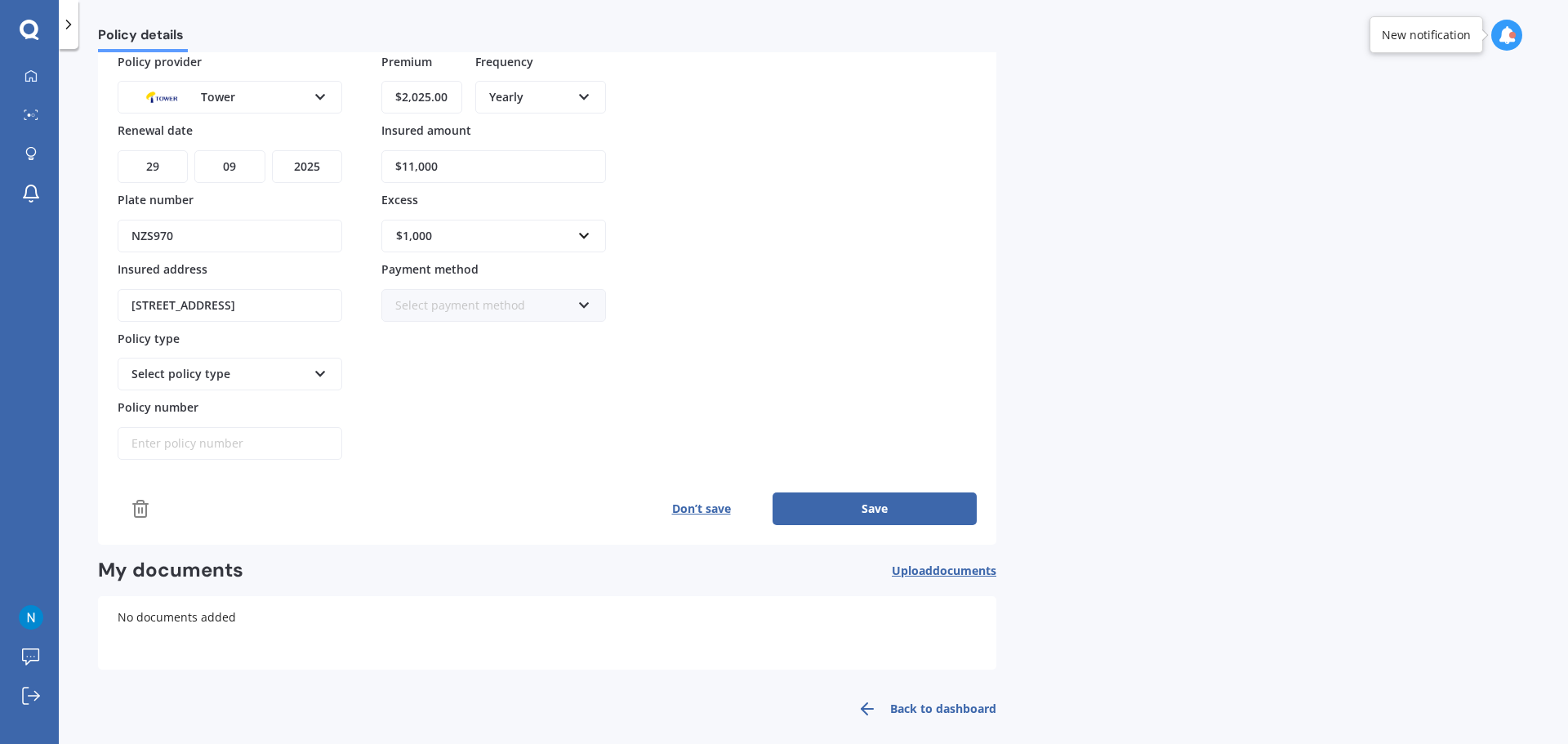
scroll to position [120, 0]
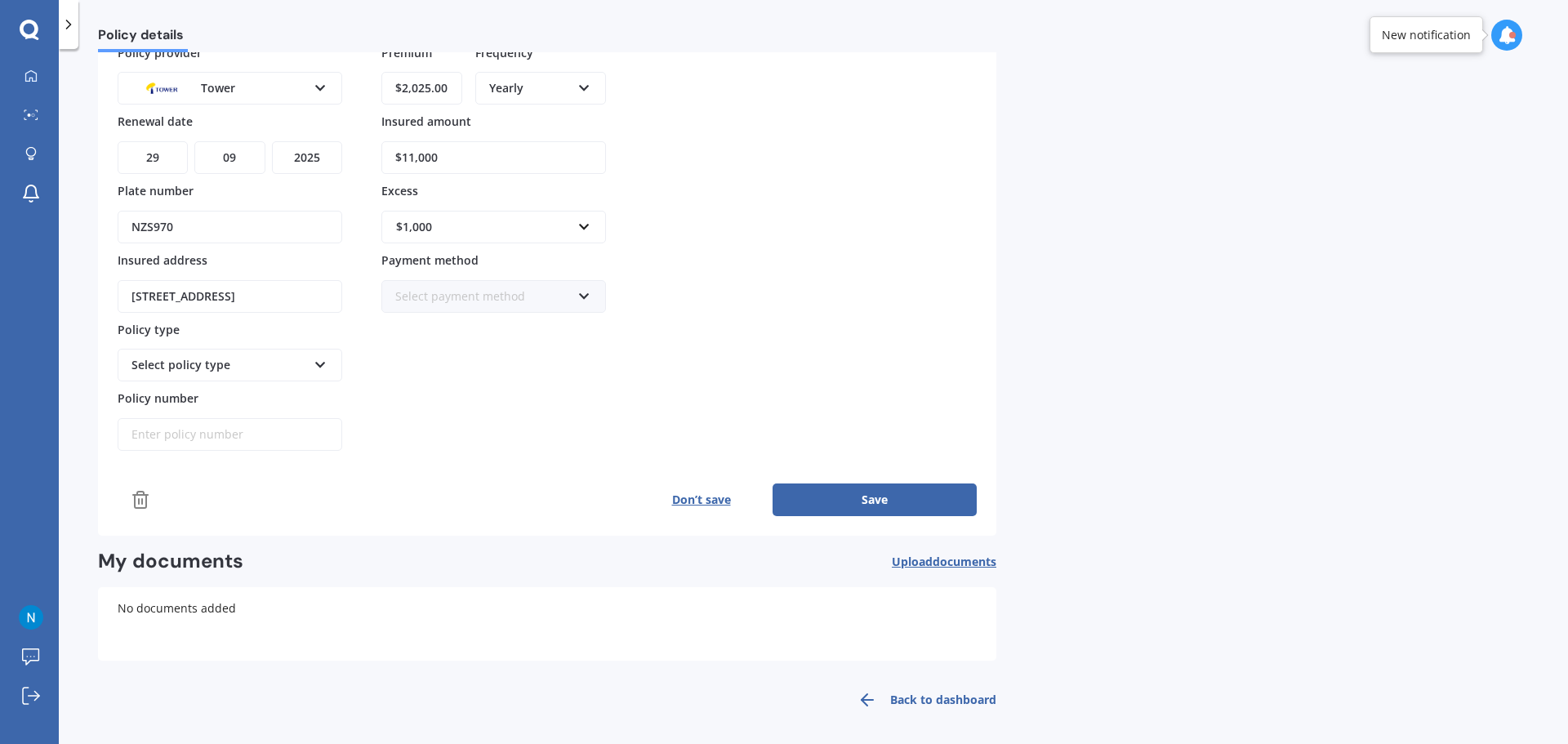
type input "$2,025.00"
click at [527, 383] on div "Premium $2,025.00 Frequency Yearly Yearly Six-Monthly Quarterly Monthly Fortnig…" at bounding box center [494, 248] width 225 height 408
click at [208, 438] on input "Policy number" at bounding box center [230, 434] width 225 height 33
click at [320, 359] on icon at bounding box center [320, 362] width 13 height 12
click at [256, 444] on div "Comprehensive" at bounding box center [230, 454] width 222 height 29
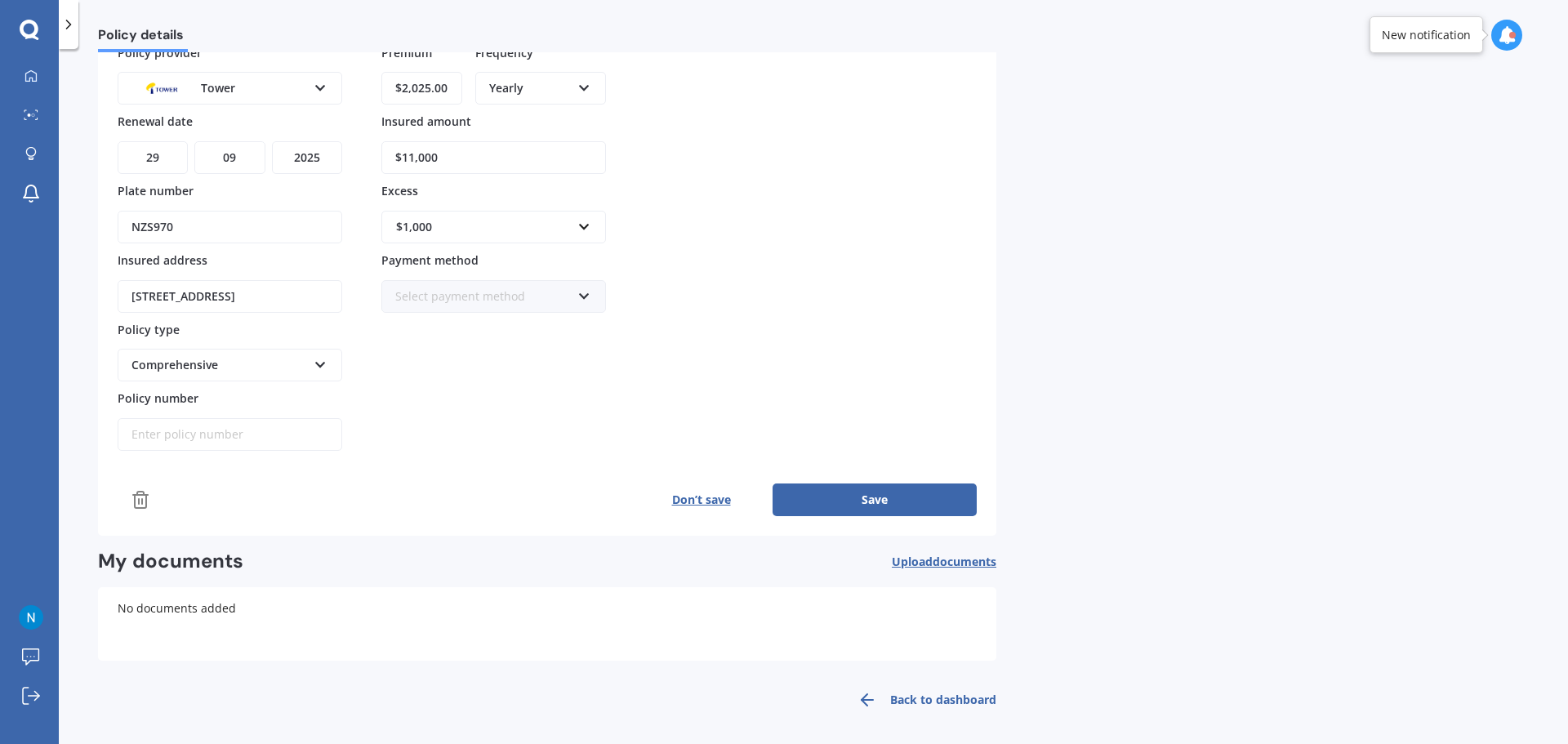
click at [877, 490] on button "Save" at bounding box center [875, 500] width 204 height 33
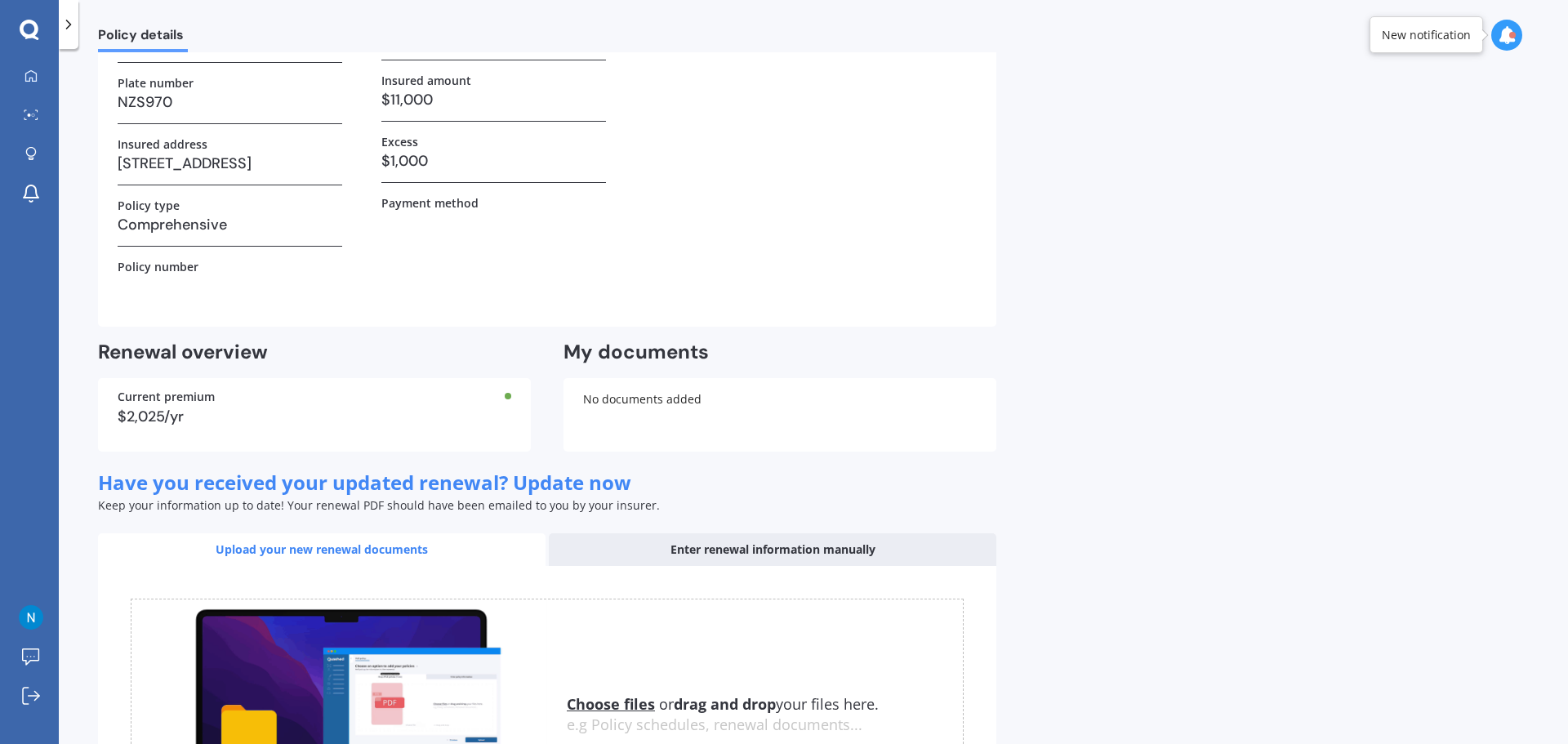
scroll to position [349, 0]
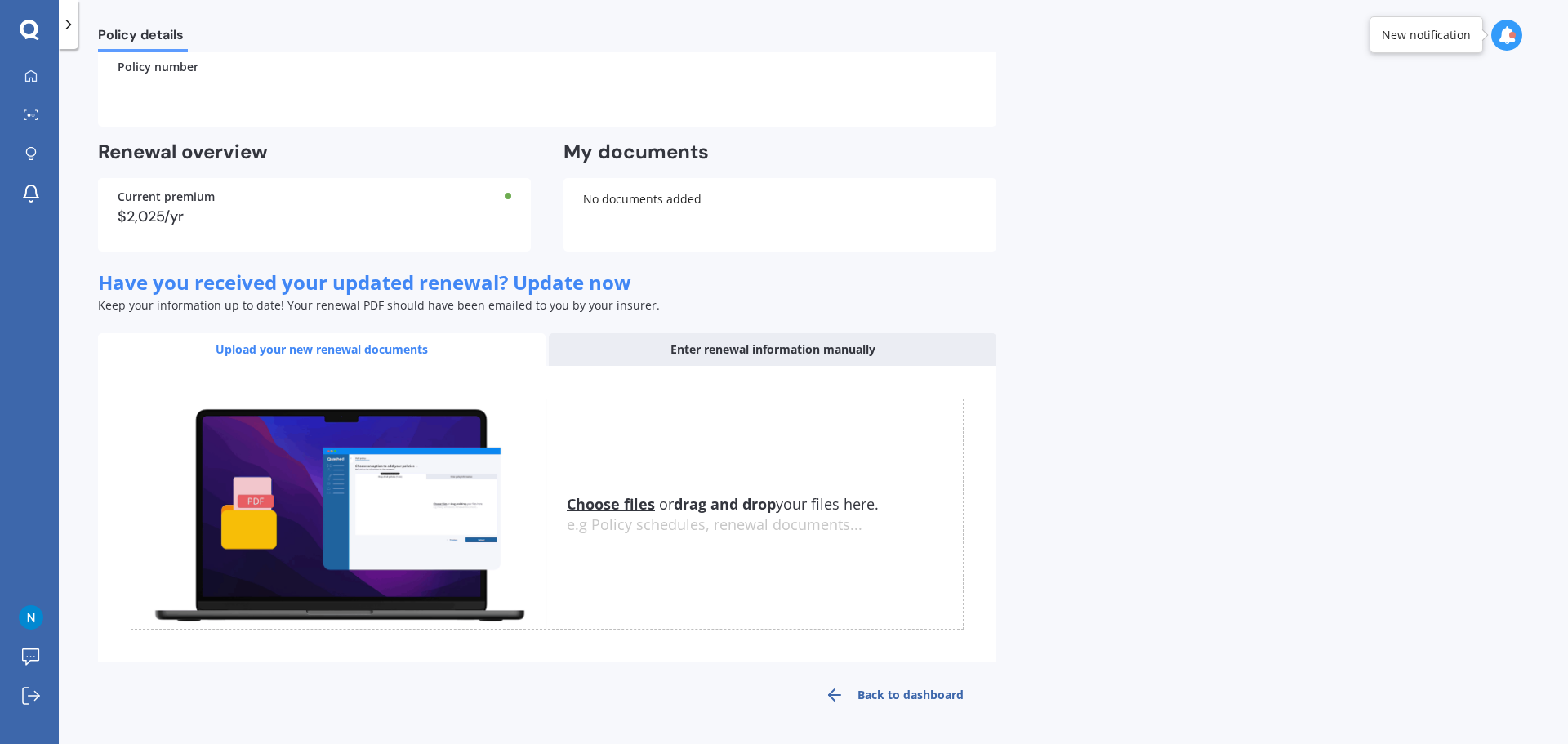
click at [925, 700] on link "Back to dashboard" at bounding box center [894, 695] width 204 height 40
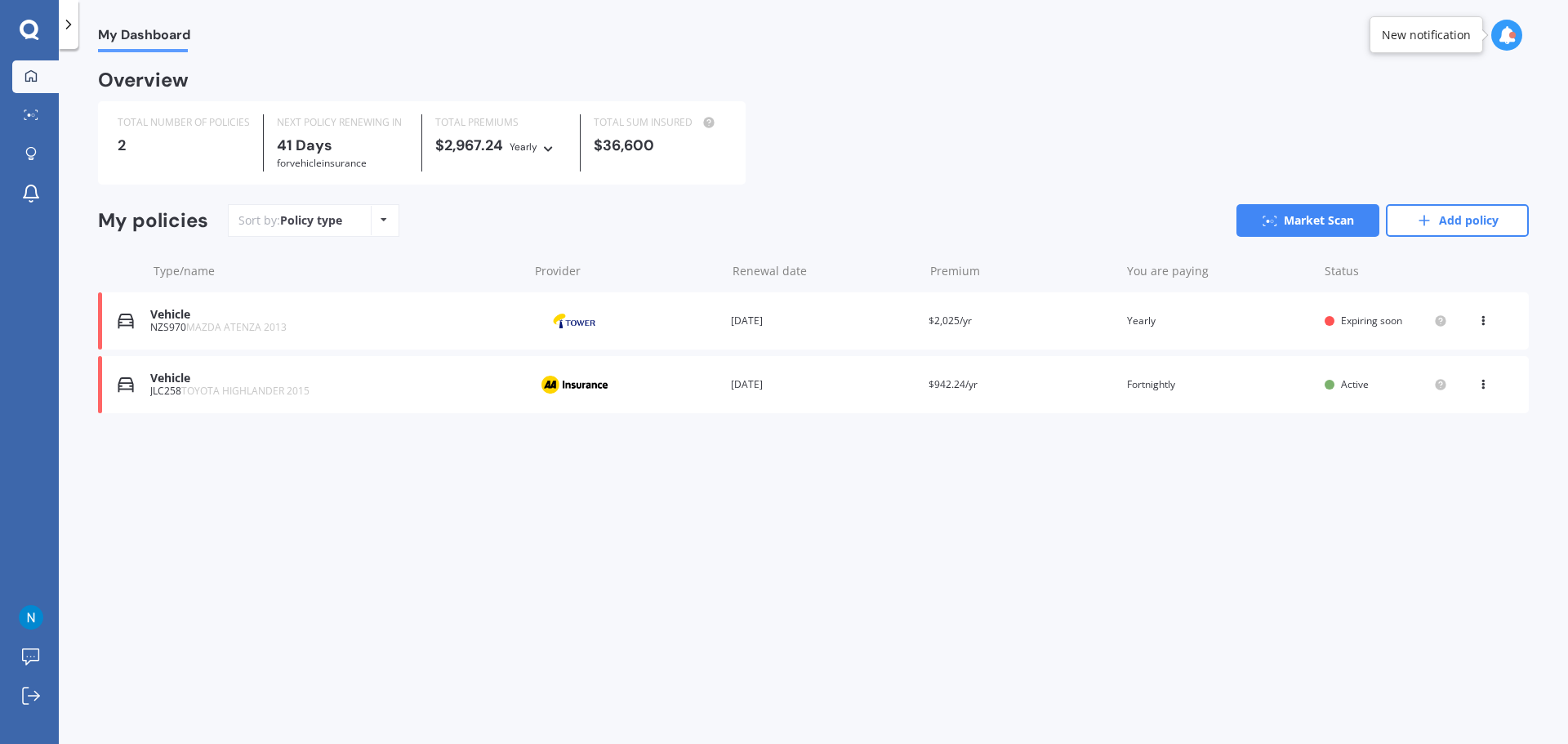
click at [785, 556] on div "My Dashboard Overview TOTAL NUMBER OF POLICIES 2 NEXT POLICY RENEWING [DATE] fo…" at bounding box center [813, 399] width 1509 height 695
click at [1475, 319] on div "View option View policy Delete" at bounding box center [1485, 320] width 49 height 16
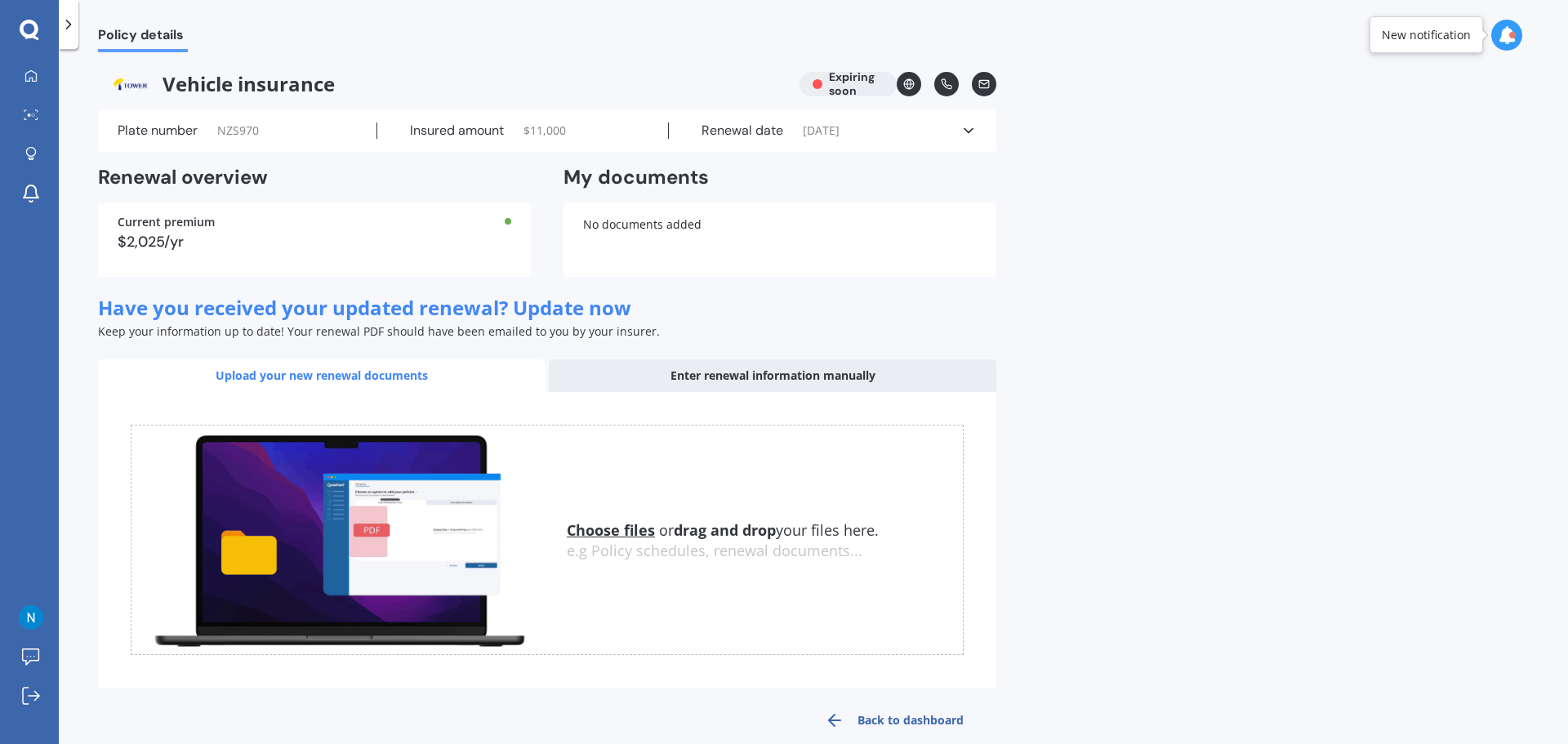
click at [1503, 31] on icon at bounding box center [1506, 35] width 18 height 18
click at [1340, 115] on div "Market Scan Ready" at bounding box center [1367, 108] width 114 height 18
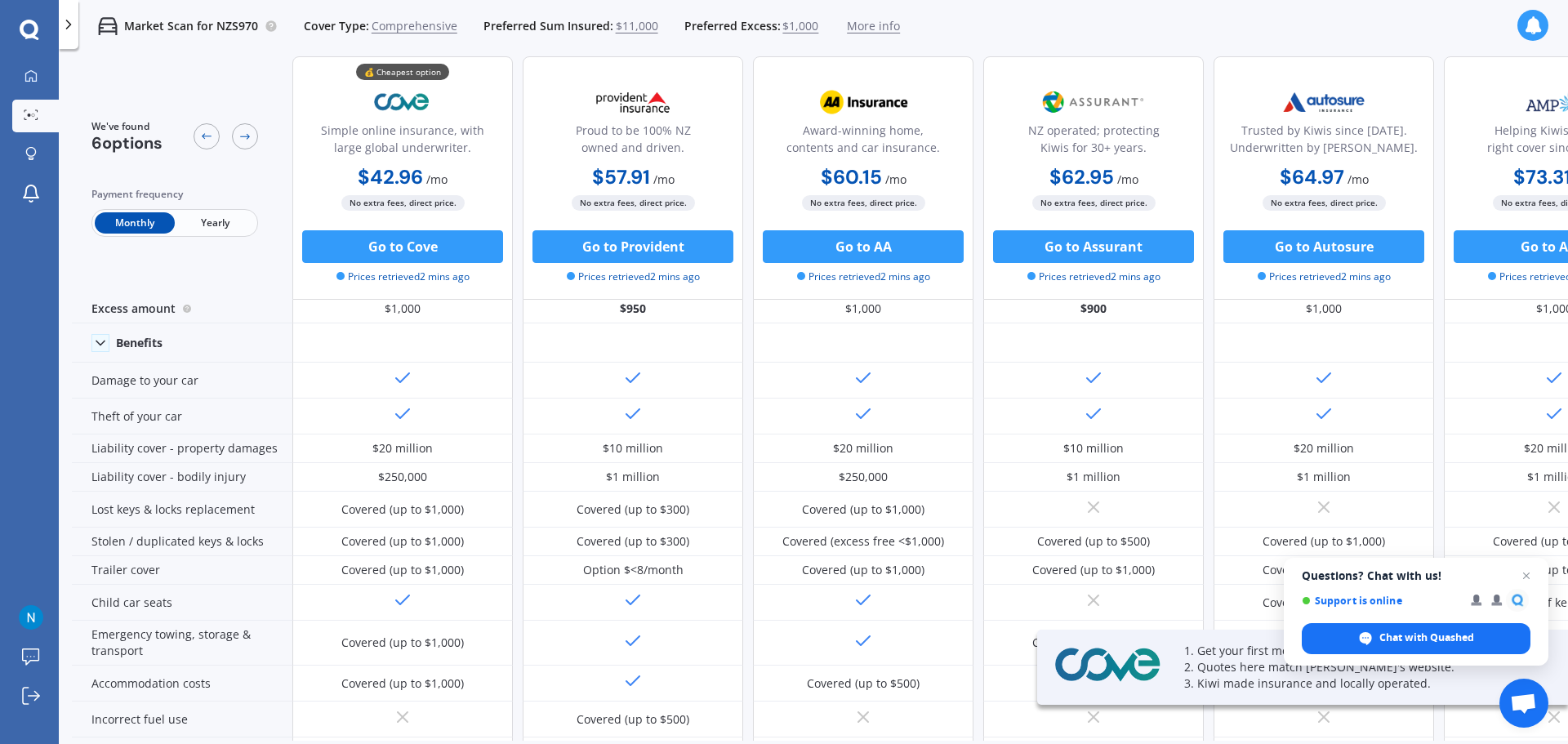
scroll to position [45, 0]
